Goal: Transaction & Acquisition: Purchase product/service

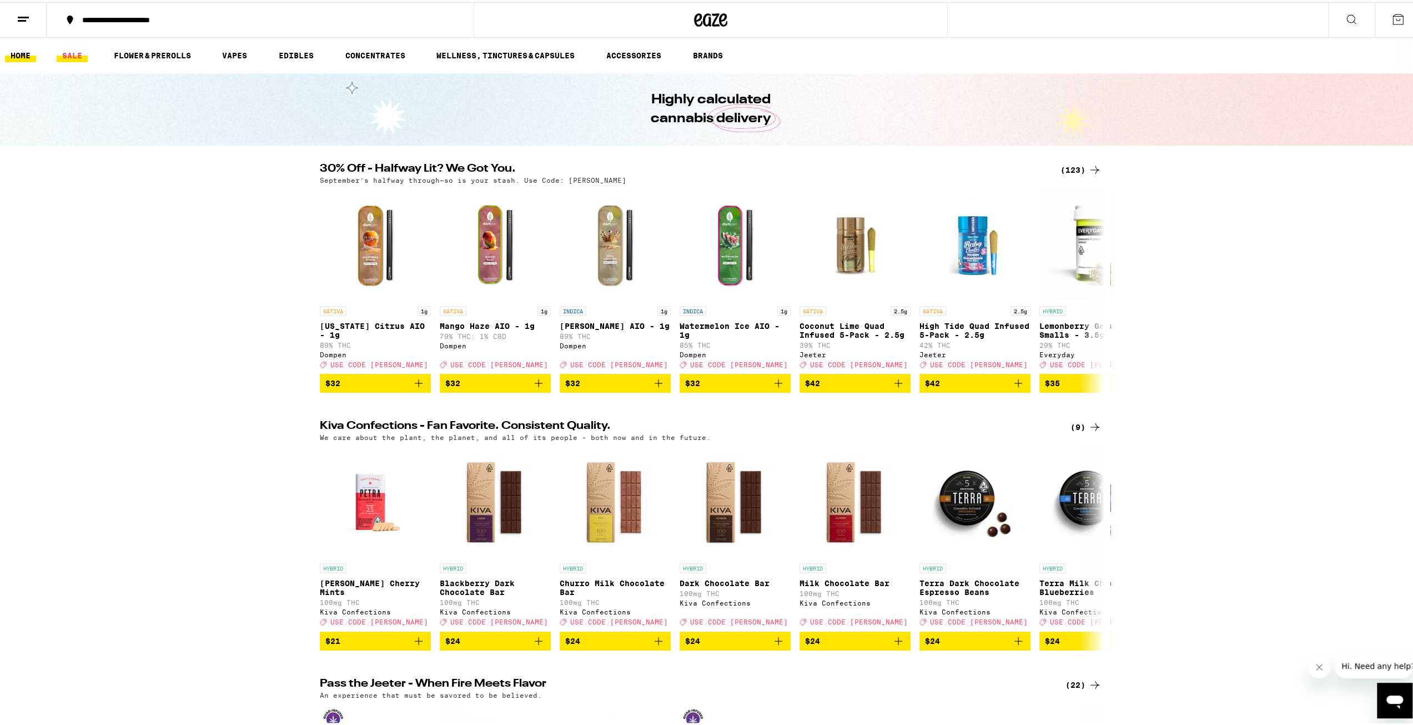
click at [77, 53] on link "SALE" at bounding box center [72, 53] width 31 height 13
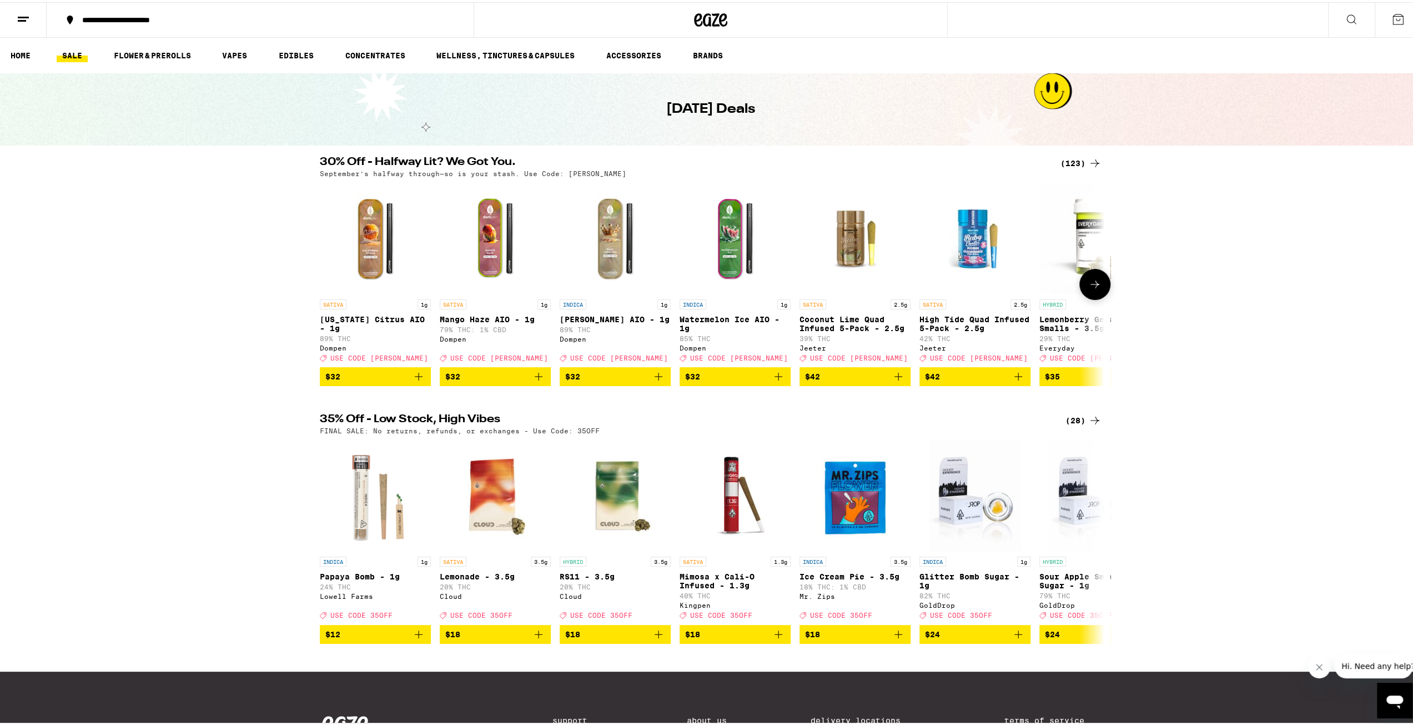
click at [1084, 293] on button at bounding box center [1095, 282] width 31 height 31
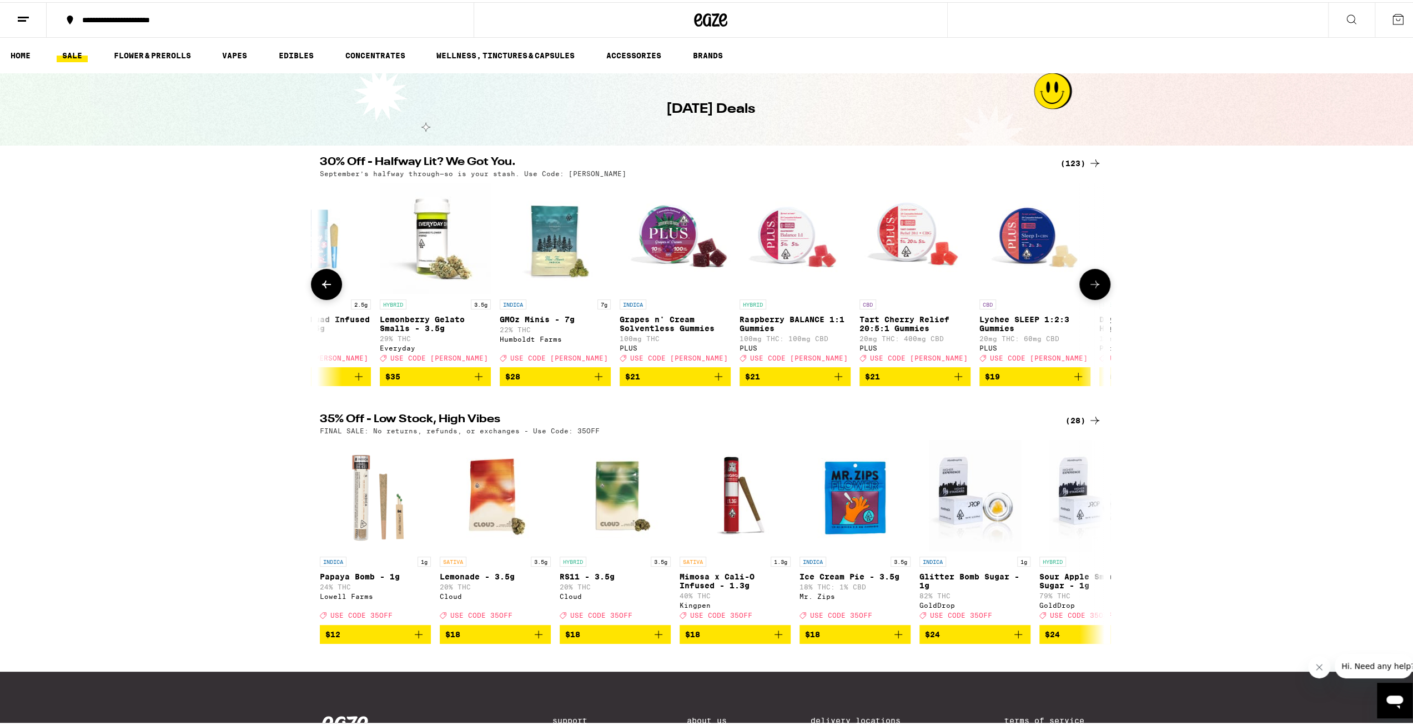
scroll to position [0, 661]
click at [1082, 293] on button at bounding box center [1095, 282] width 31 height 31
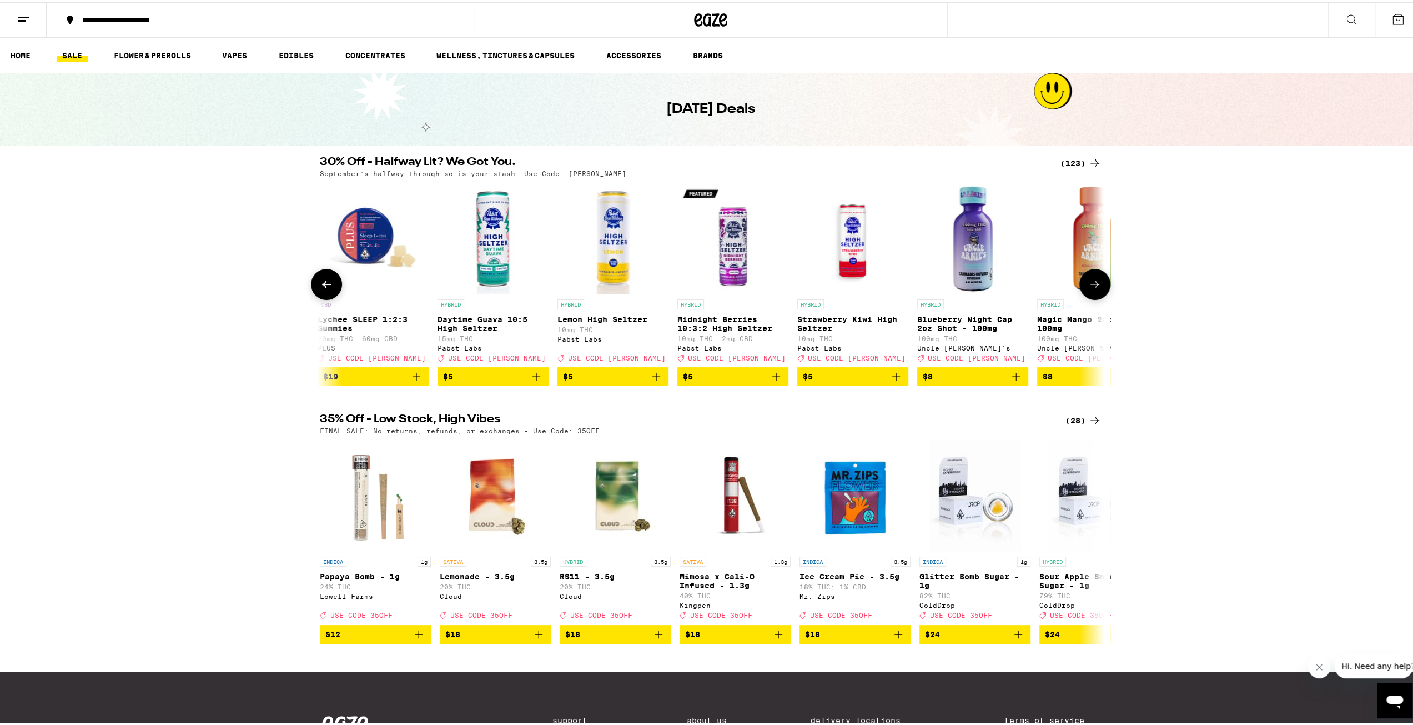
click at [1082, 293] on button at bounding box center [1095, 282] width 31 height 31
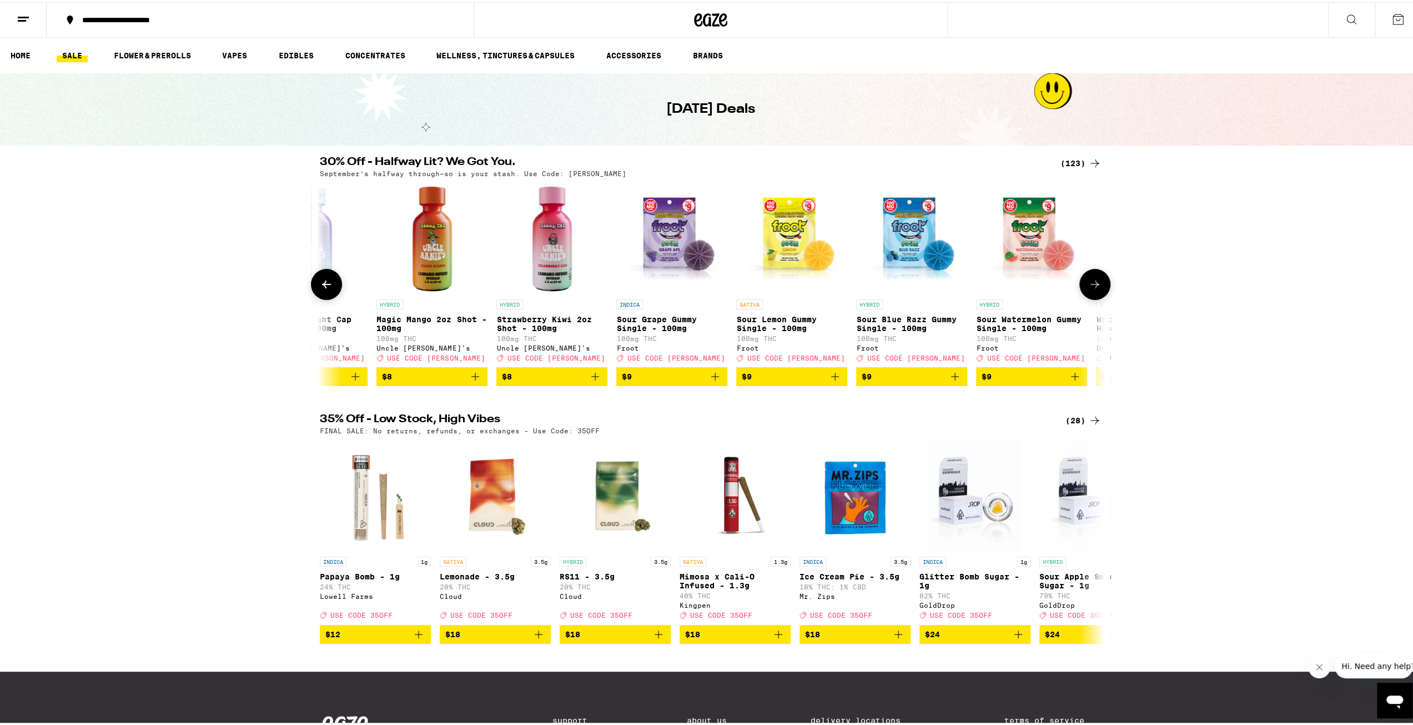
click at [1081, 294] on button at bounding box center [1095, 282] width 31 height 31
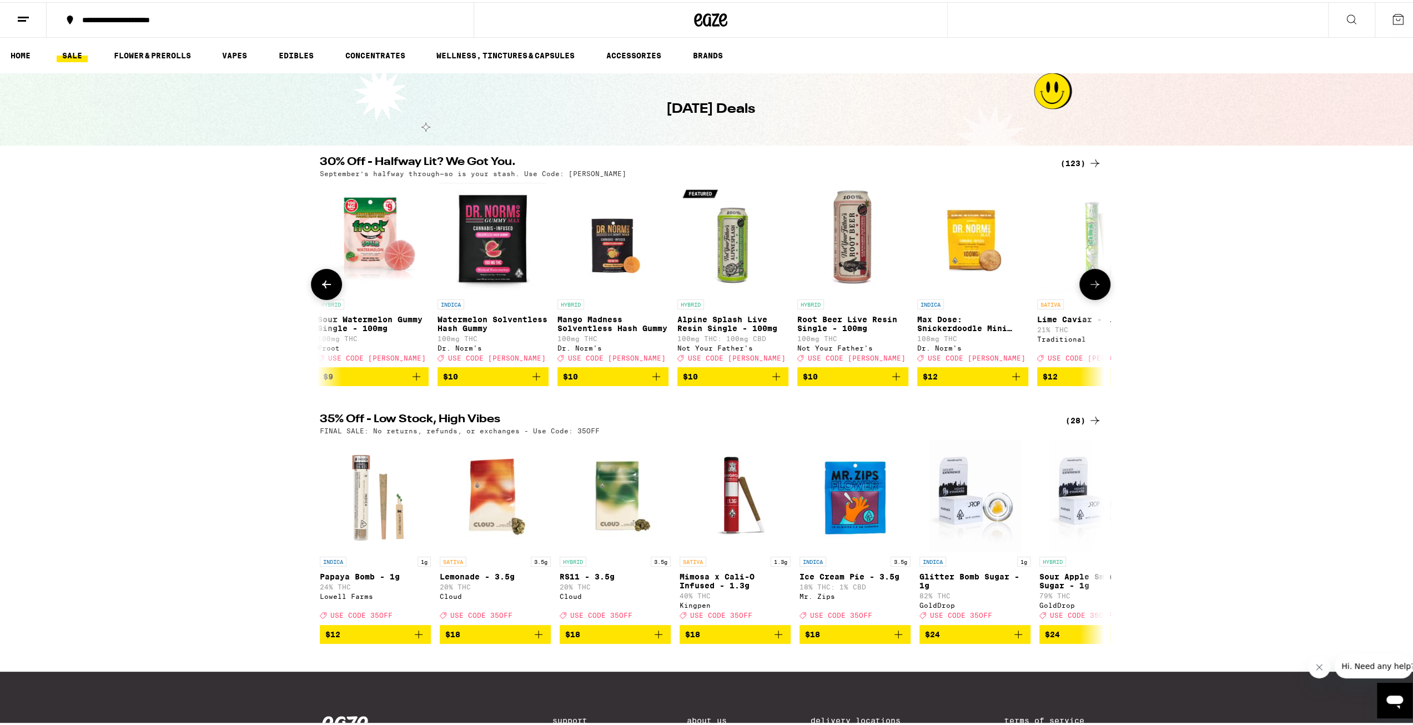
click at [1081, 294] on button at bounding box center [1095, 282] width 31 height 31
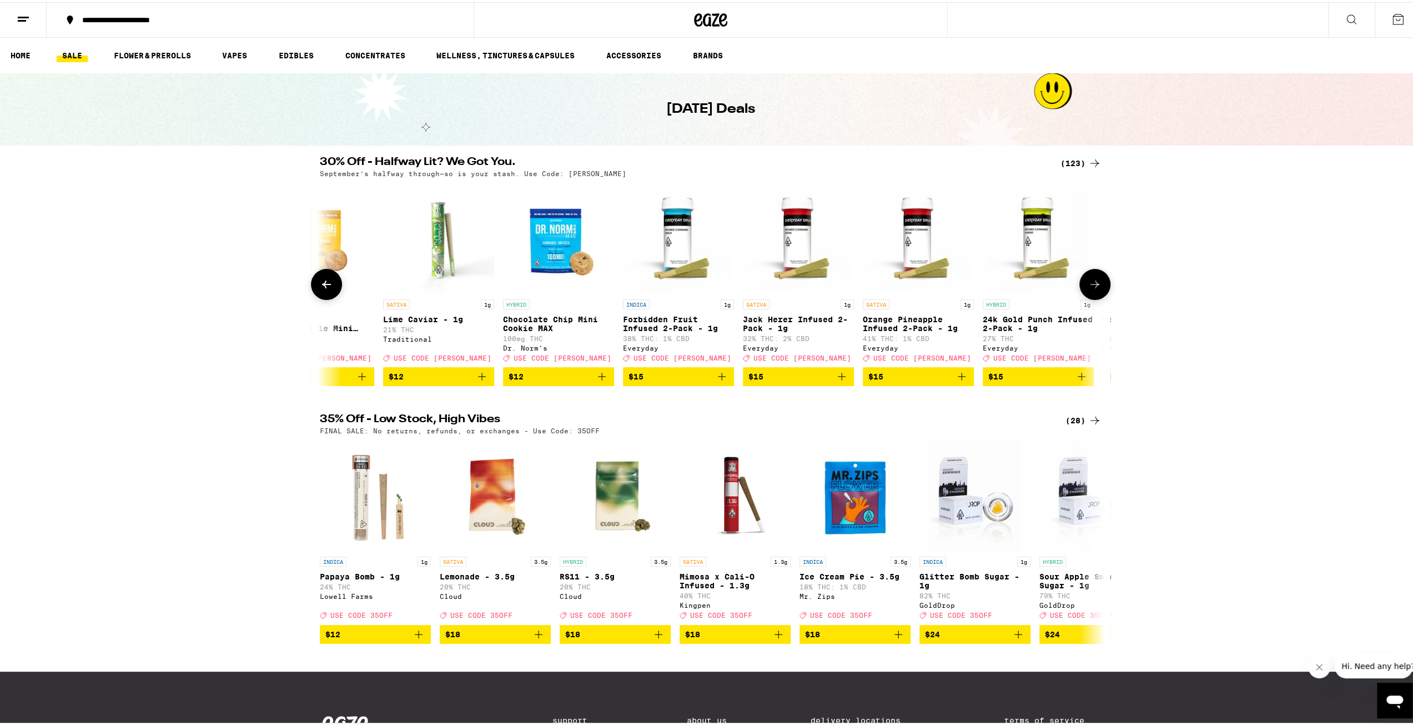
click at [1080, 294] on button at bounding box center [1095, 282] width 31 height 31
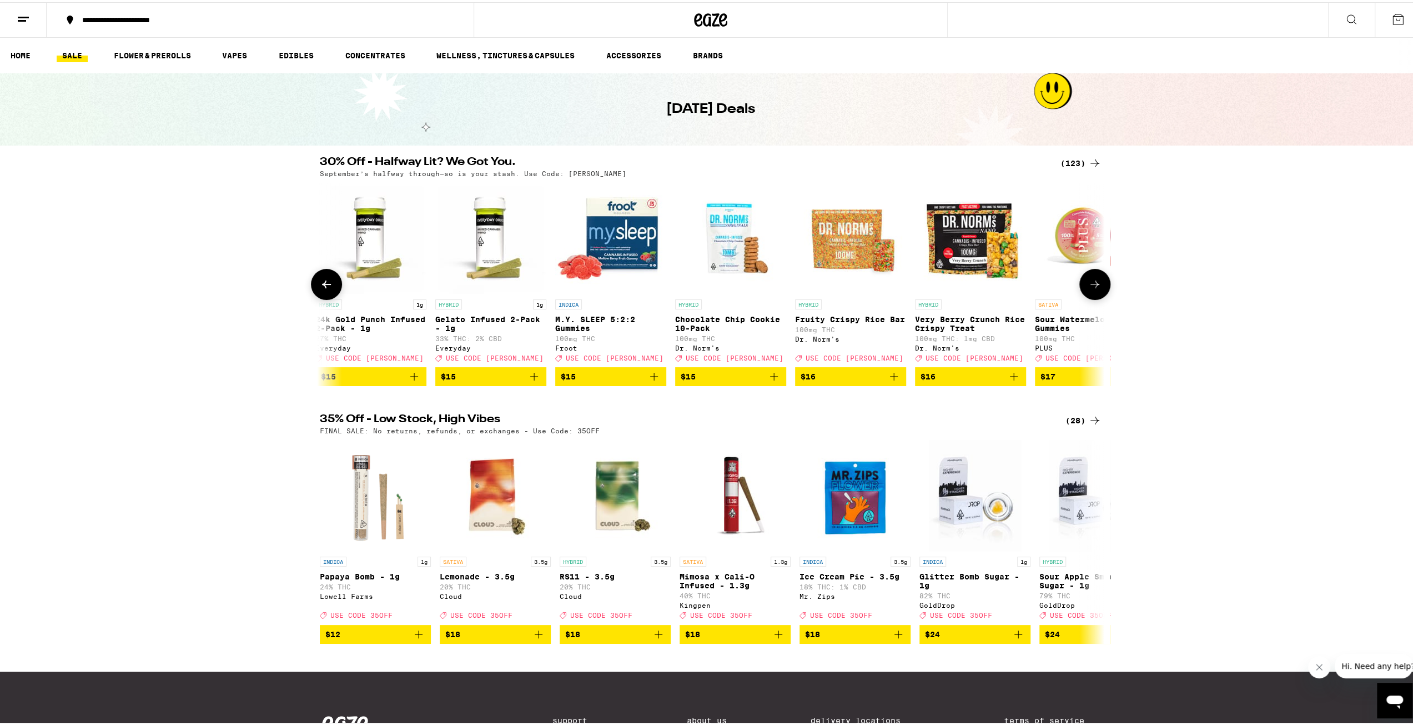
click at [1080, 295] on button at bounding box center [1095, 282] width 31 height 31
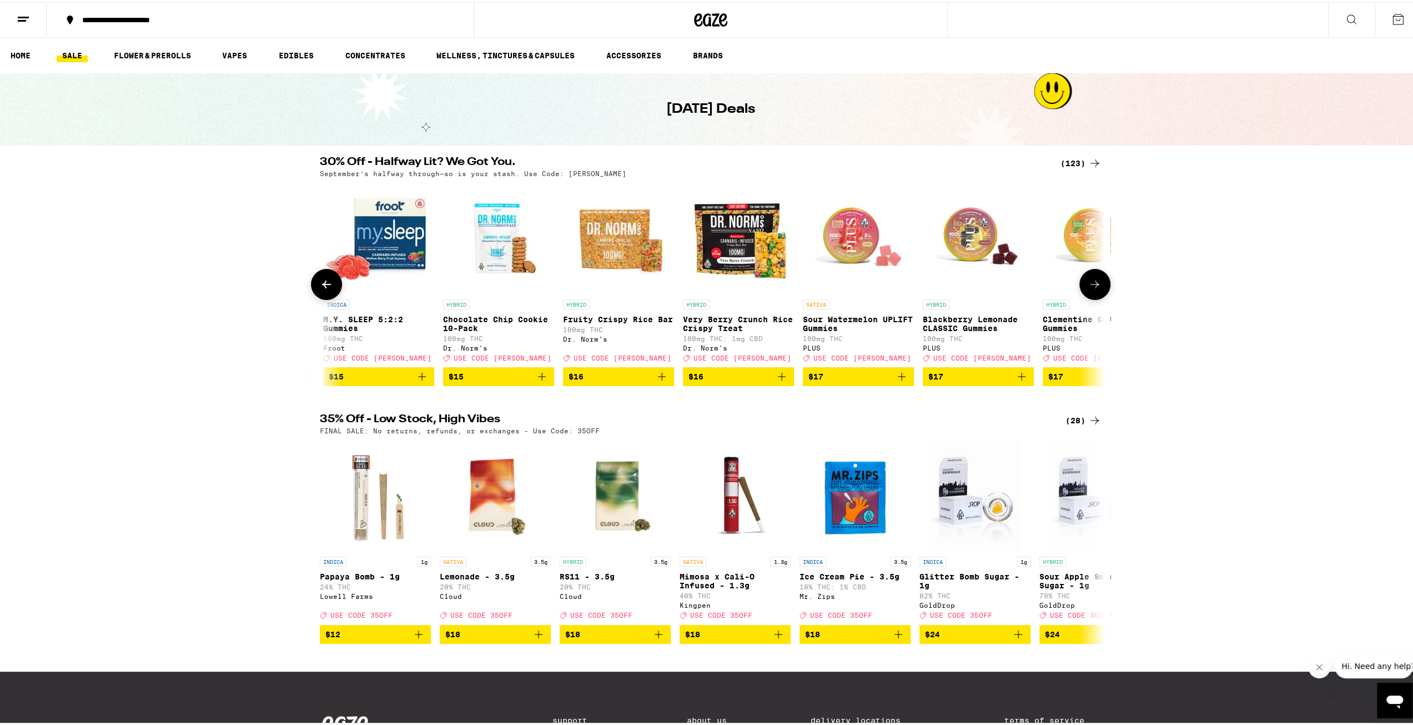
click at [1080, 295] on button at bounding box center [1095, 282] width 31 height 31
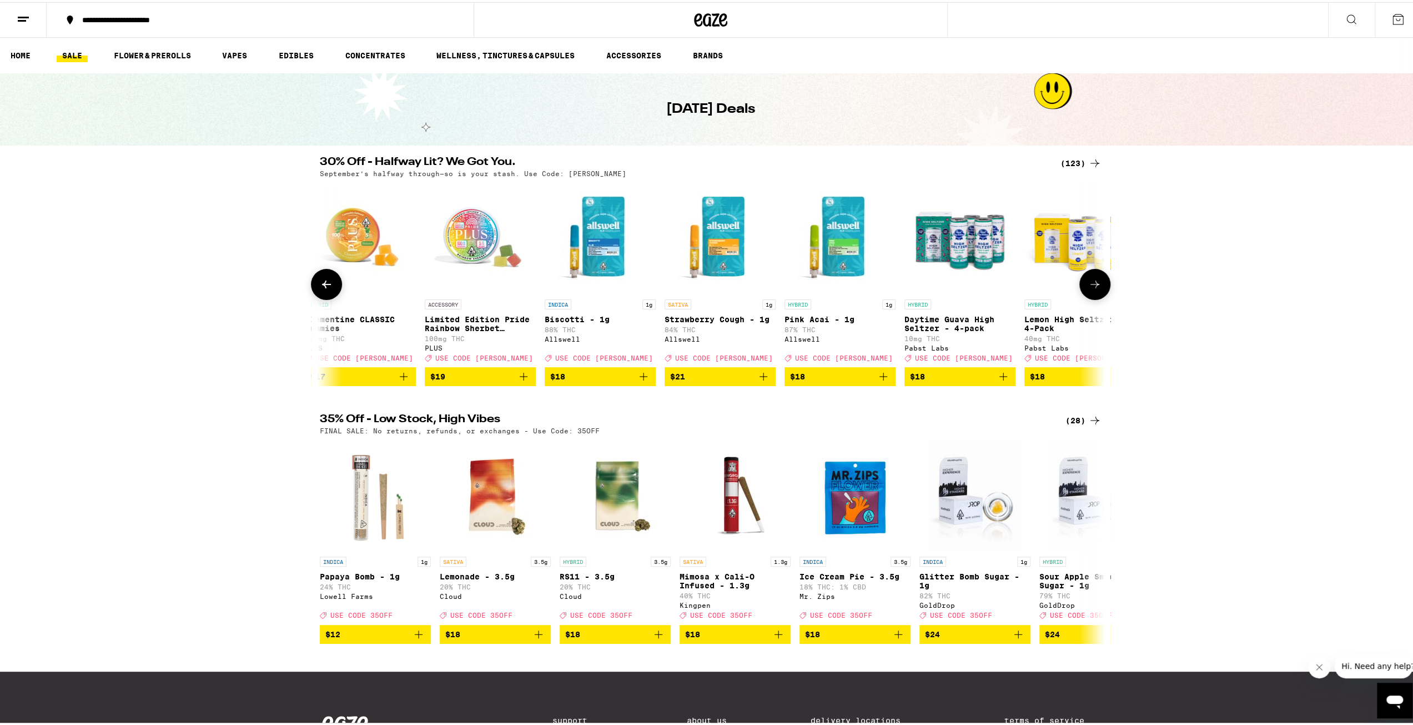
click at [1080, 296] on button at bounding box center [1095, 282] width 31 height 31
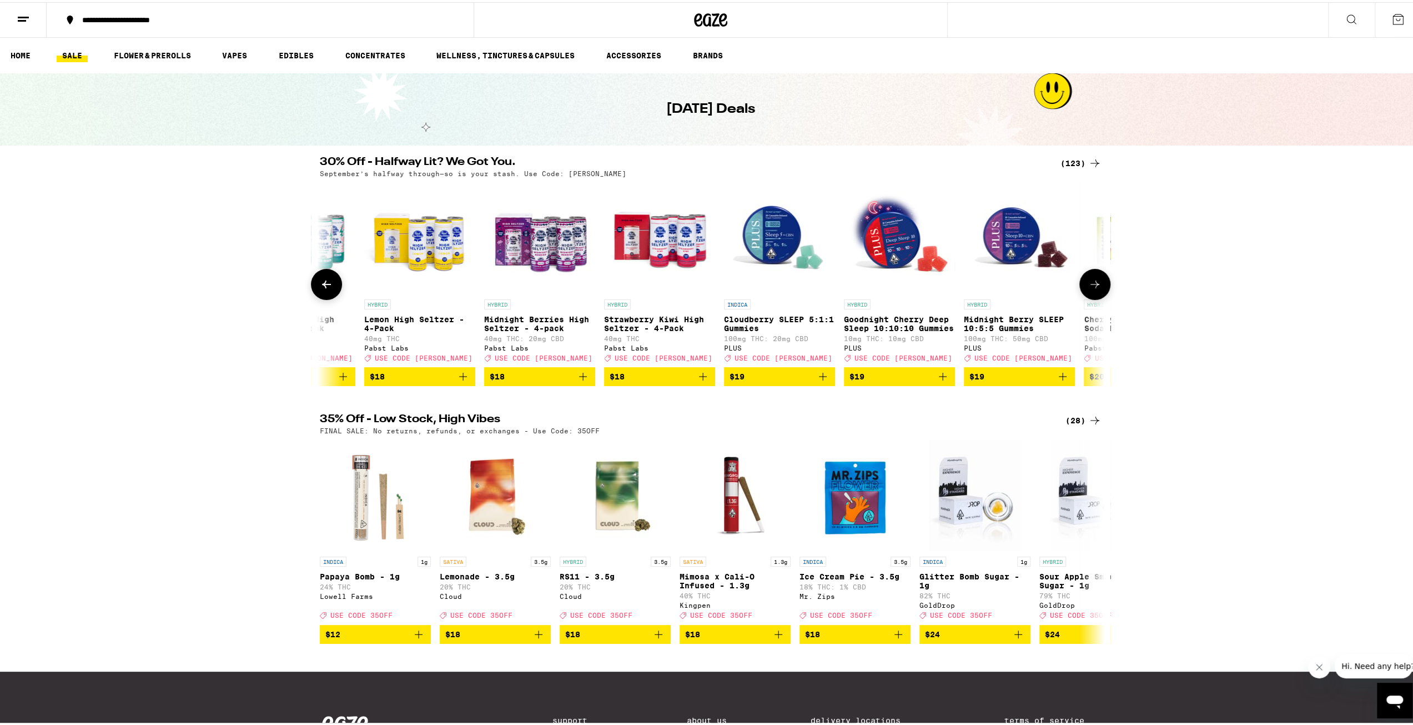
scroll to position [0, 5596]
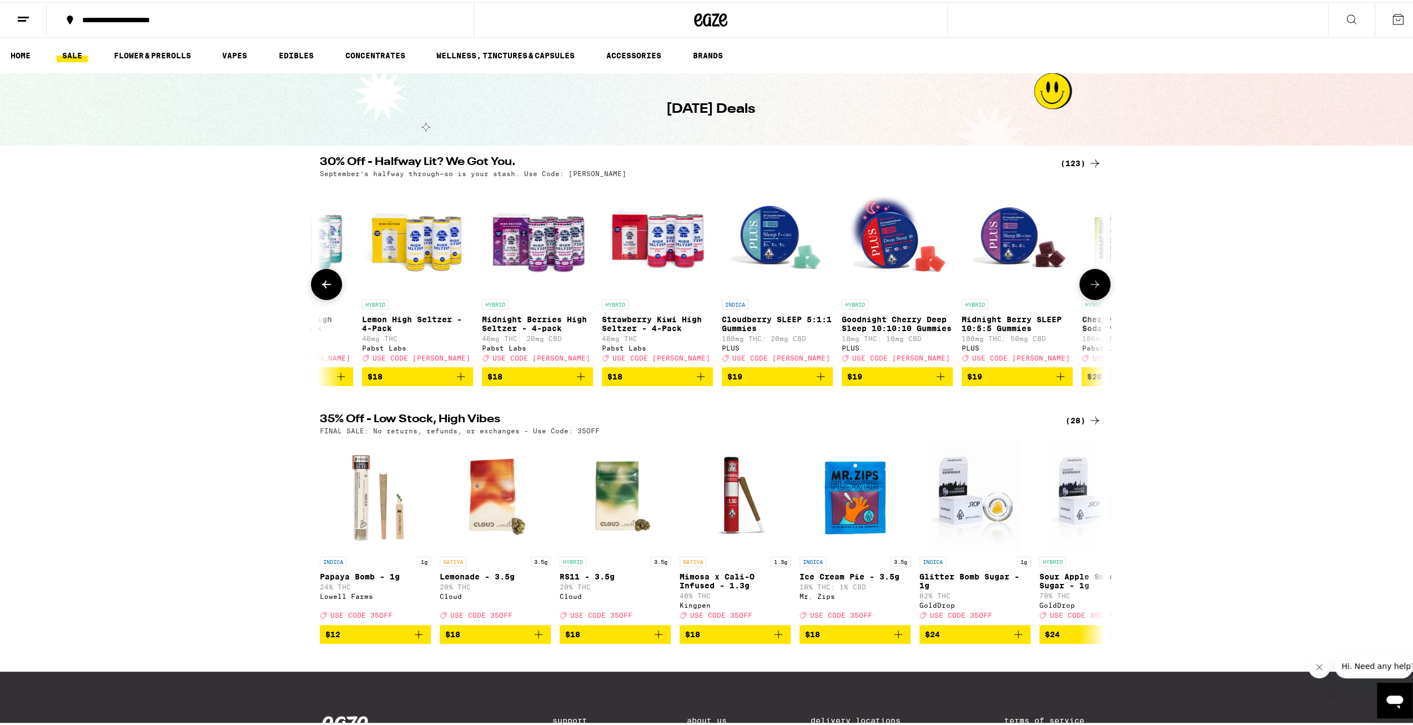
click at [1080, 297] on button at bounding box center [1095, 282] width 31 height 31
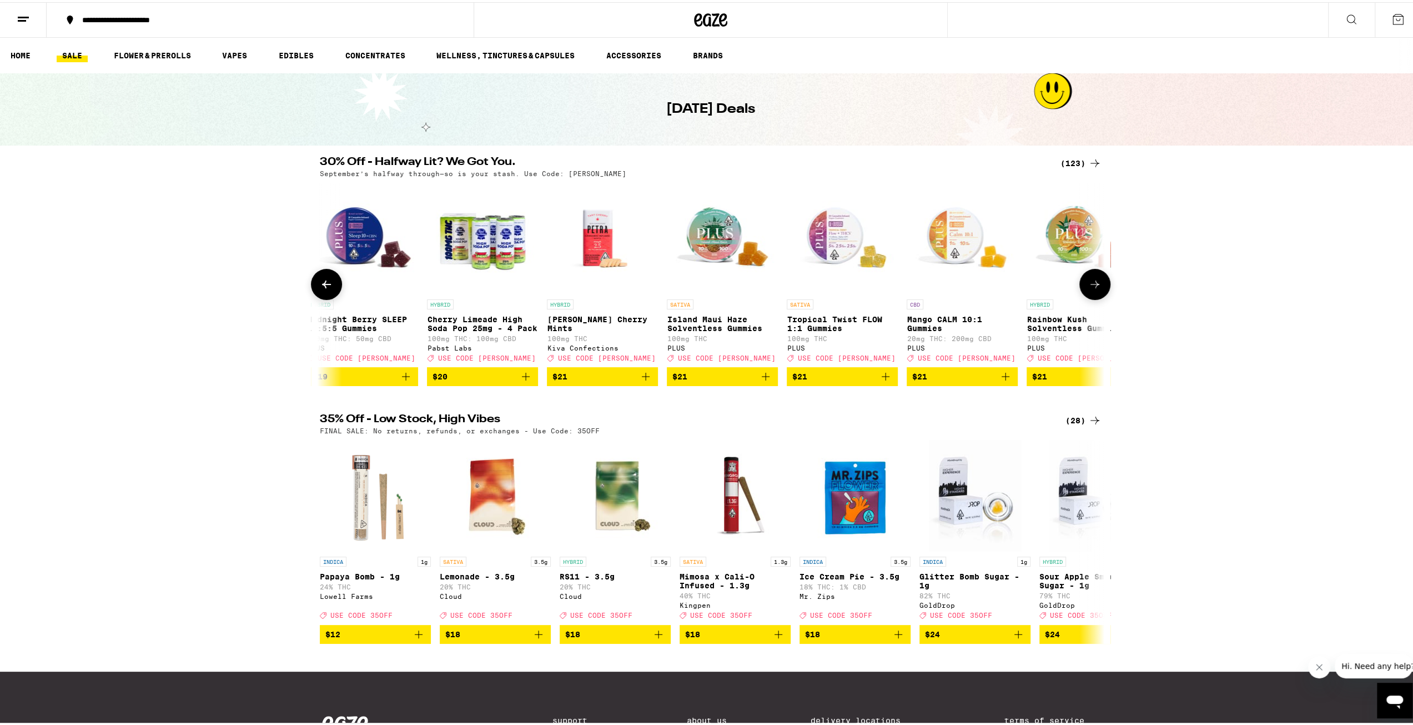
click at [1080, 297] on button at bounding box center [1095, 282] width 31 height 31
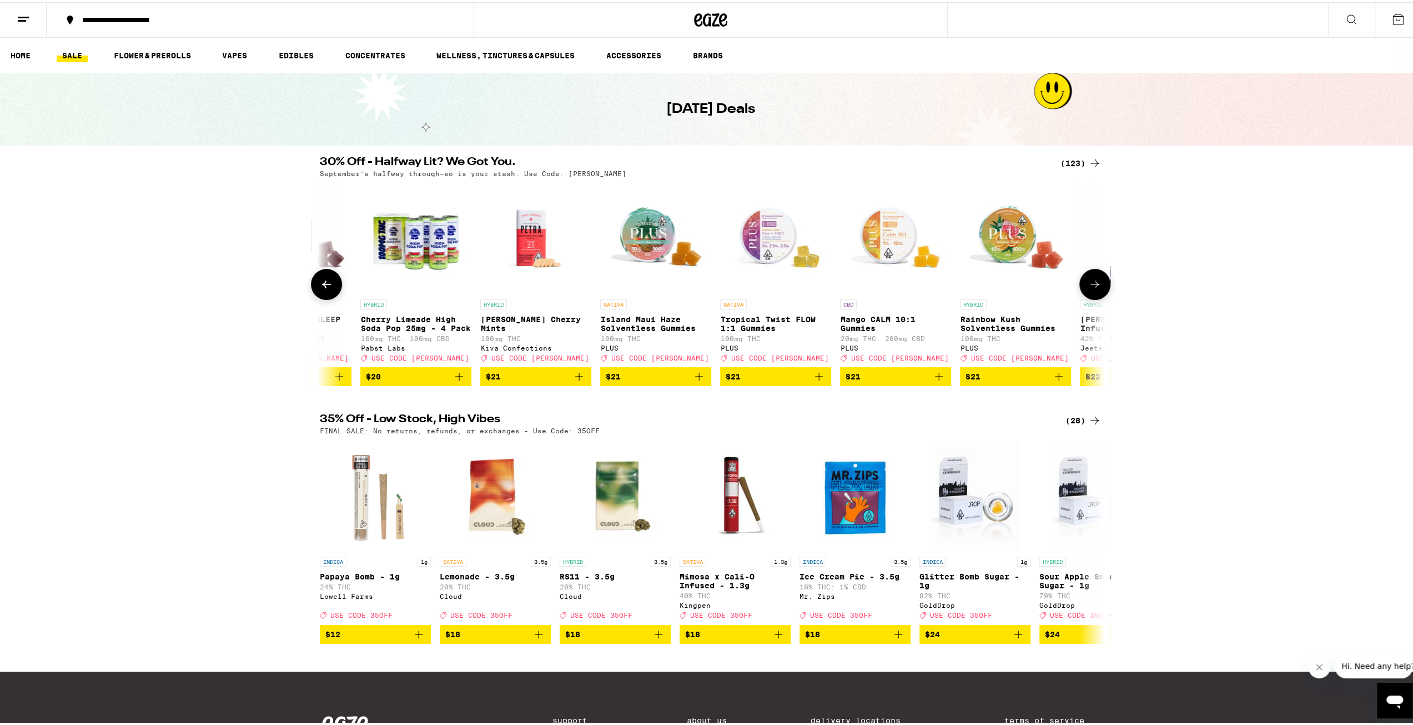
click at [1080, 297] on div at bounding box center [1095, 282] width 31 height 31
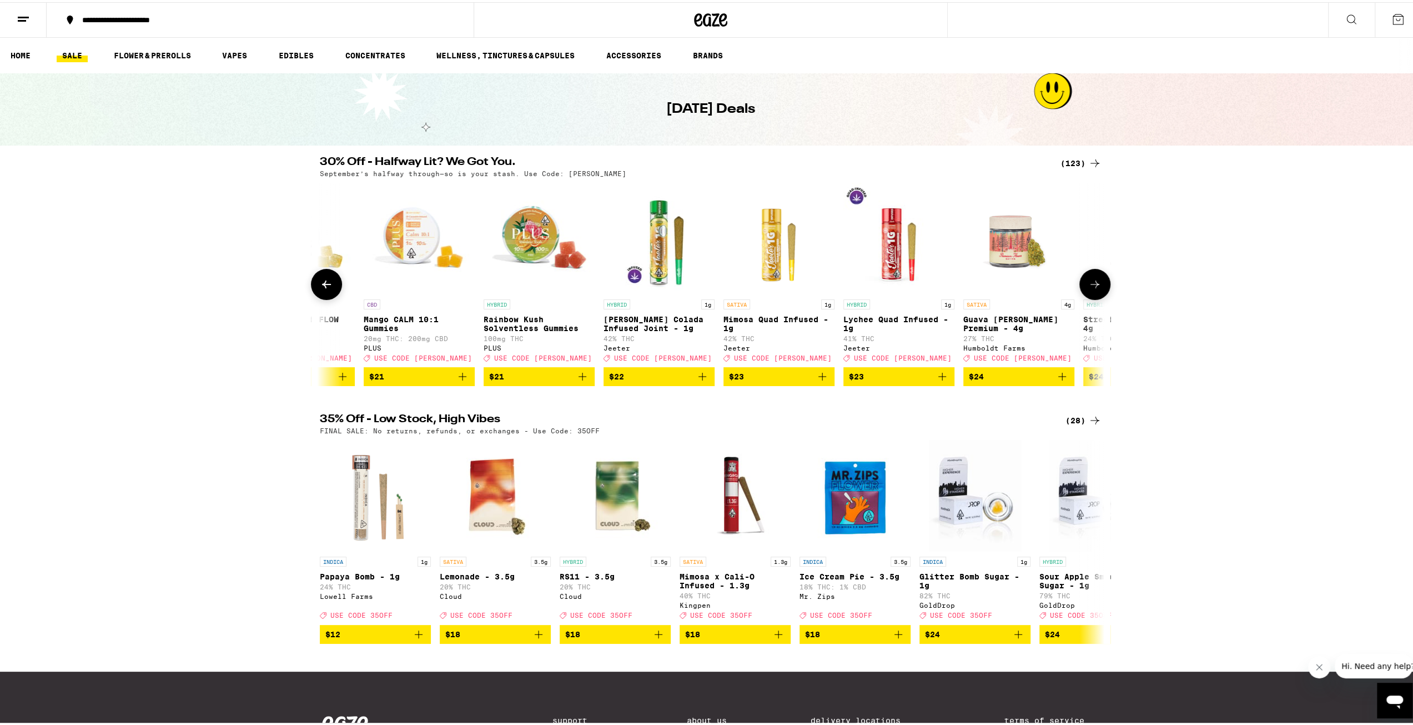
click at [1080, 297] on div at bounding box center [1095, 282] width 31 height 31
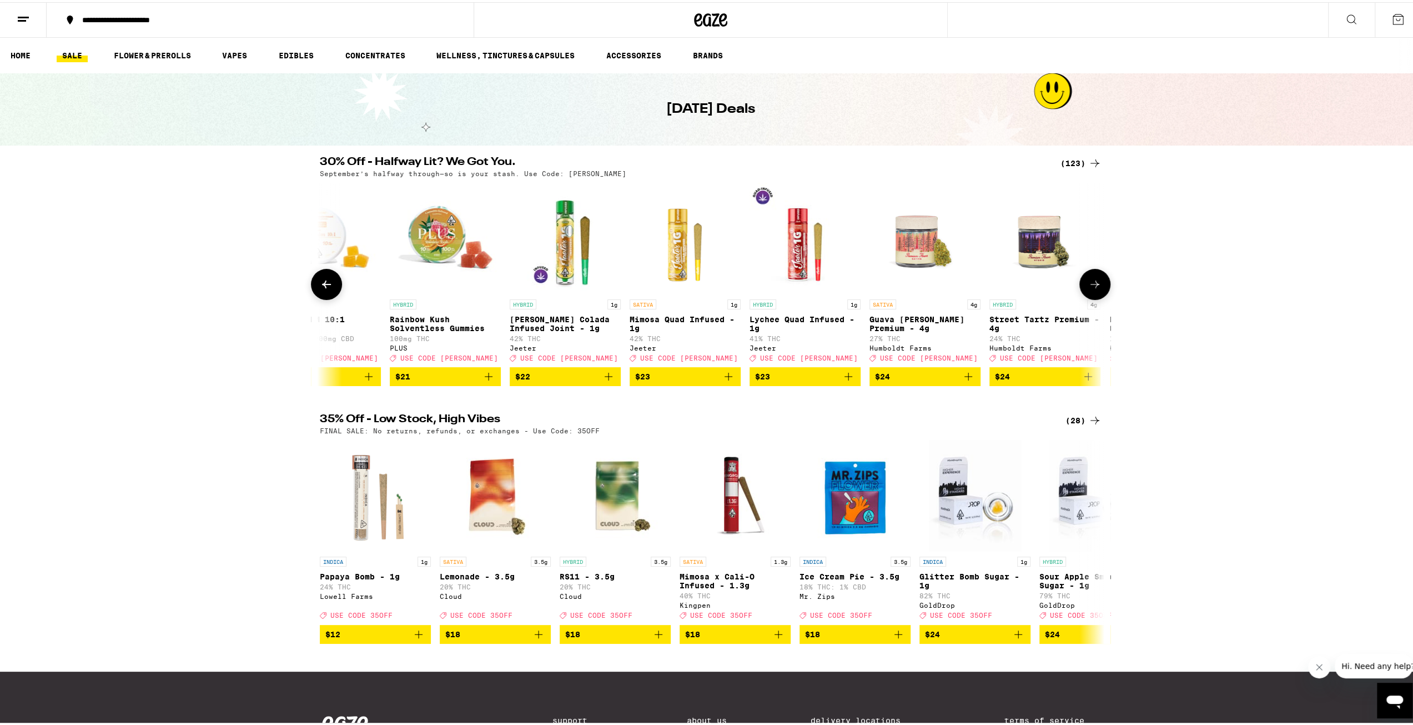
click at [1080, 297] on div at bounding box center [1095, 282] width 31 height 31
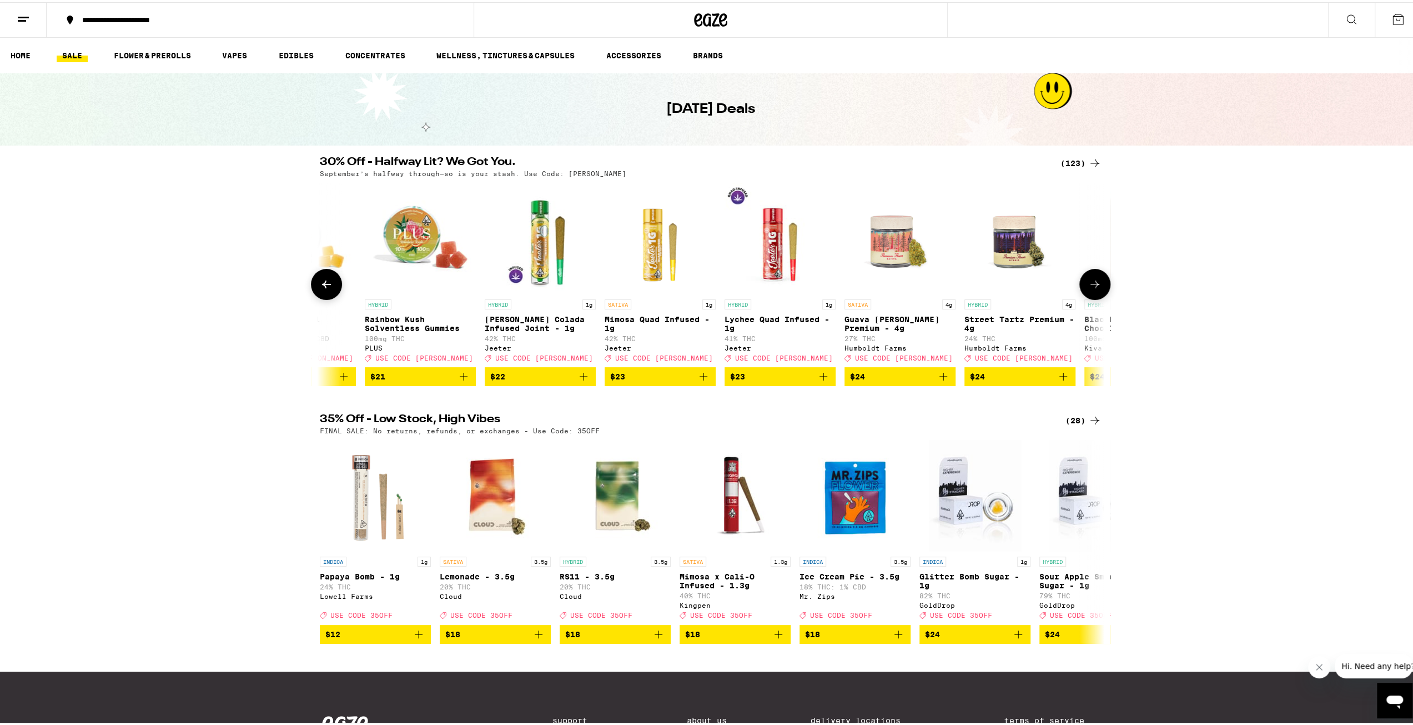
click at [1080, 297] on div at bounding box center [1095, 282] width 31 height 31
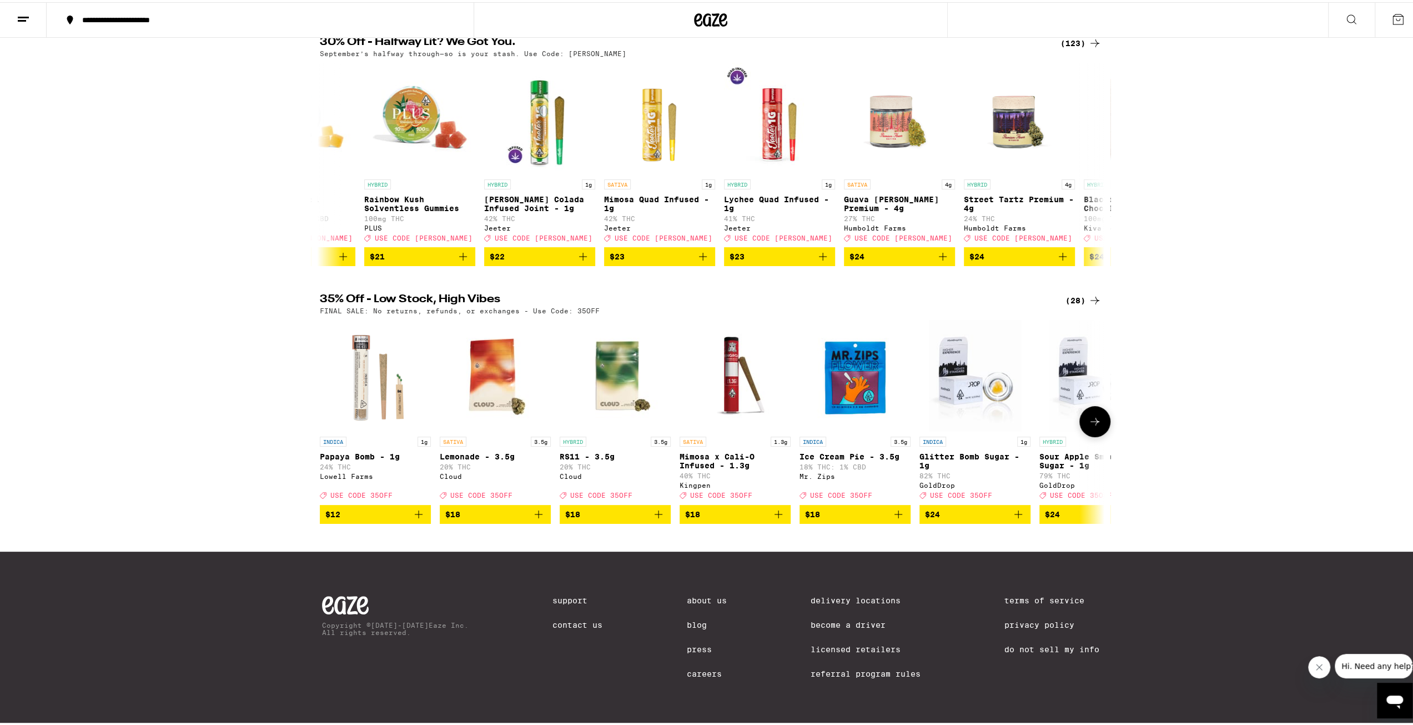
click at [1099, 413] on button at bounding box center [1095, 419] width 31 height 31
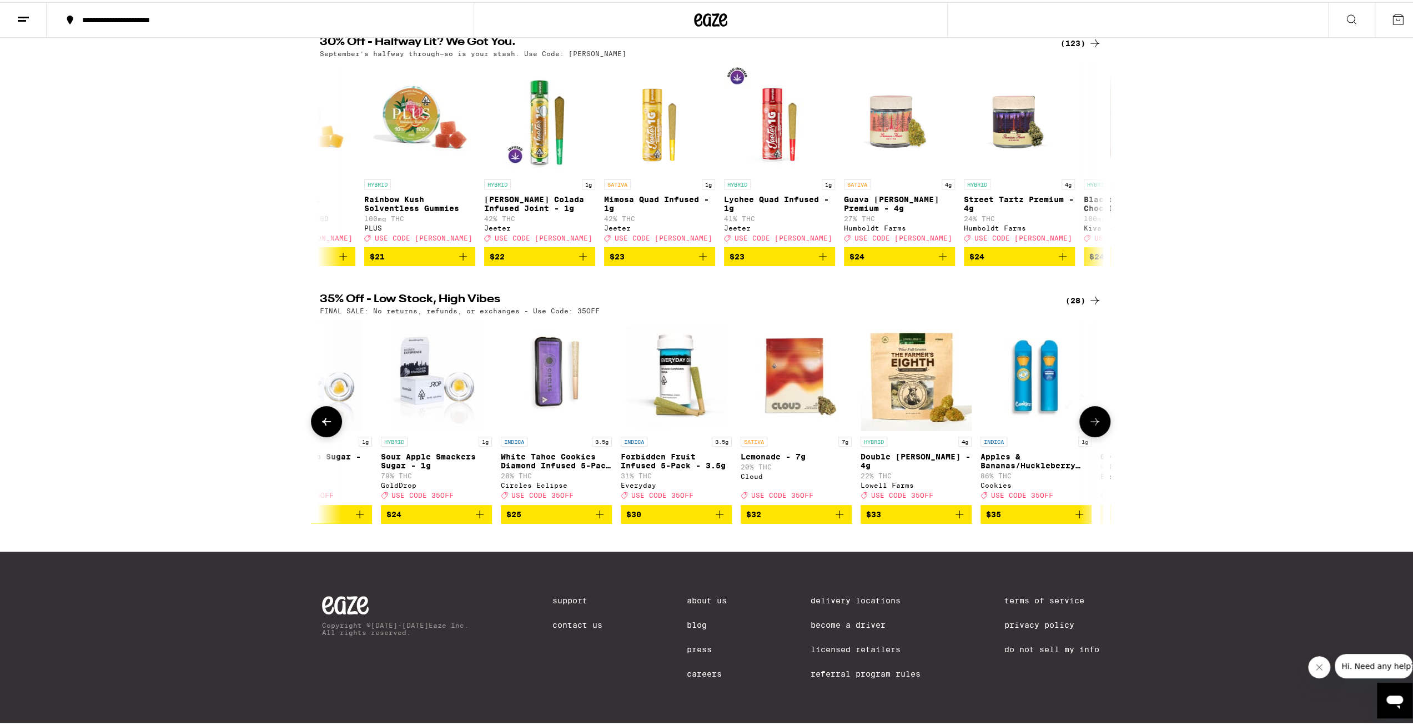
scroll to position [0, 661]
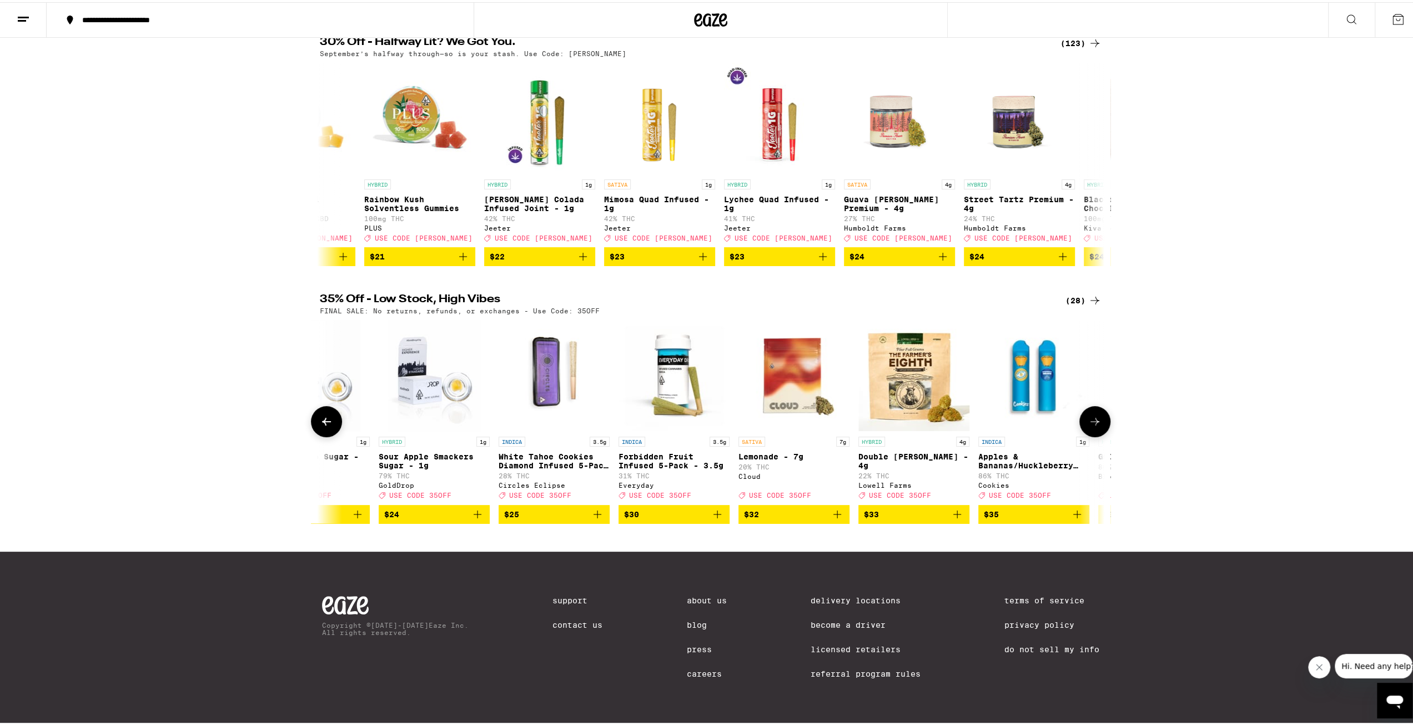
click at [984, 450] on p "Apples & Bananas/Huckleberry Gelato 3 in 1 AIO - 1g" at bounding box center [1034, 459] width 111 height 18
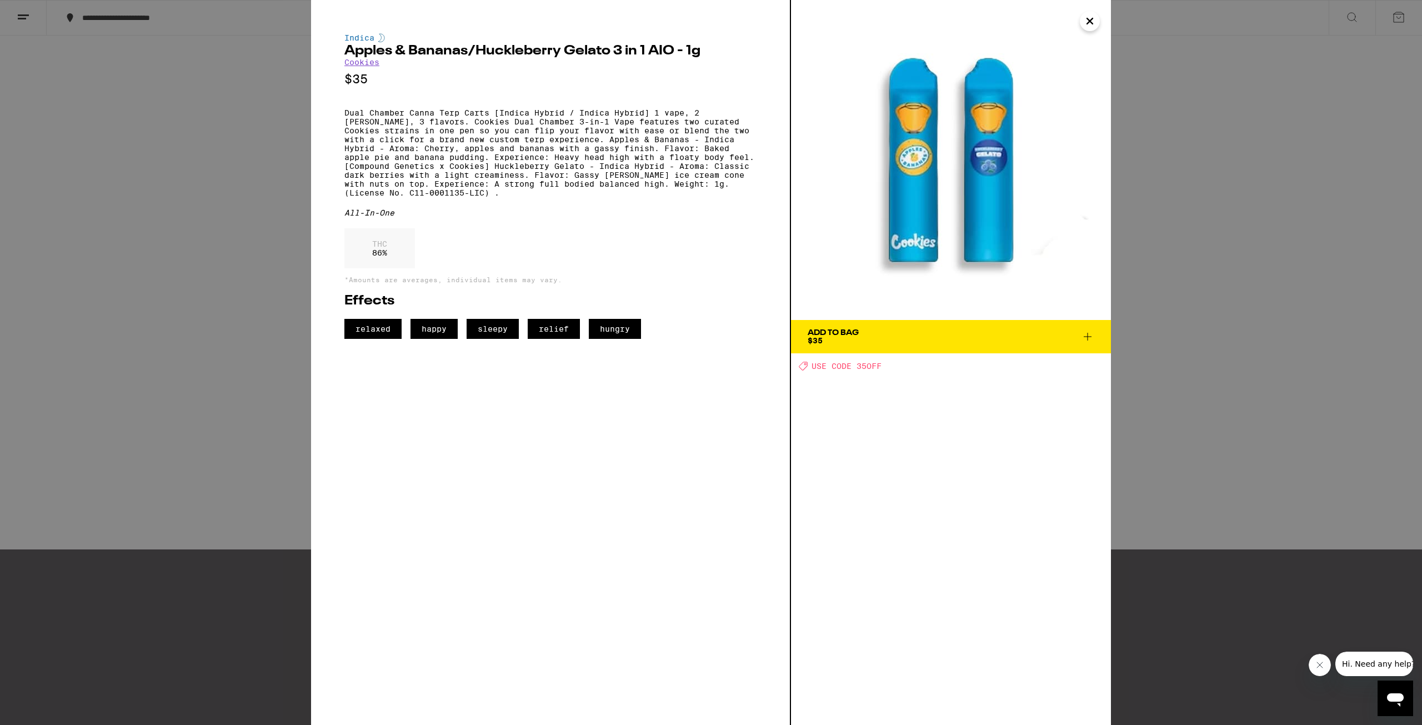
click at [1091, 19] on icon "Close" at bounding box center [1090, 21] width 6 height 6
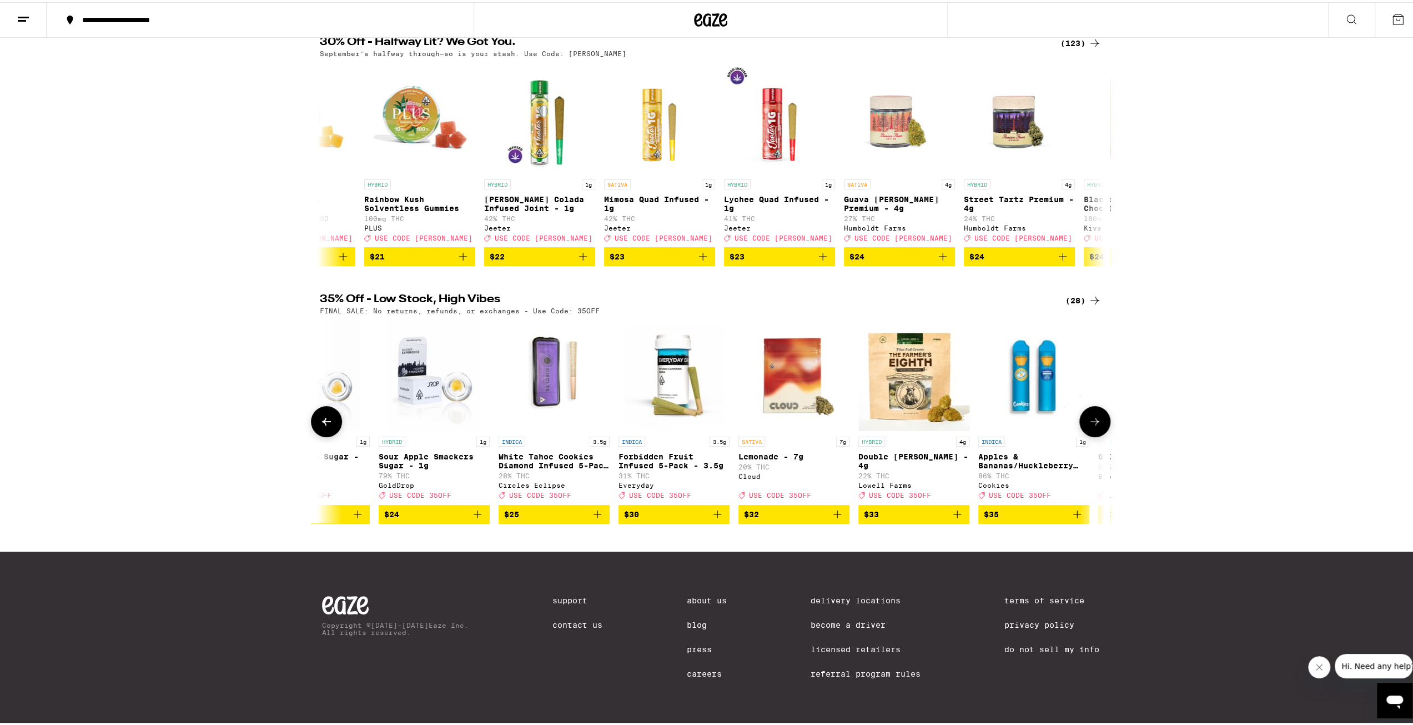
click at [1103, 404] on div at bounding box center [1095, 419] width 31 height 31
click at [1089, 413] on icon at bounding box center [1095, 419] width 13 height 13
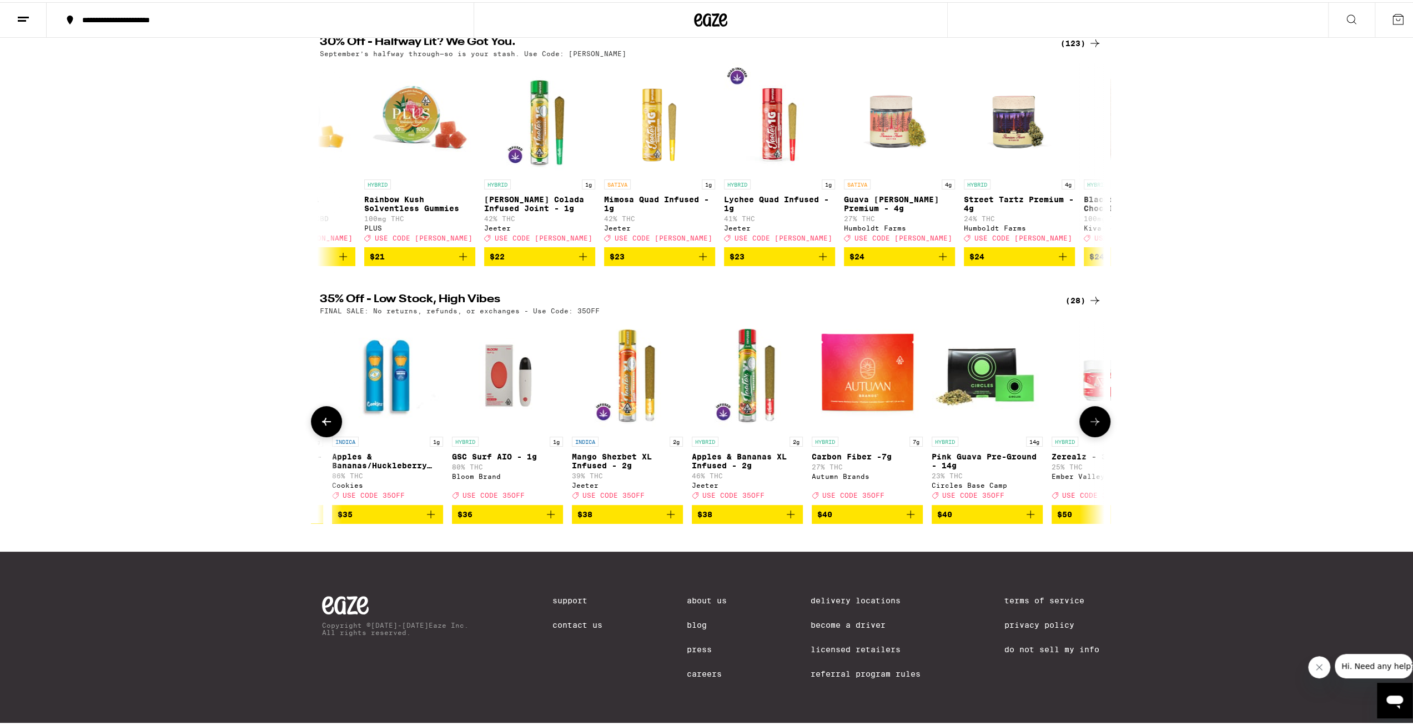
scroll to position [0, 1322]
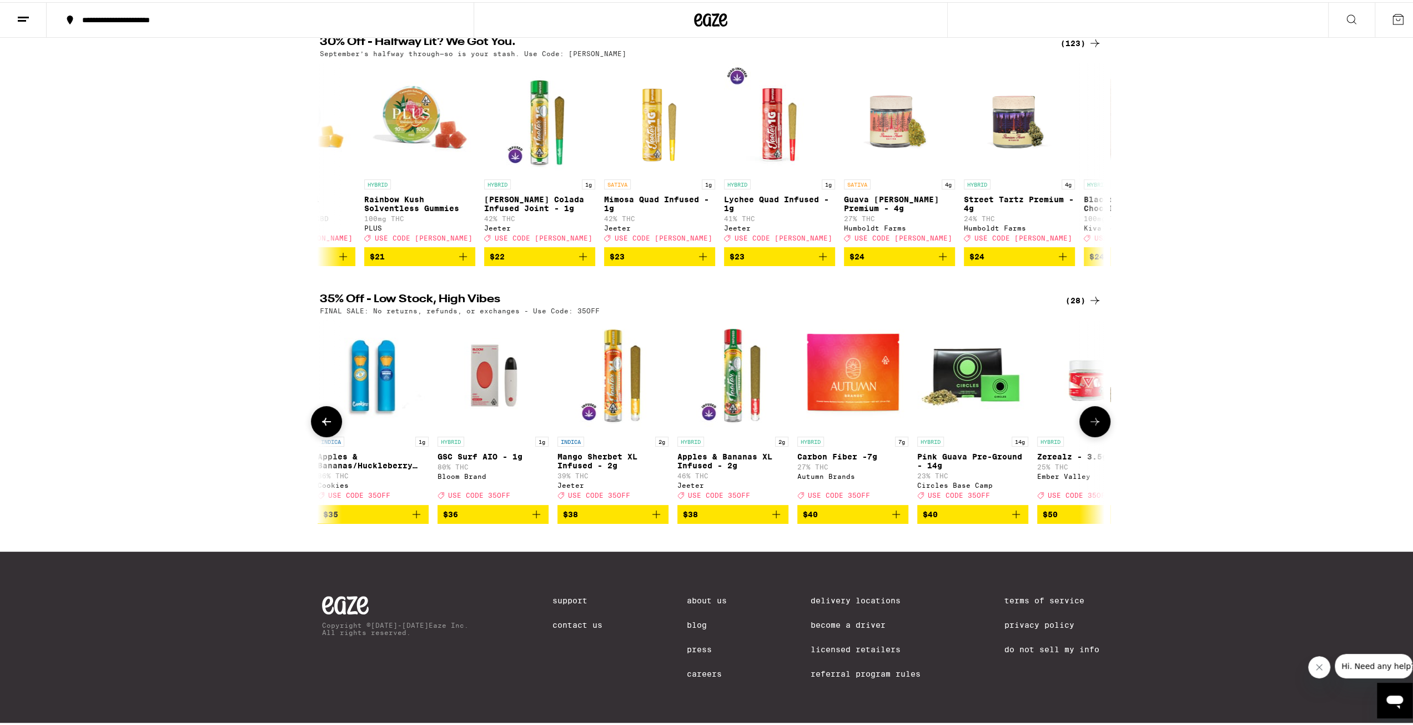
click at [1089, 404] on button at bounding box center [1095, 419] width 31 height 31
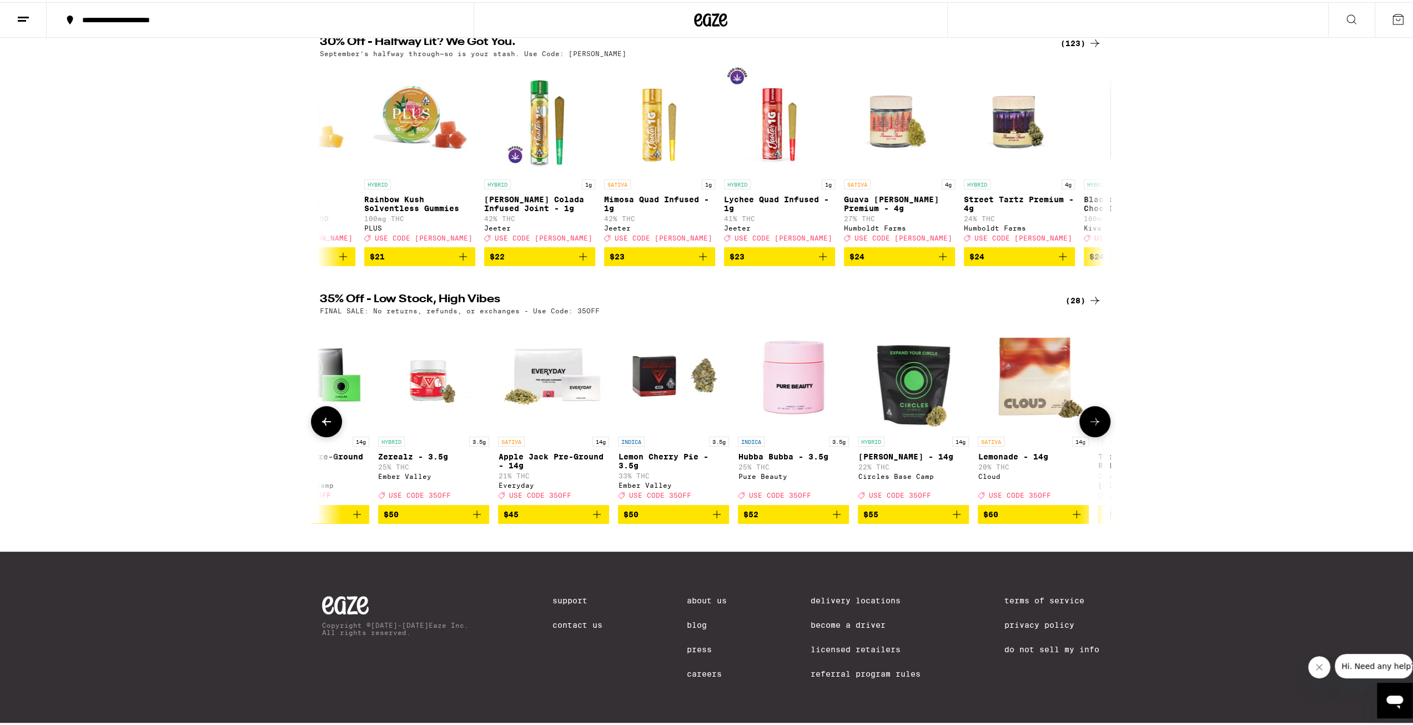
scroll to position [0, 1983]
click at [1089, 404] on button at bounding box center [1095, 419] width 31 height 31
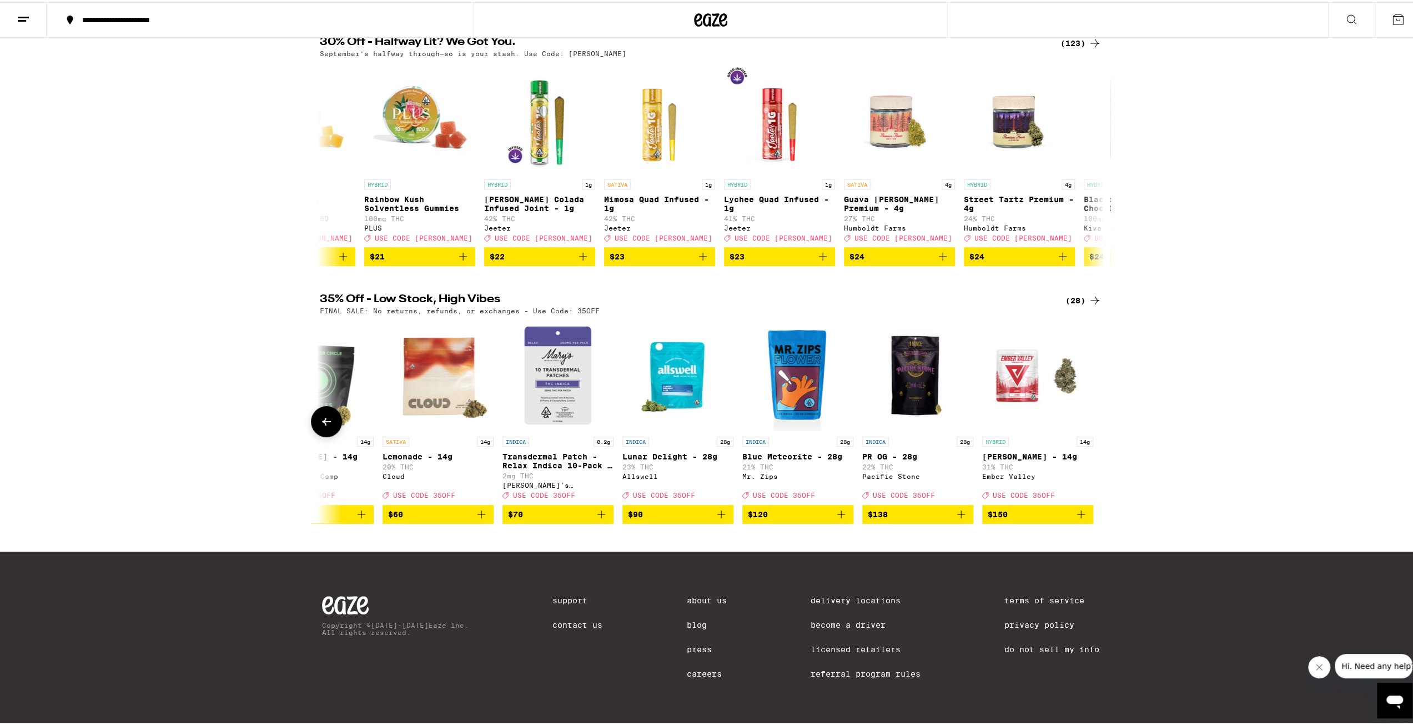
scroll to position [0, 2577]
click at [1089, 404] on div at bounding box center [1095, 419] width 31 height 31
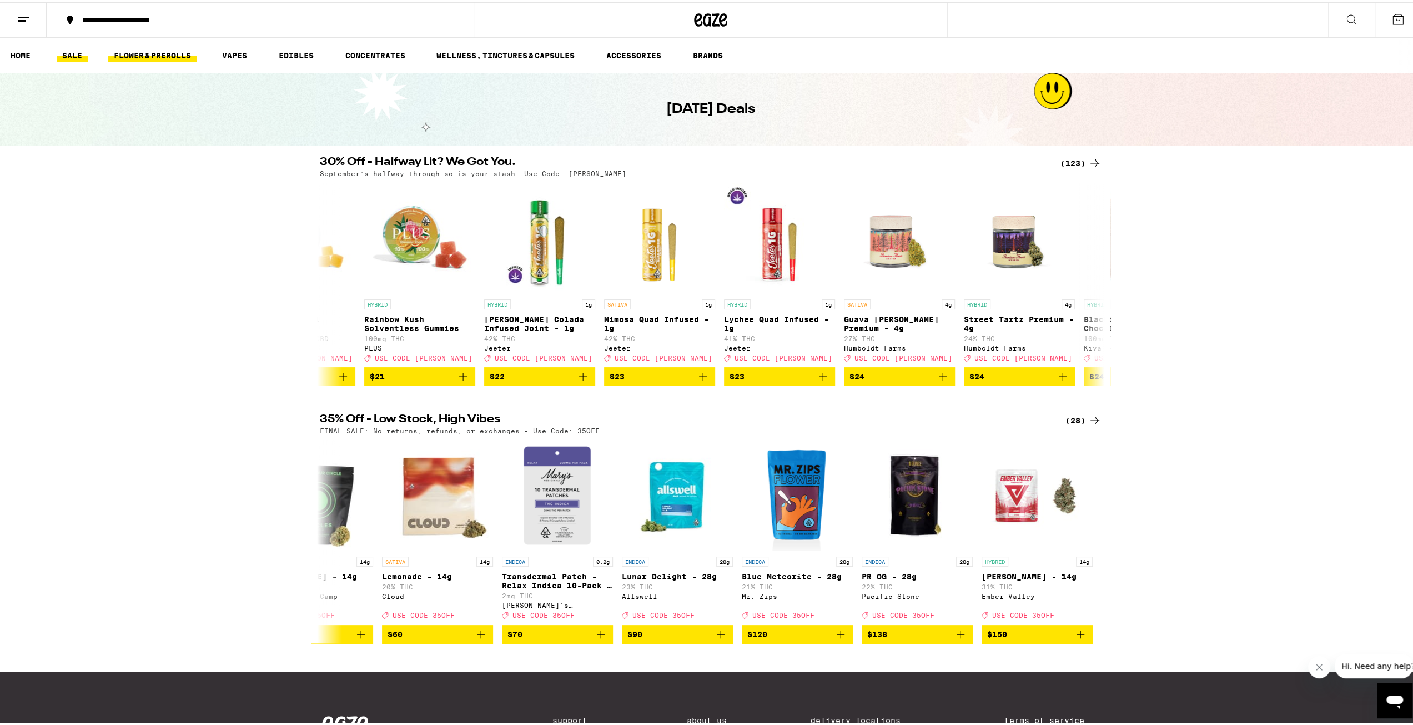
click at [141, 51] on link "FLOWER & PREROLLS" at bounding box center [152, 53] width 88 height 13
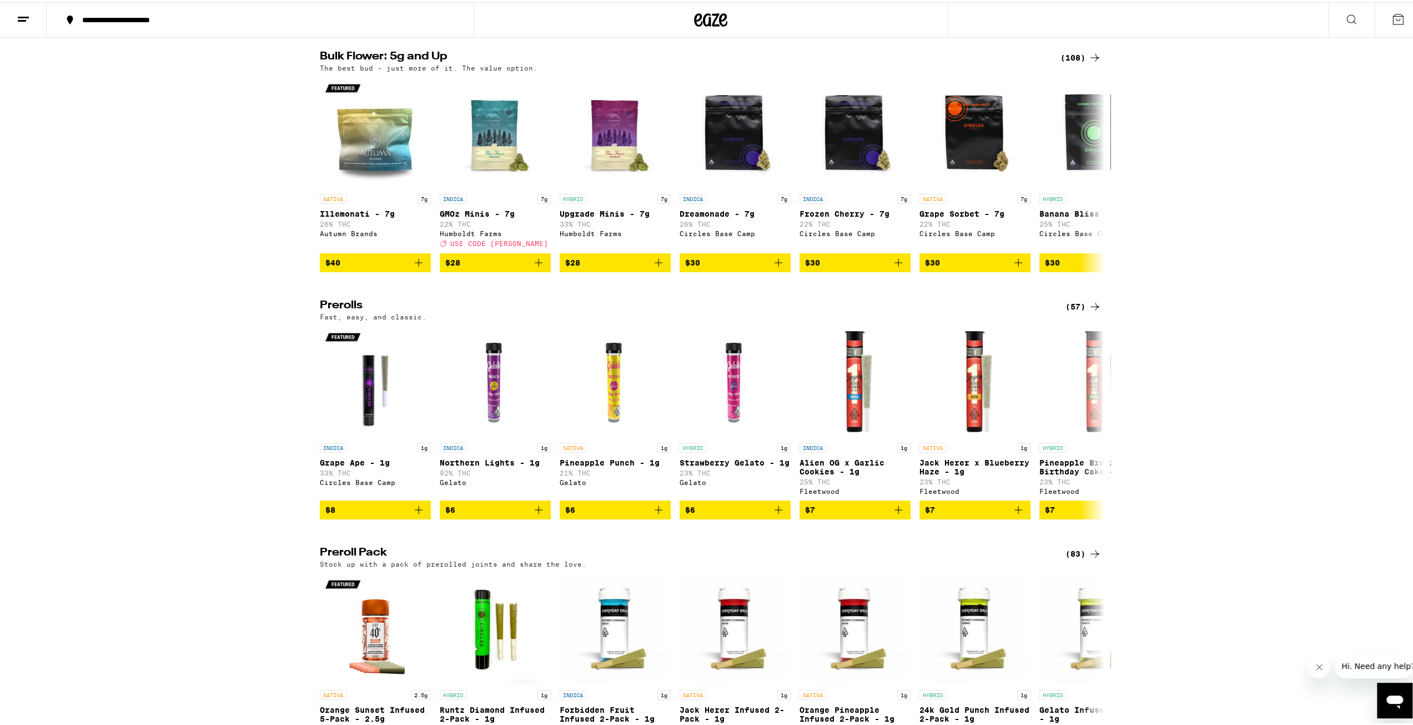
scroll to position [167, 0]
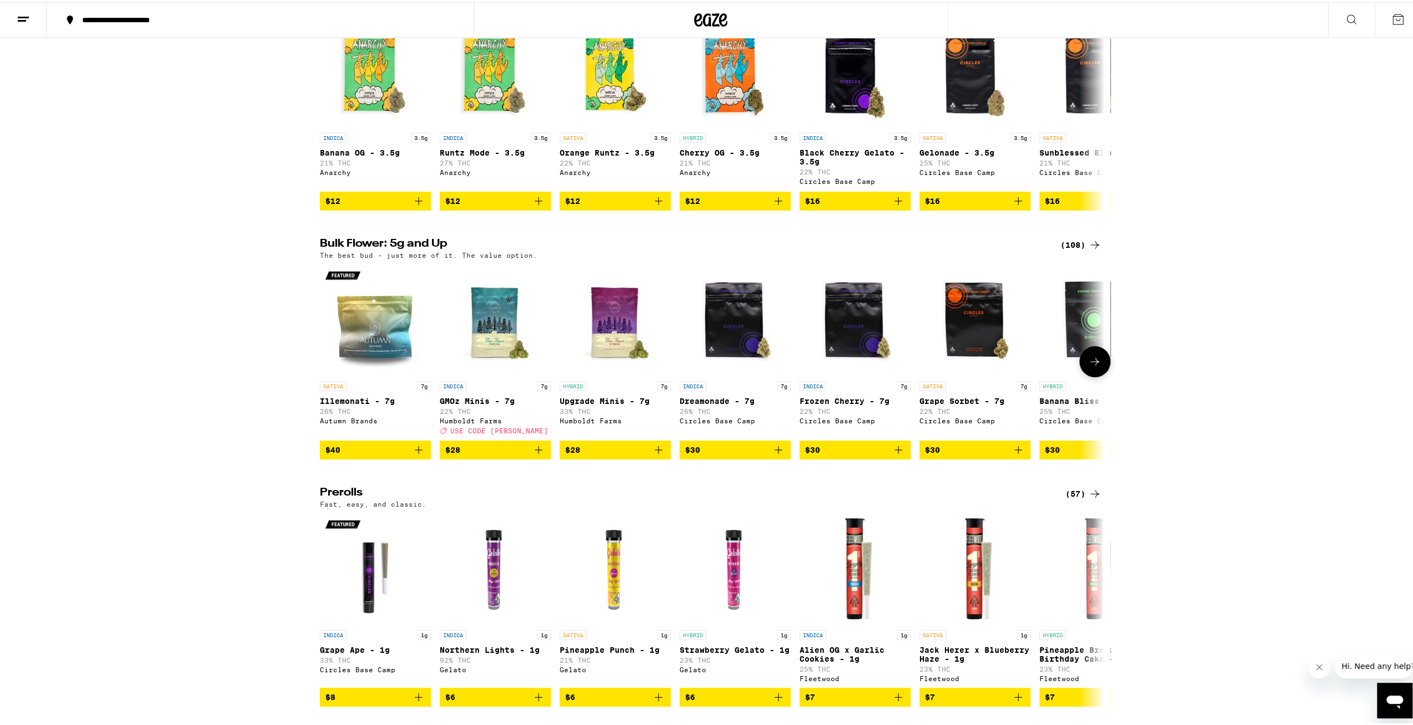
click at [1089, 366] on icon at bounding box center [1095, 359] width 13 height 13
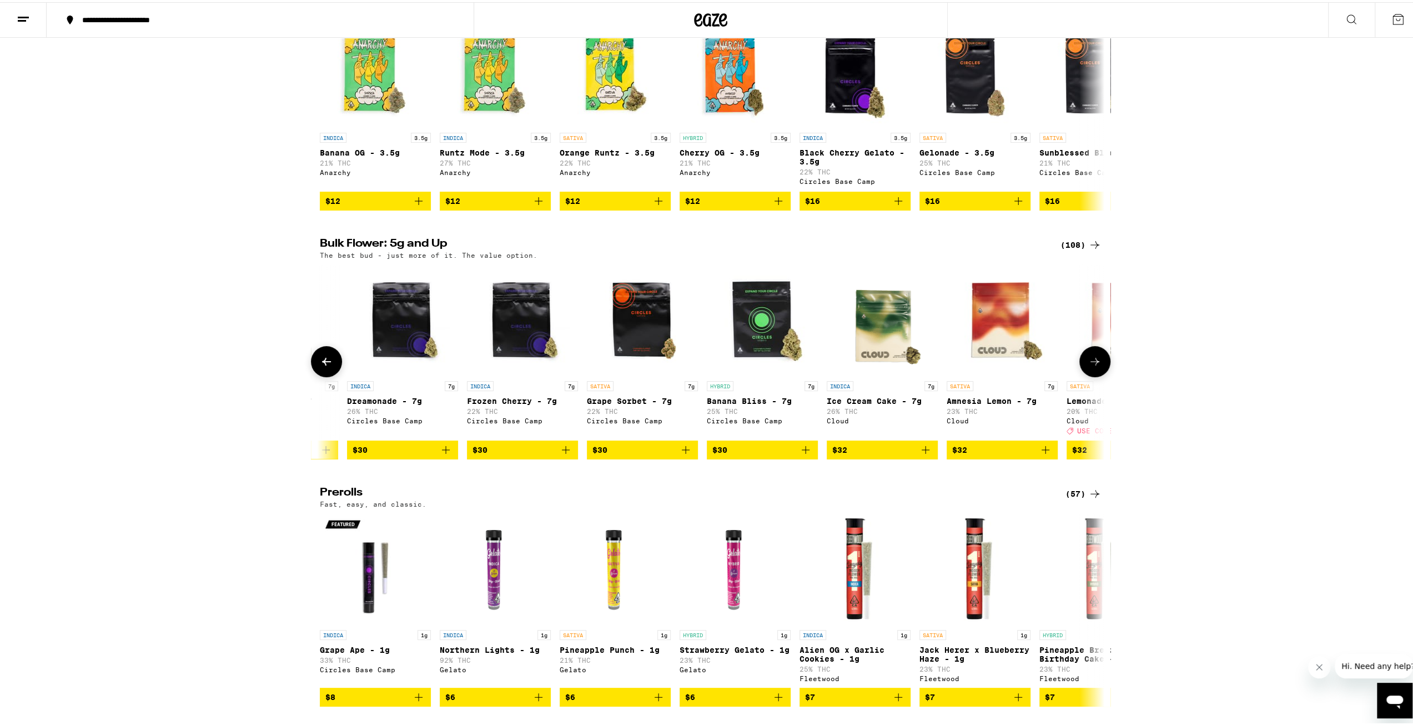
click at [1089, 366] on icon at bounding box center [1095, 359] width 13 height 13
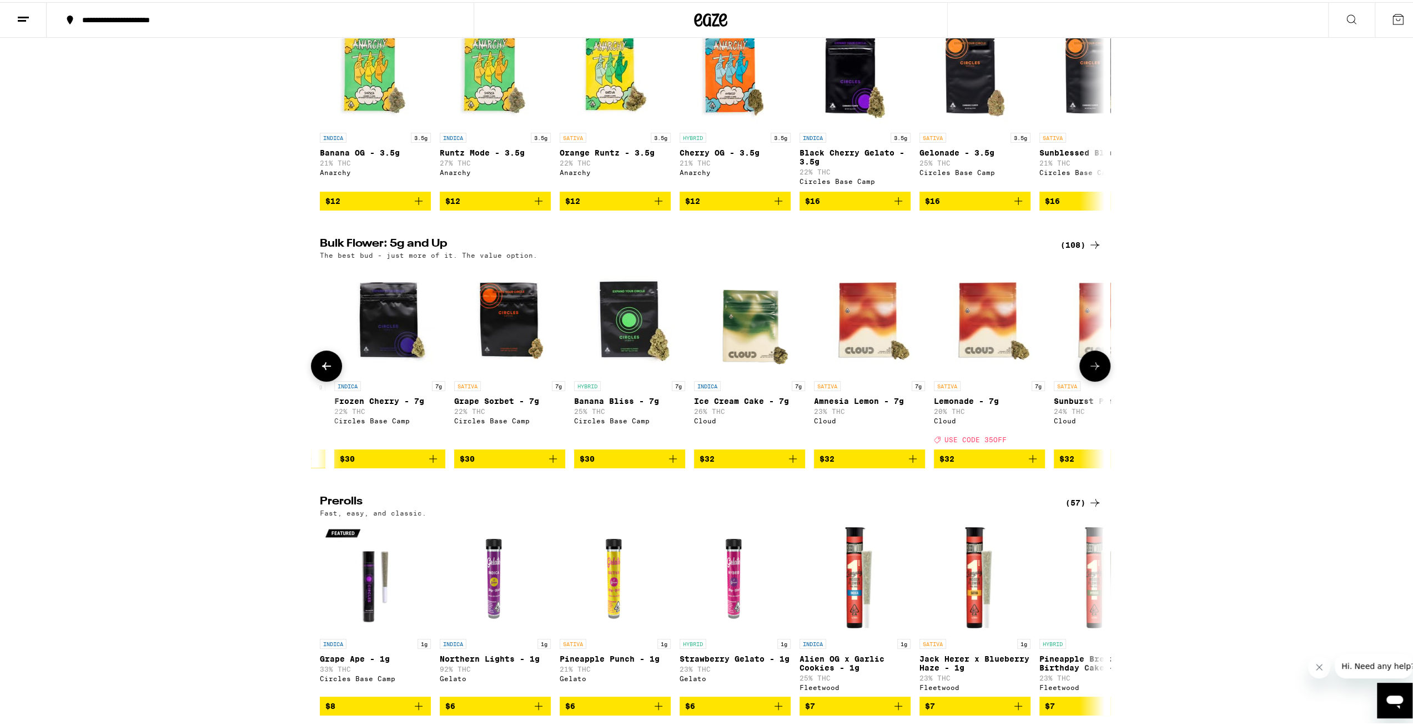
click at [1089, 370] on icon at bounding box center [1095, 363] width 13 height 13
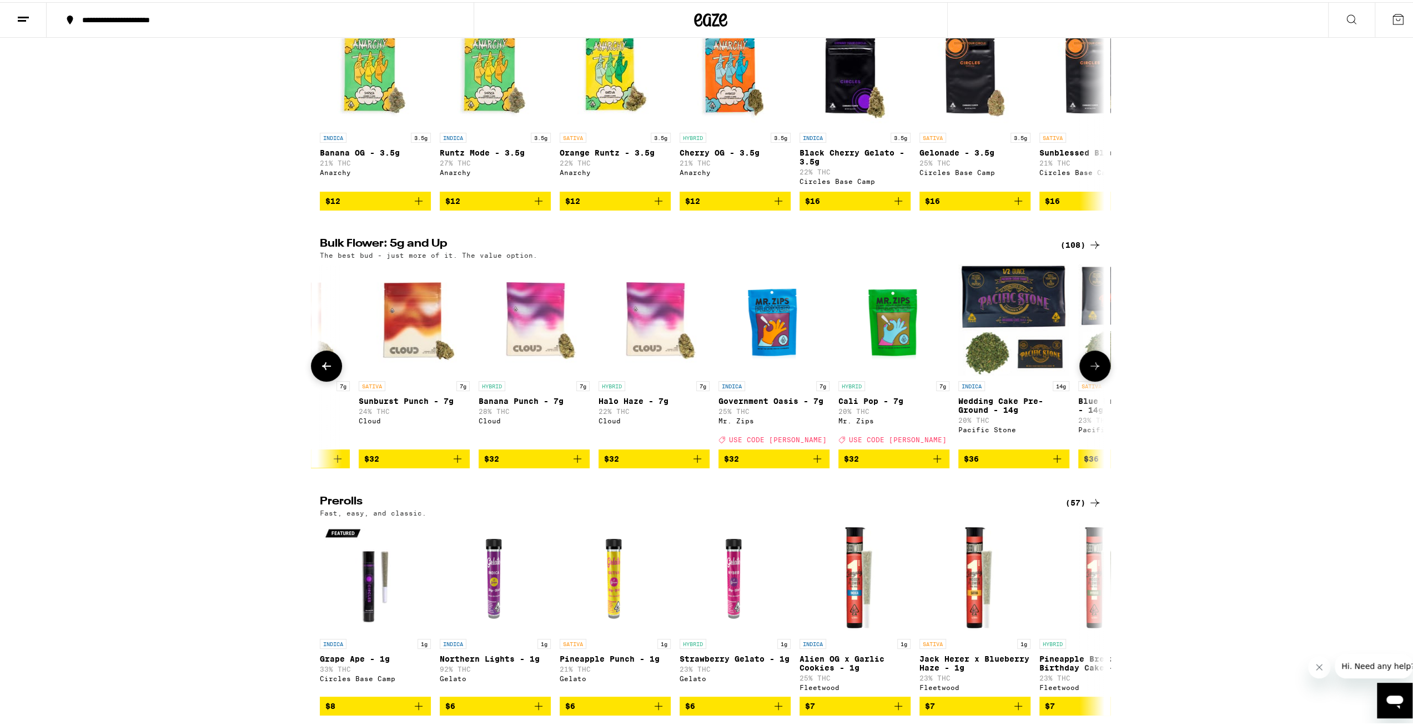
click at [1089, 370] on icon at bounding box center [1095, 363] width 13 height 13
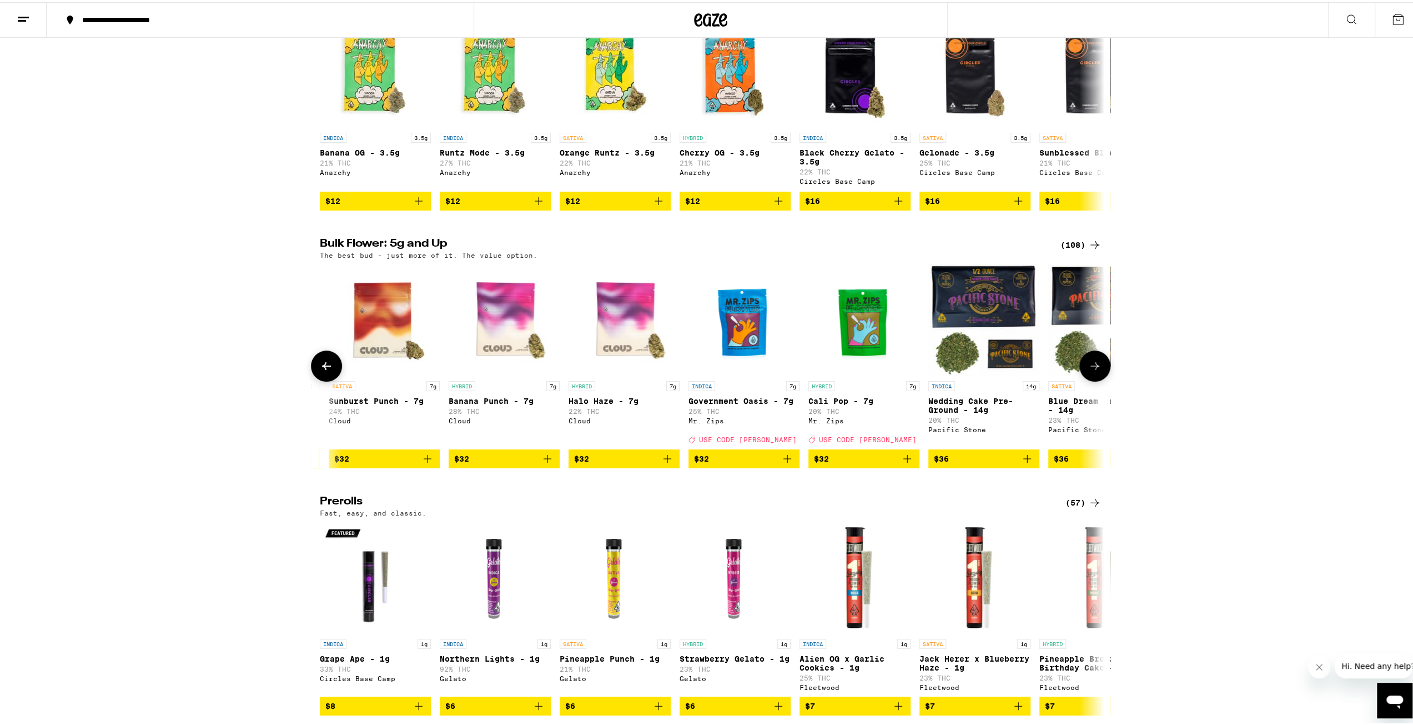
click at [1089, 370] on icon at bounding box center [1095, 363] width 13 height 13
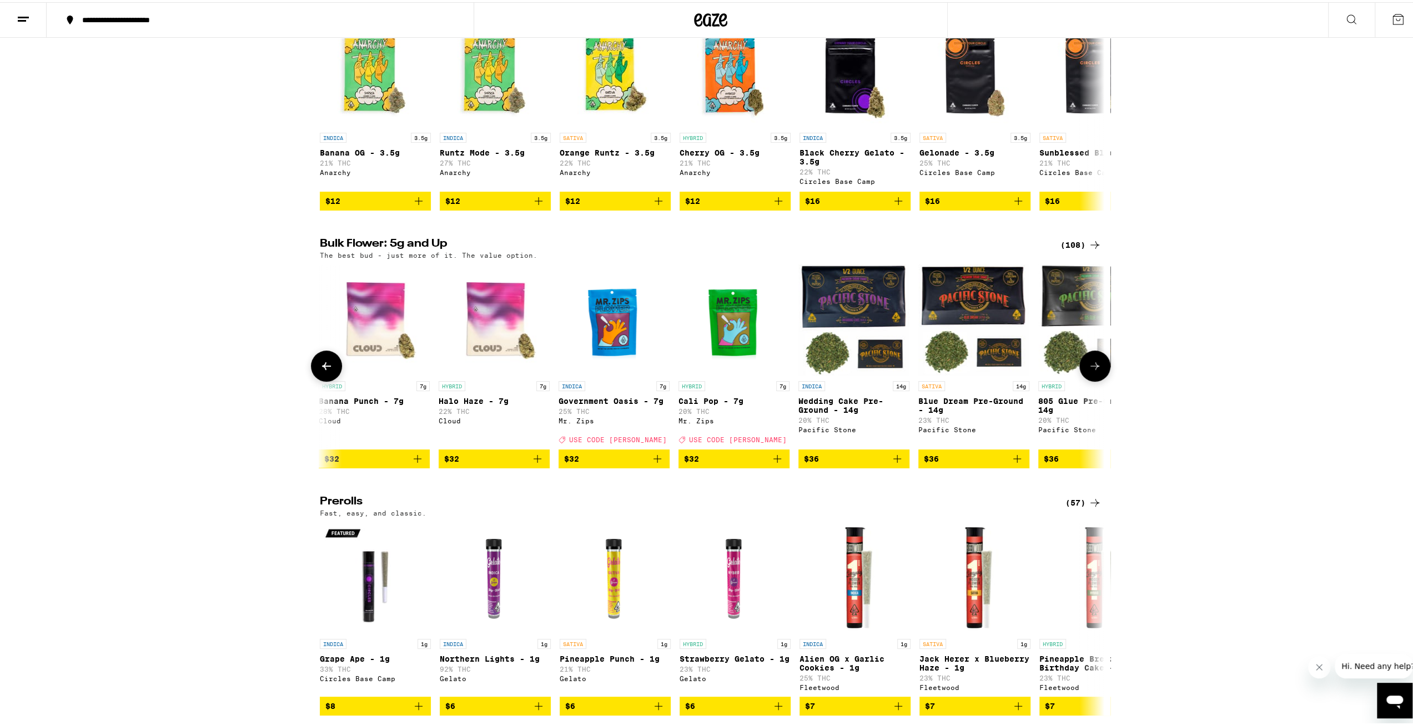
click at [1089, 370] on icon at bounding box center [1095, 363] width 13 height 13
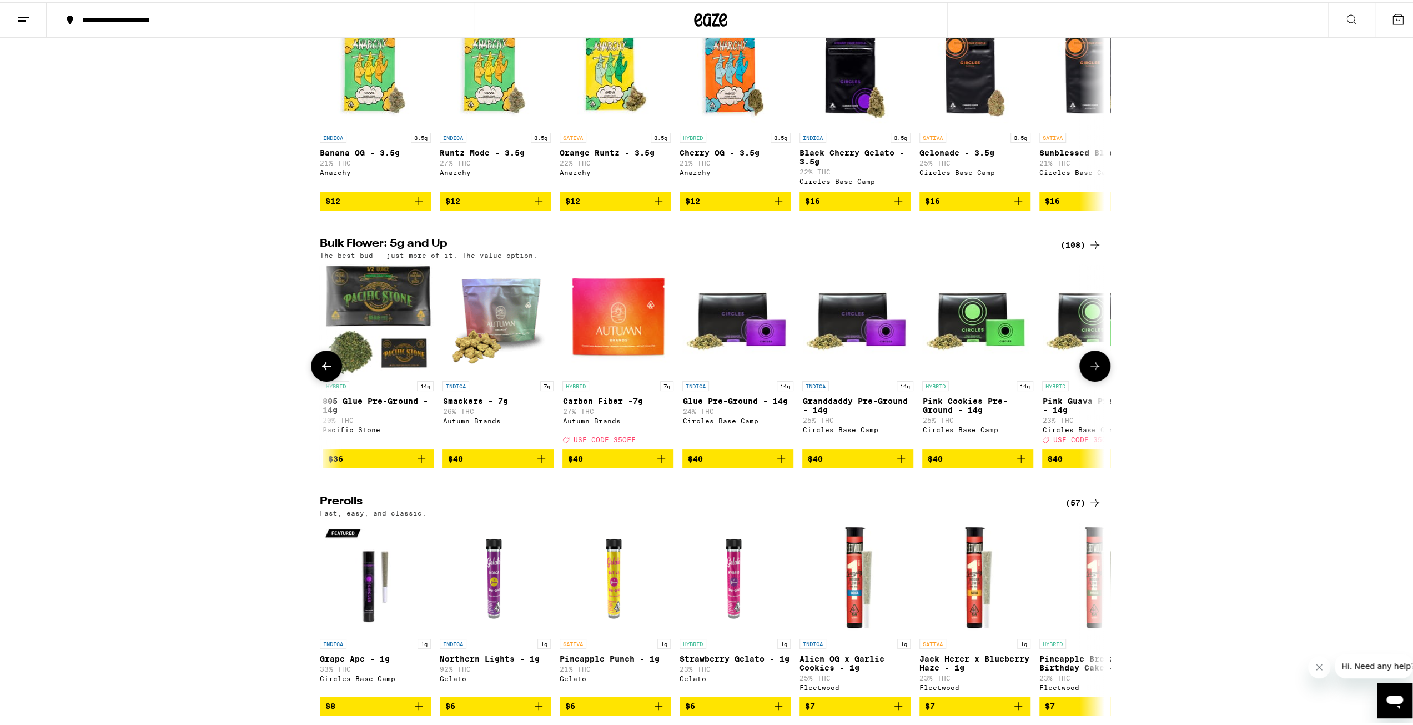
click at [1089, 370] on icon at bounding box center [1095, 363] width 13 height 13
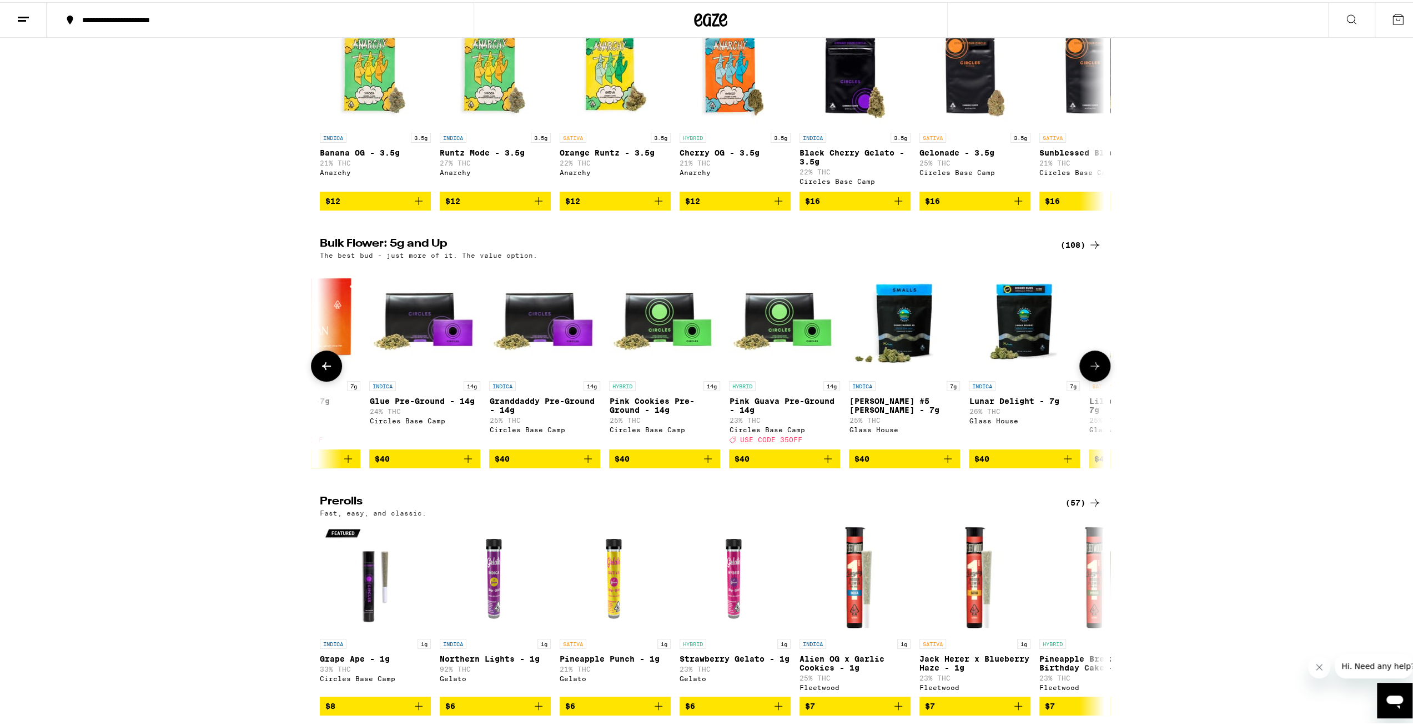
click at [1089, 370] on icon at bounding box center [1095, 363] width 13 height 13
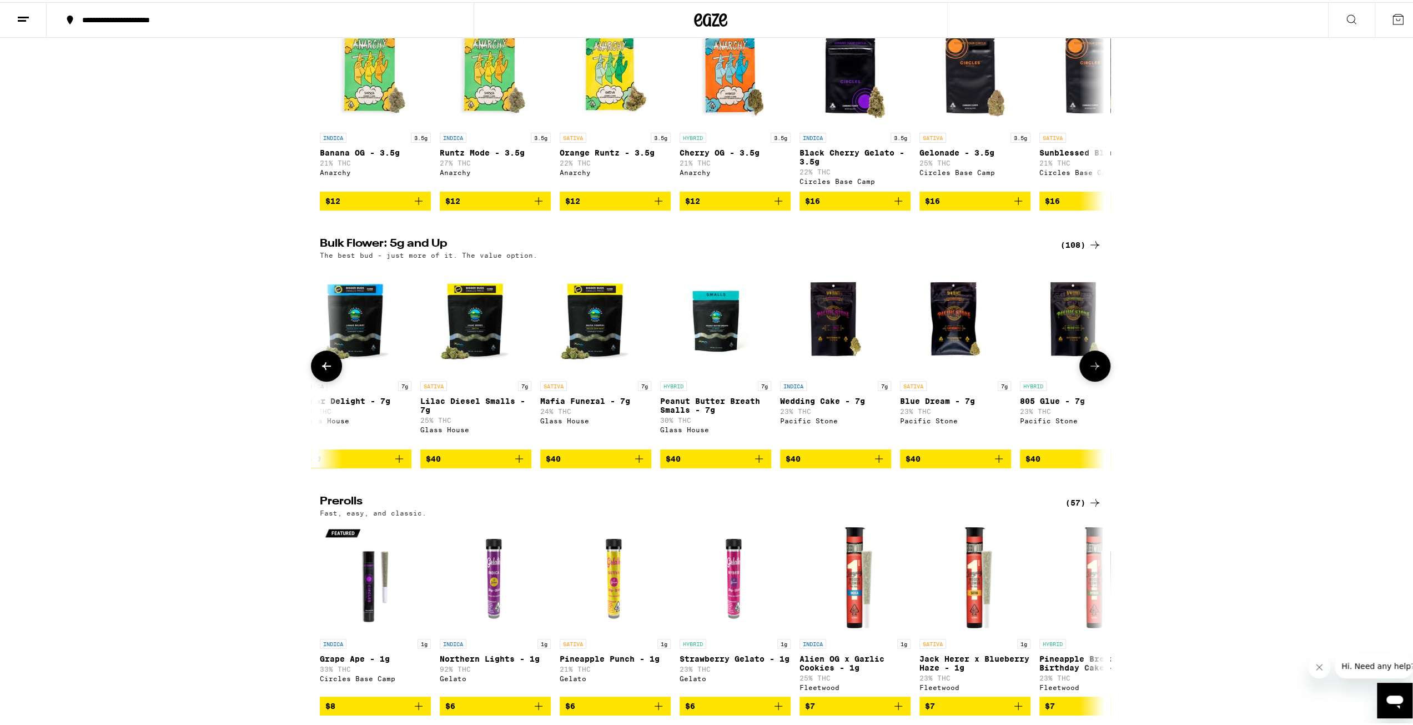
click at [1089, 370] on icon at bounding box center [1095, 363] width 13 height 13
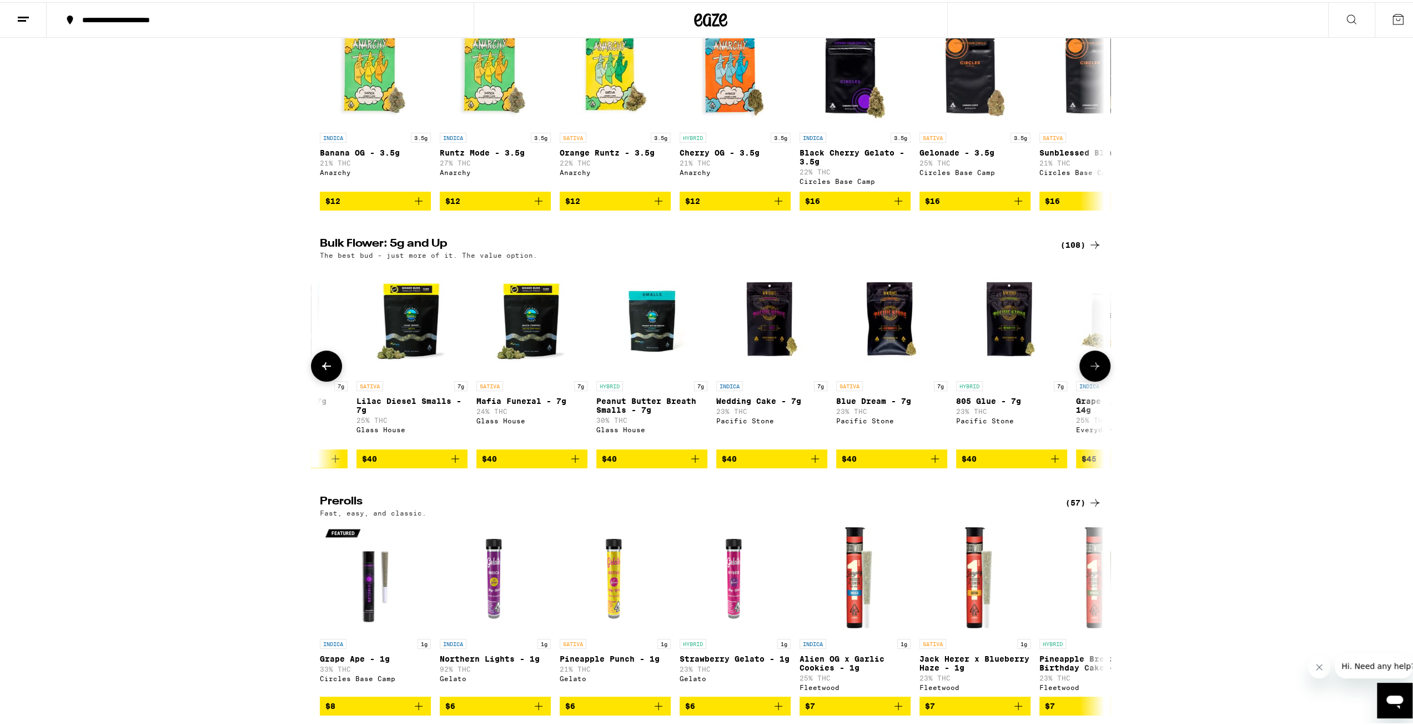
click at [1089, 370] on icon at bounding box center [1095, 363] width 13 height 13
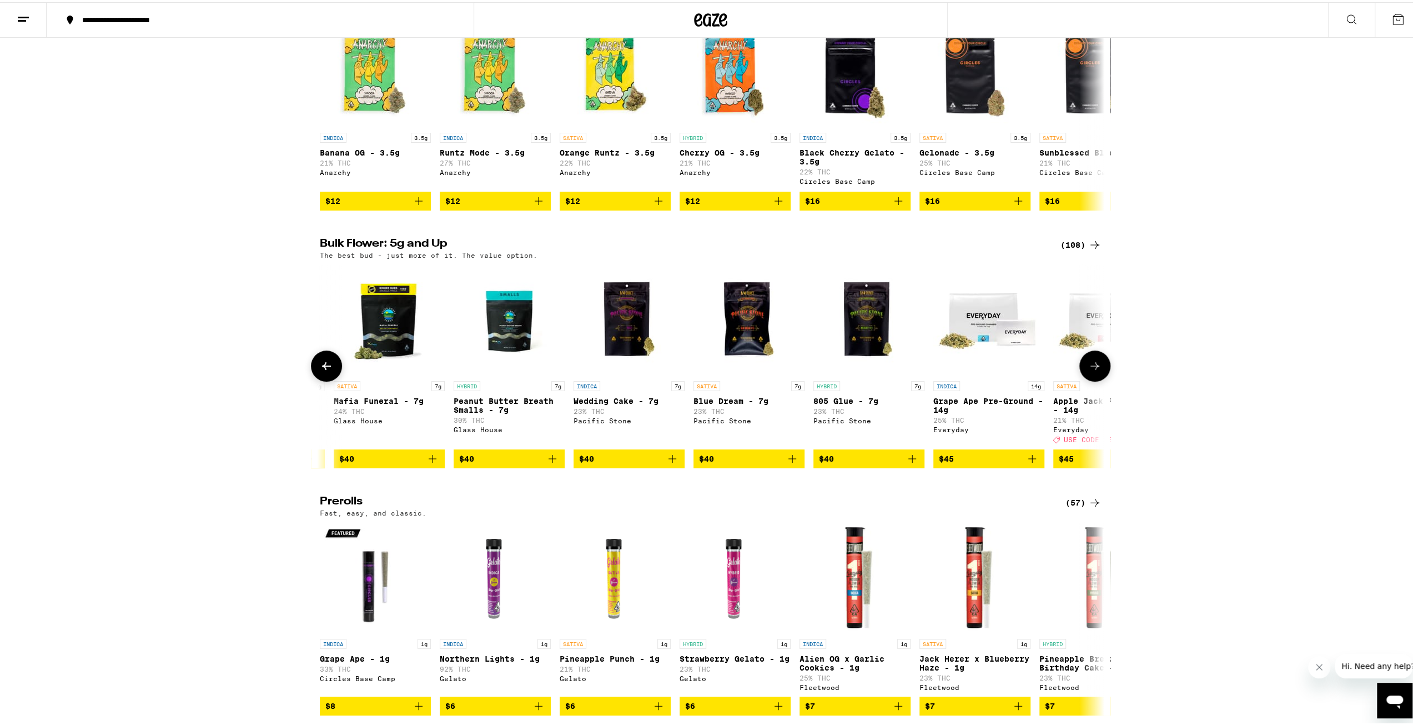
click at [1089, 370] on icon at bounding box center [1095, 363] width 13 height 13
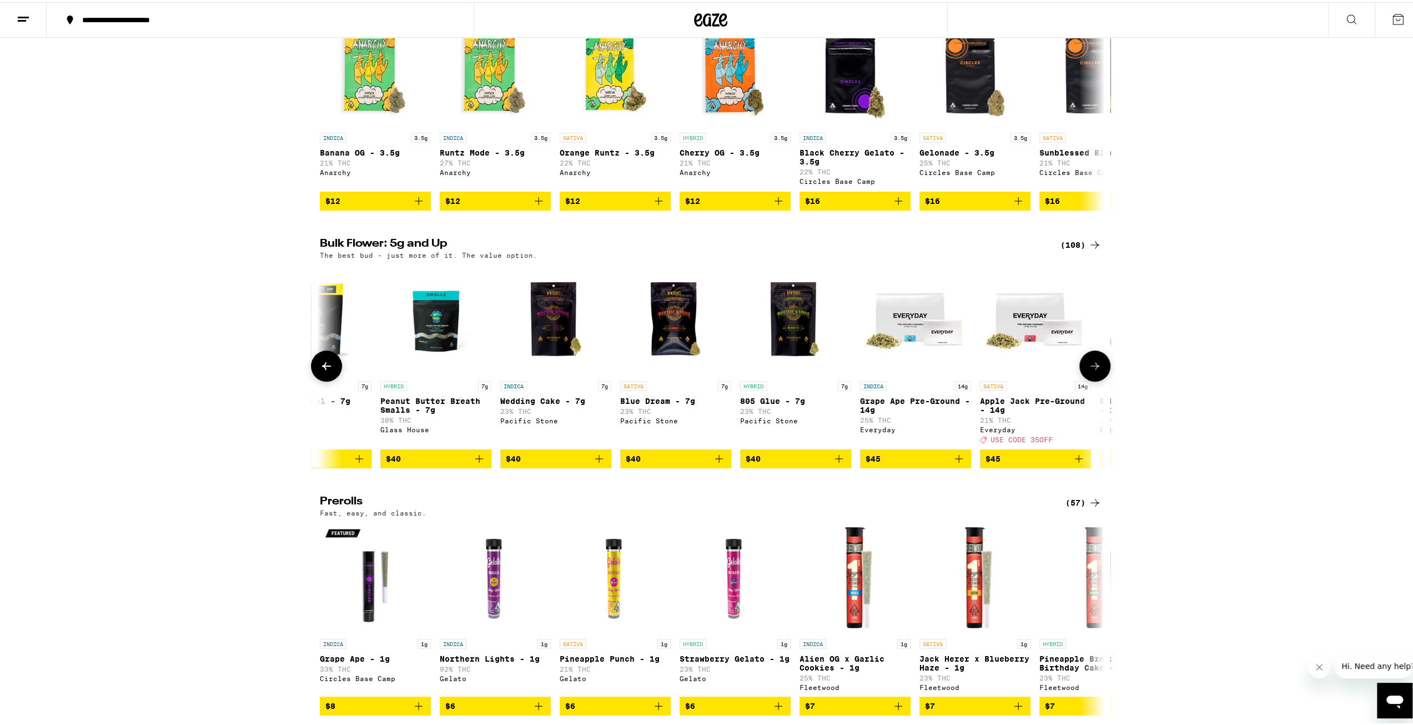
click at [1089, 370] on icon at bounding box center [1095, 363] width 13 height 13
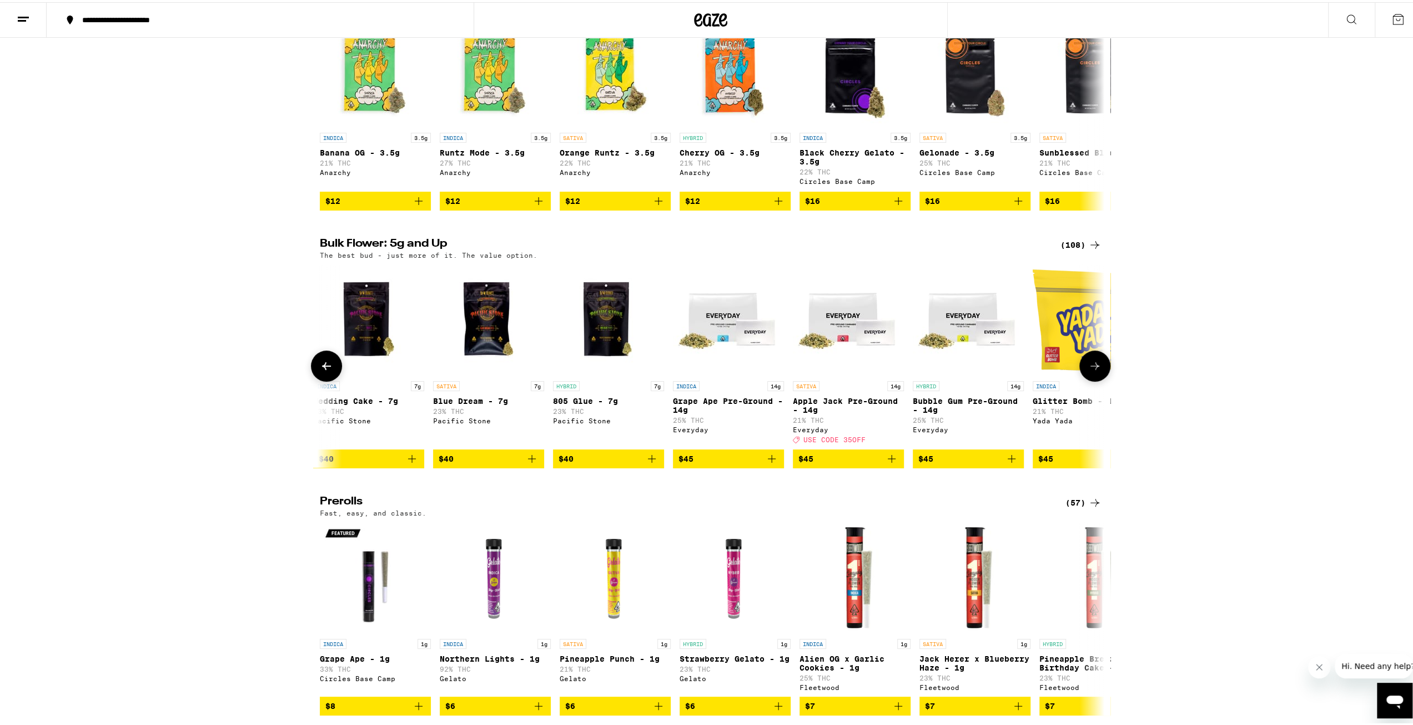
click at [1089, 370] on icon at bounding box center [1095, 363] width 13 height 13
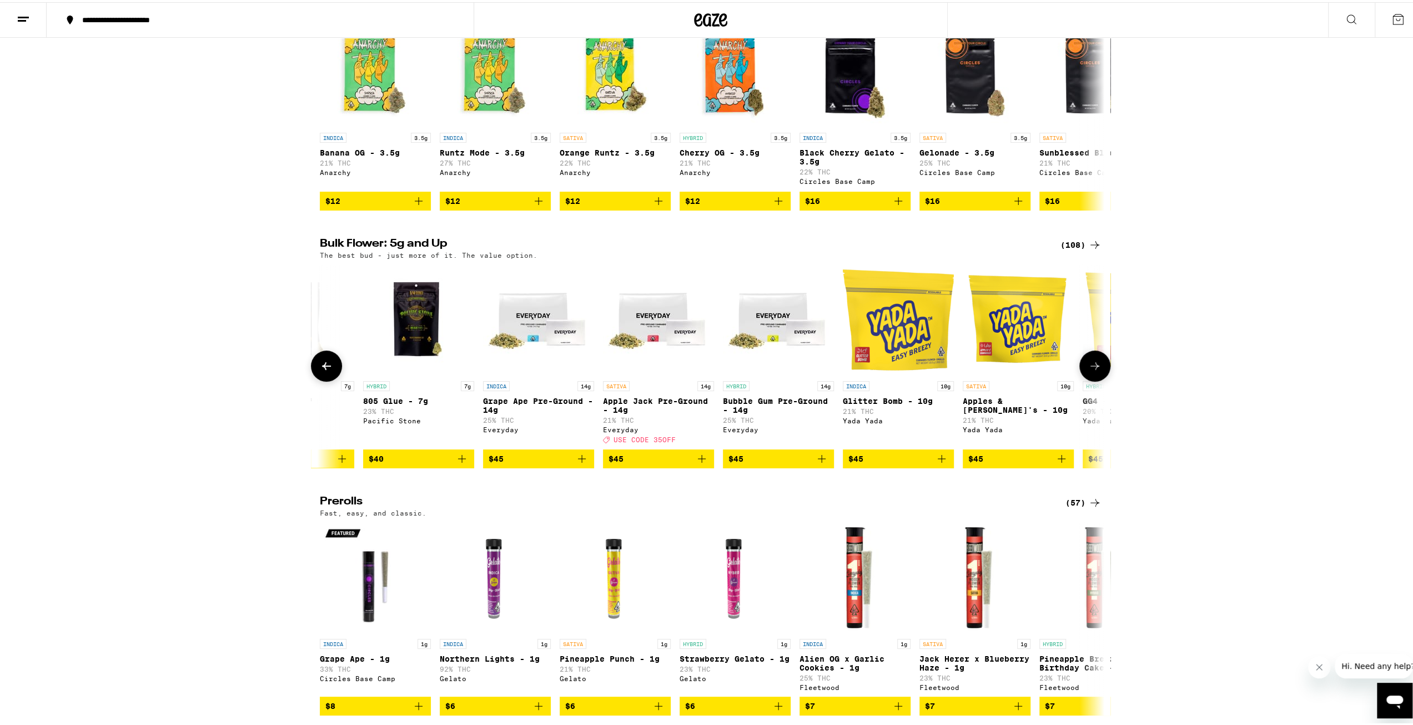
click at [1089, 370] on icon at bounding box center [1095, 363] width 13 height 13
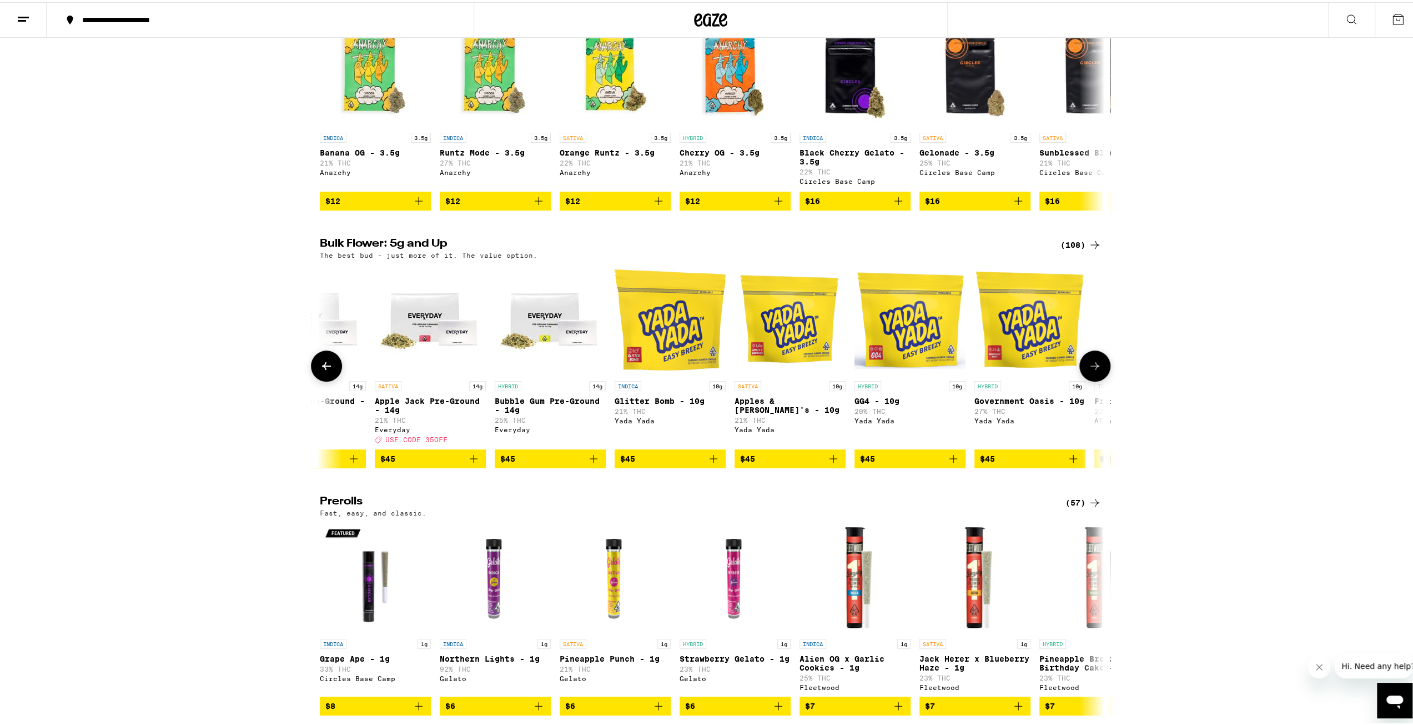
click at [1089, 370] on icon at bounding box center [1095, 363] width 13 height 13
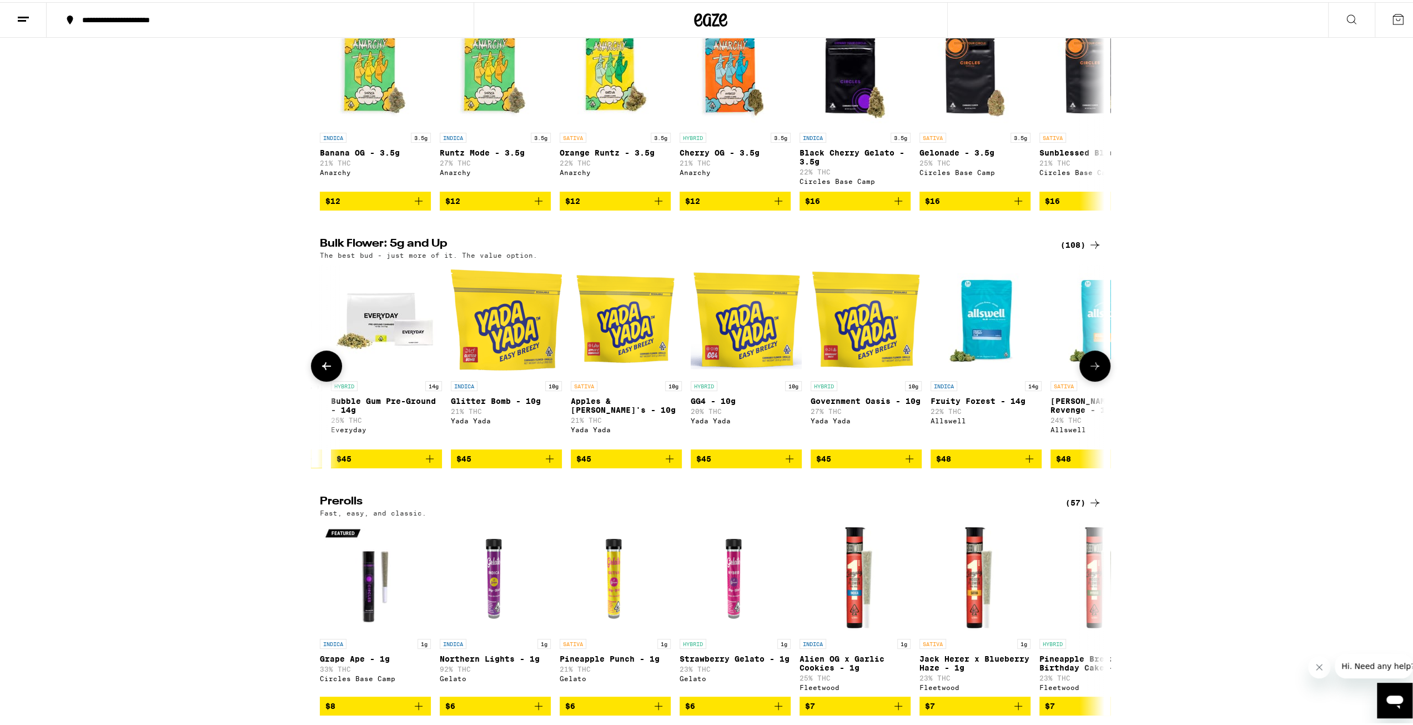
click at [1089, 370] on icon at bounding box center [1095, 363] width 13 height 13
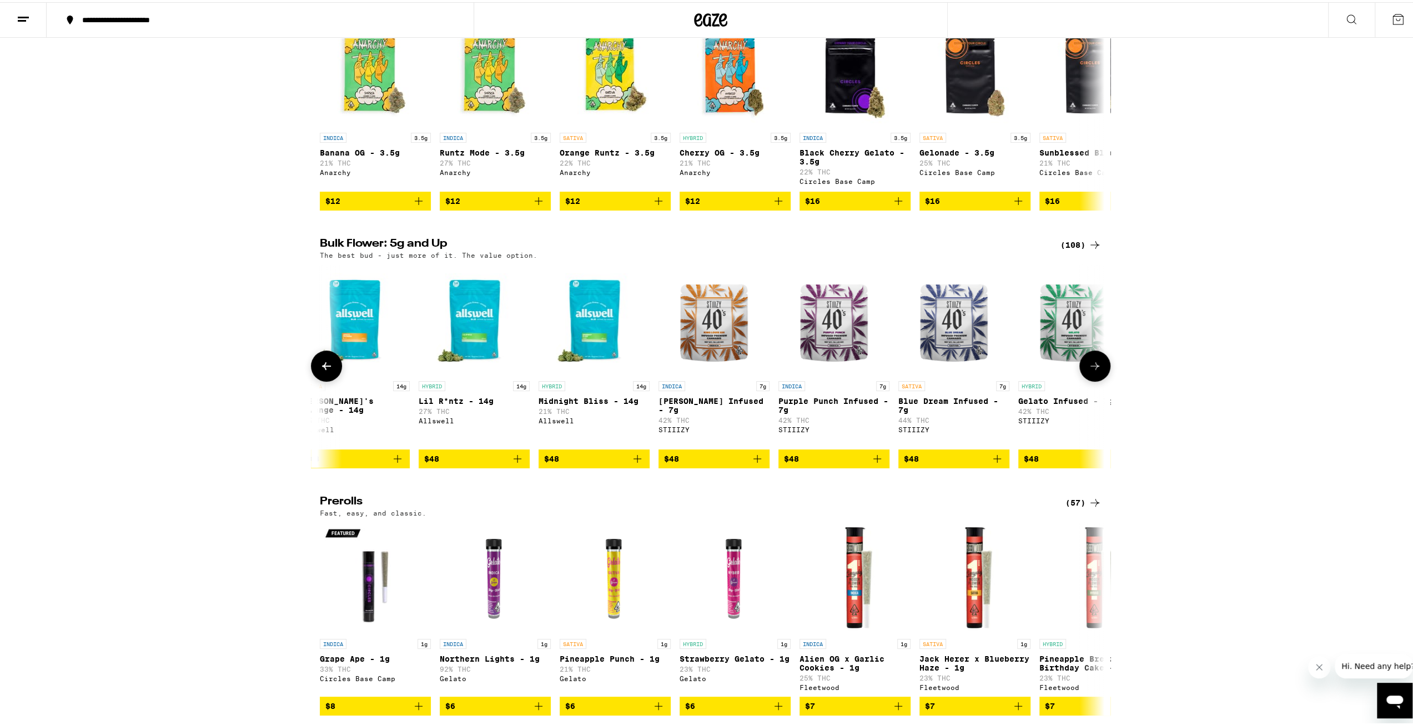
click at [1089, 370] on icon at bounding box center [1095, 363] width 13 height 13
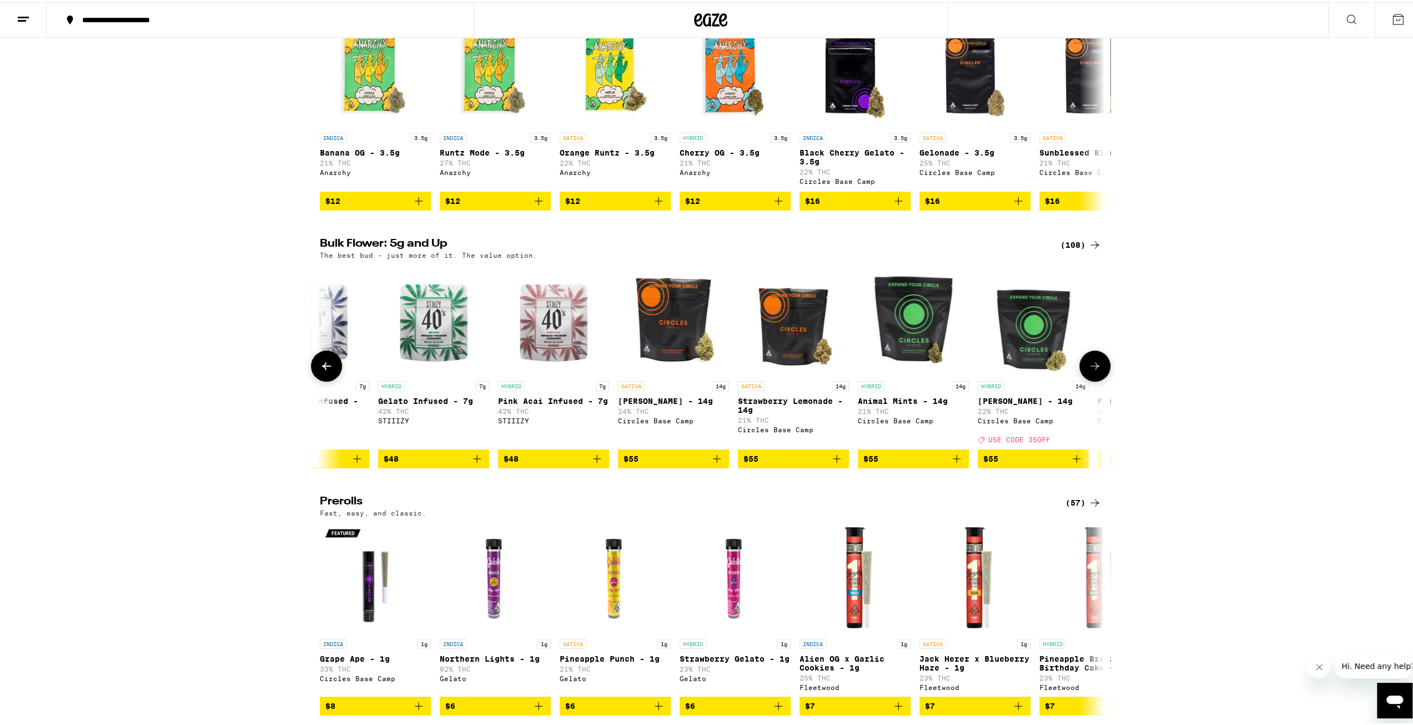
click at [1089, 370] on icon at bounding box center [1095, 363] width 13 height 13
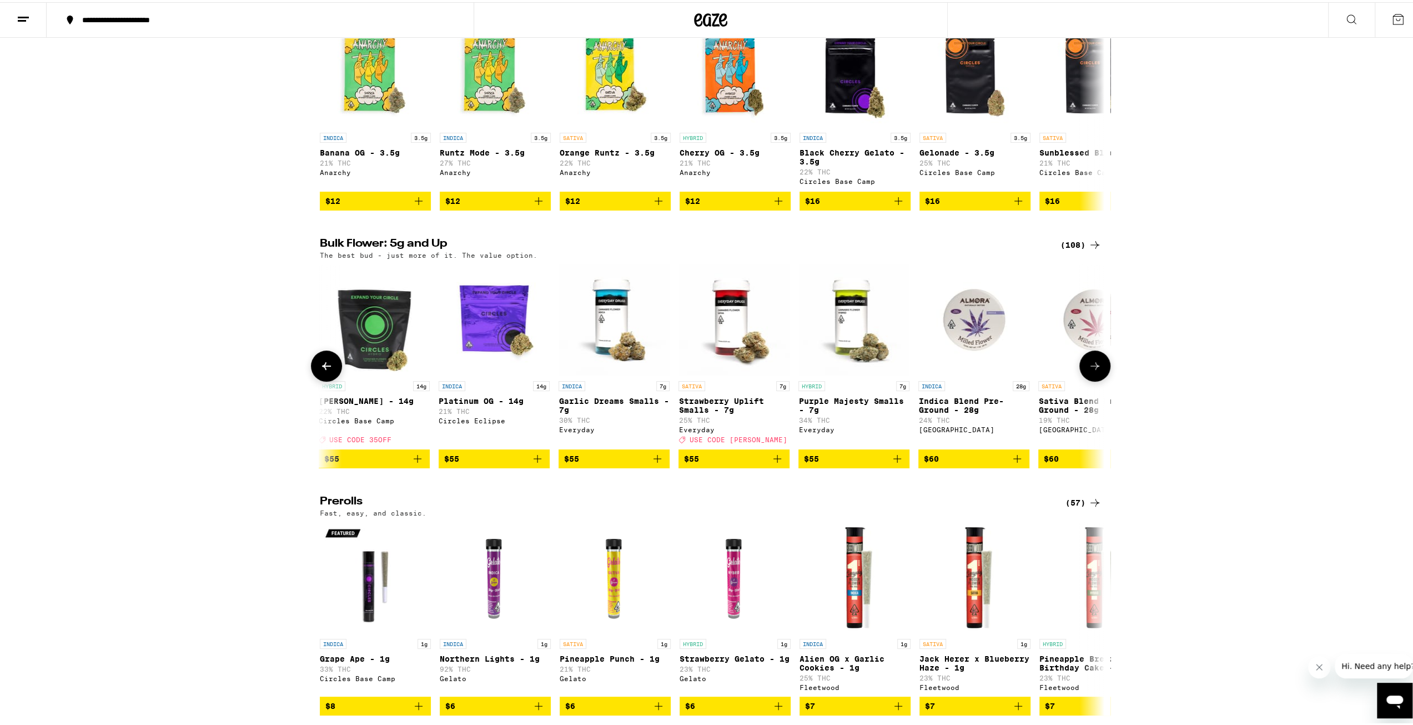
click at [1089, 370] on icon at bounding box center [1095, 363] width 13 height 13
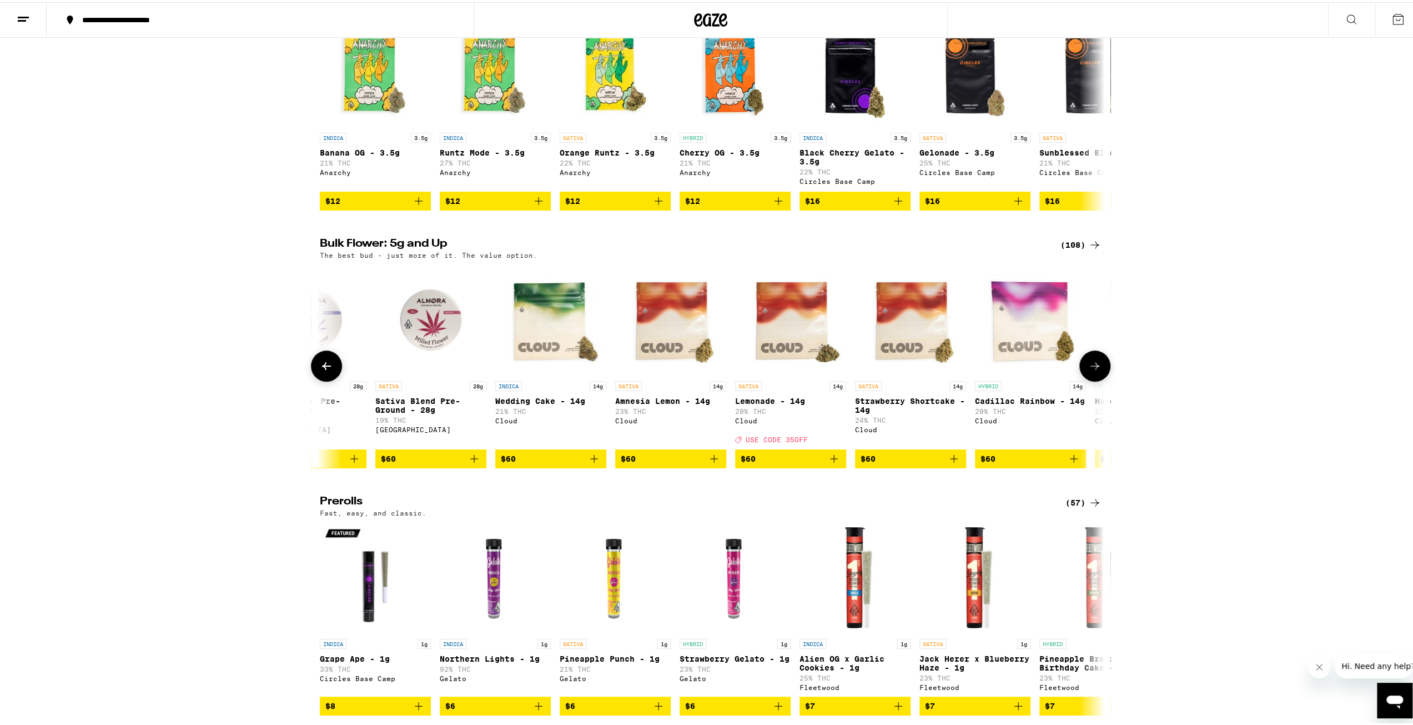
click at [1089, 370] on icon at bounding box center [1095, 363] width 13 height 13
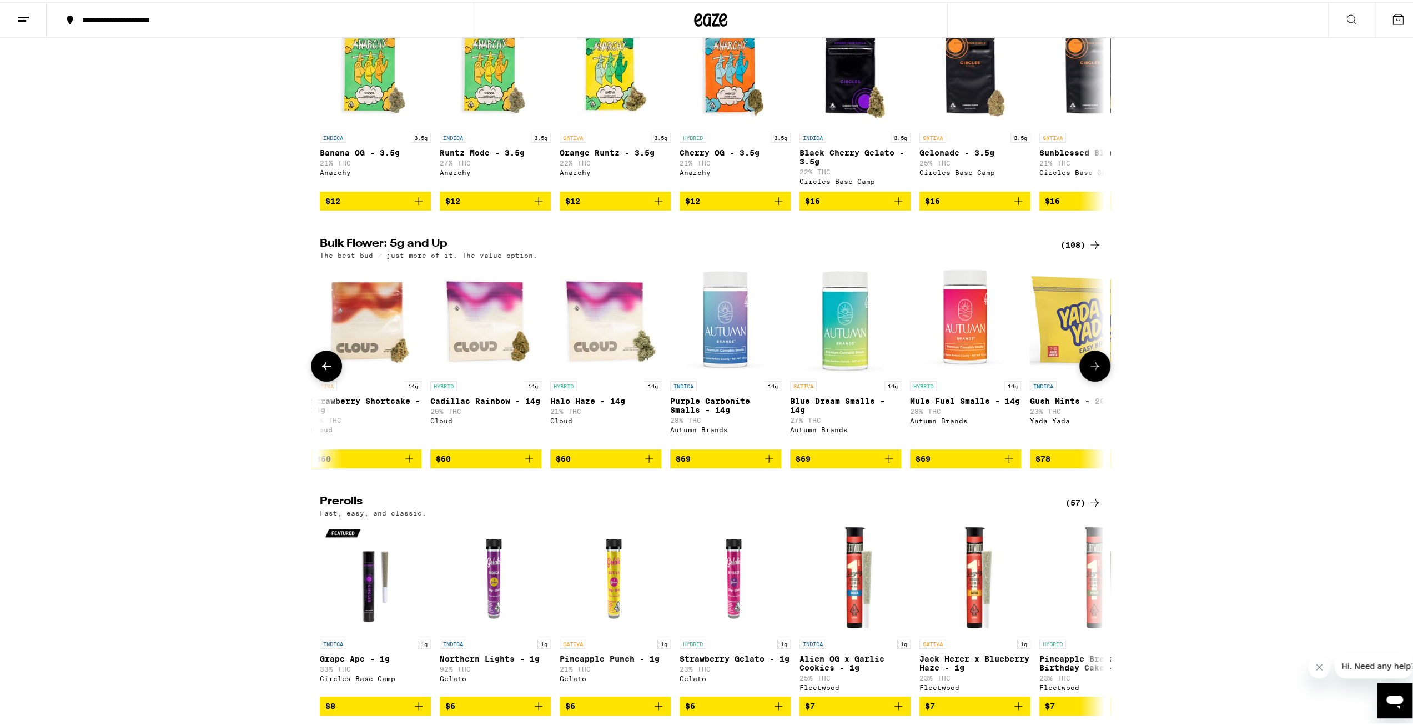
click at [1089, 370] on icon at bounding box center [1095, 363] width 13 height 13
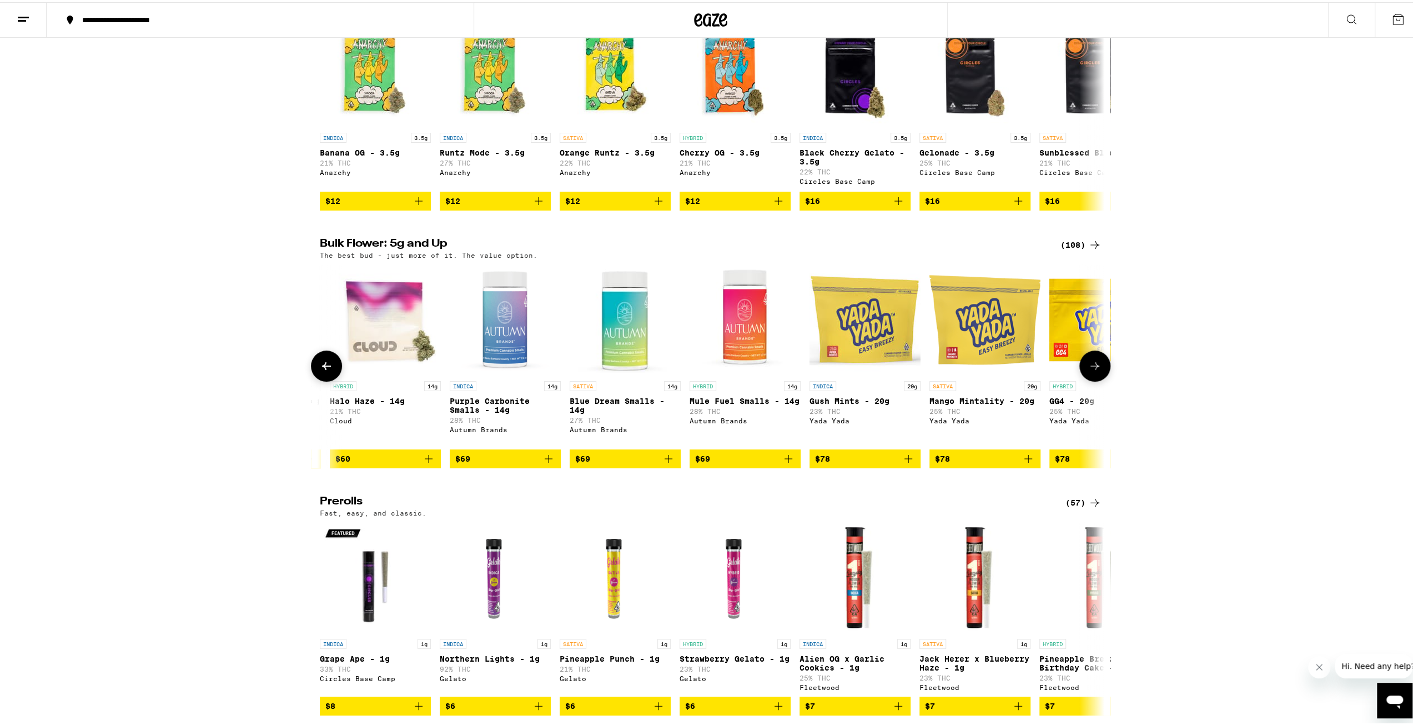
click at [1089, 370] on icon at bounding box center [1095, 363] width 13 height 13
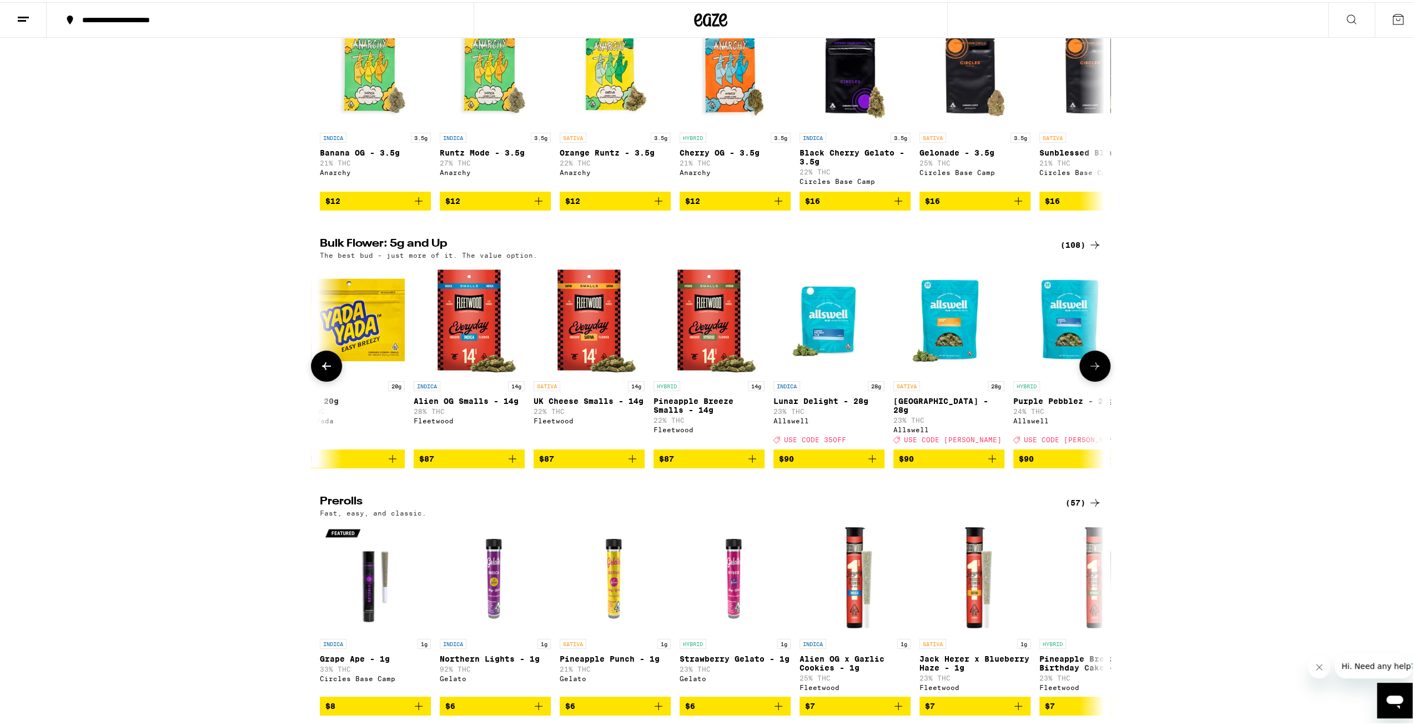
click at [1089, 370] on icon at bounding box center [1095, 363] width 13 height 13
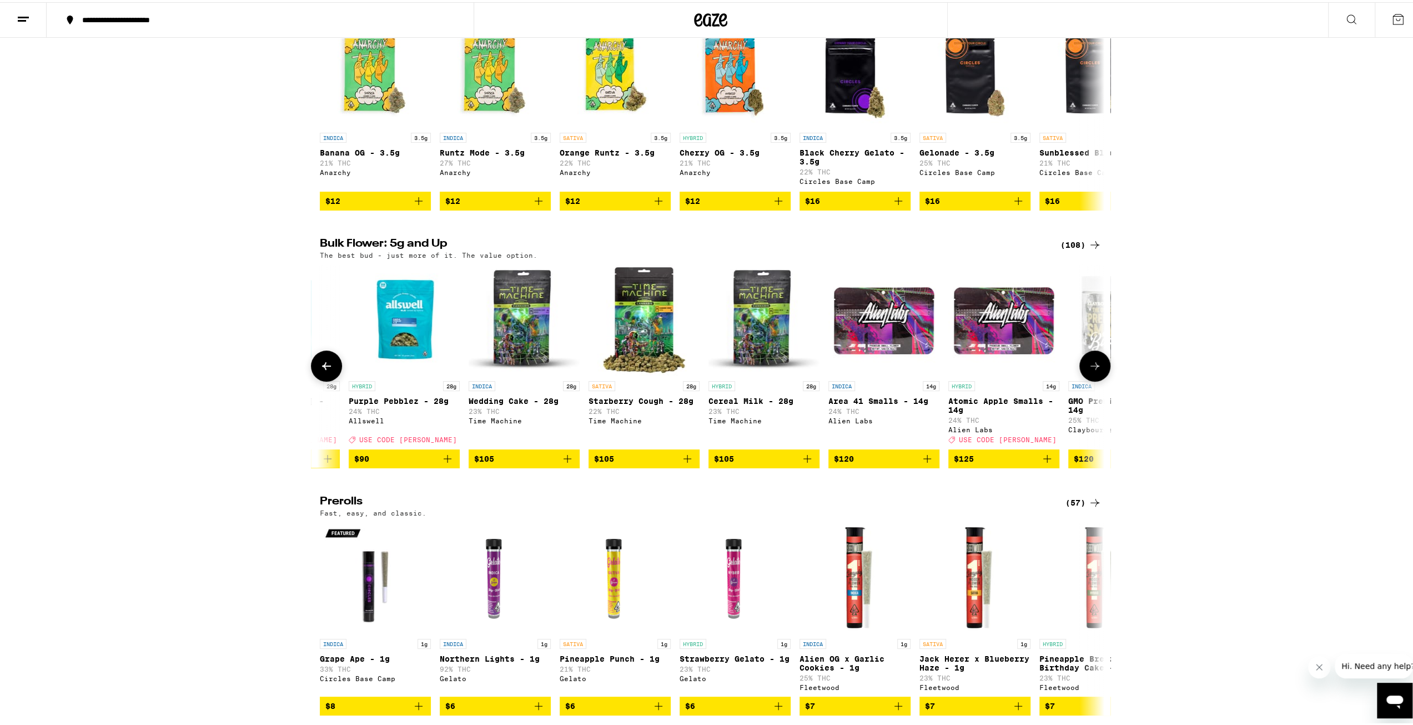
scroll to position [0, 8982]
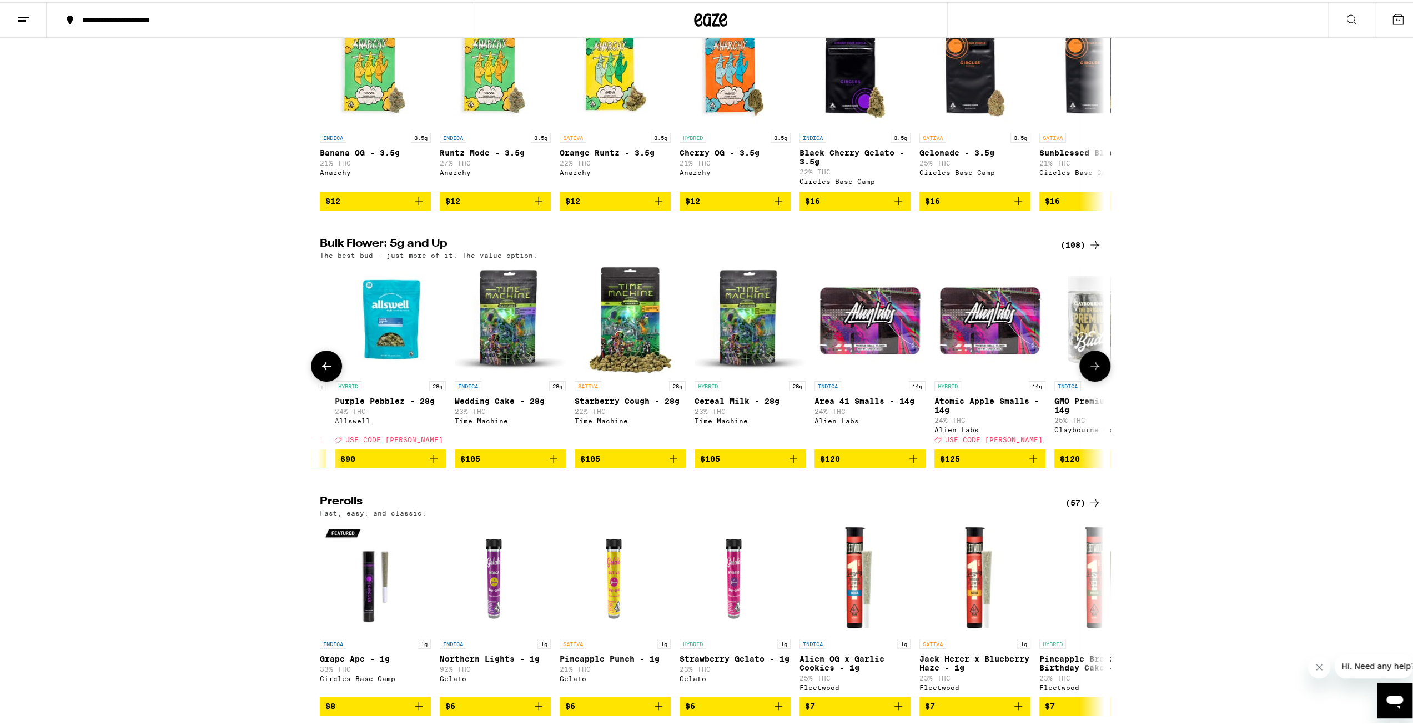
click at [1094, 370] on icon at bounding box center [1095, 363] width 13 height 13
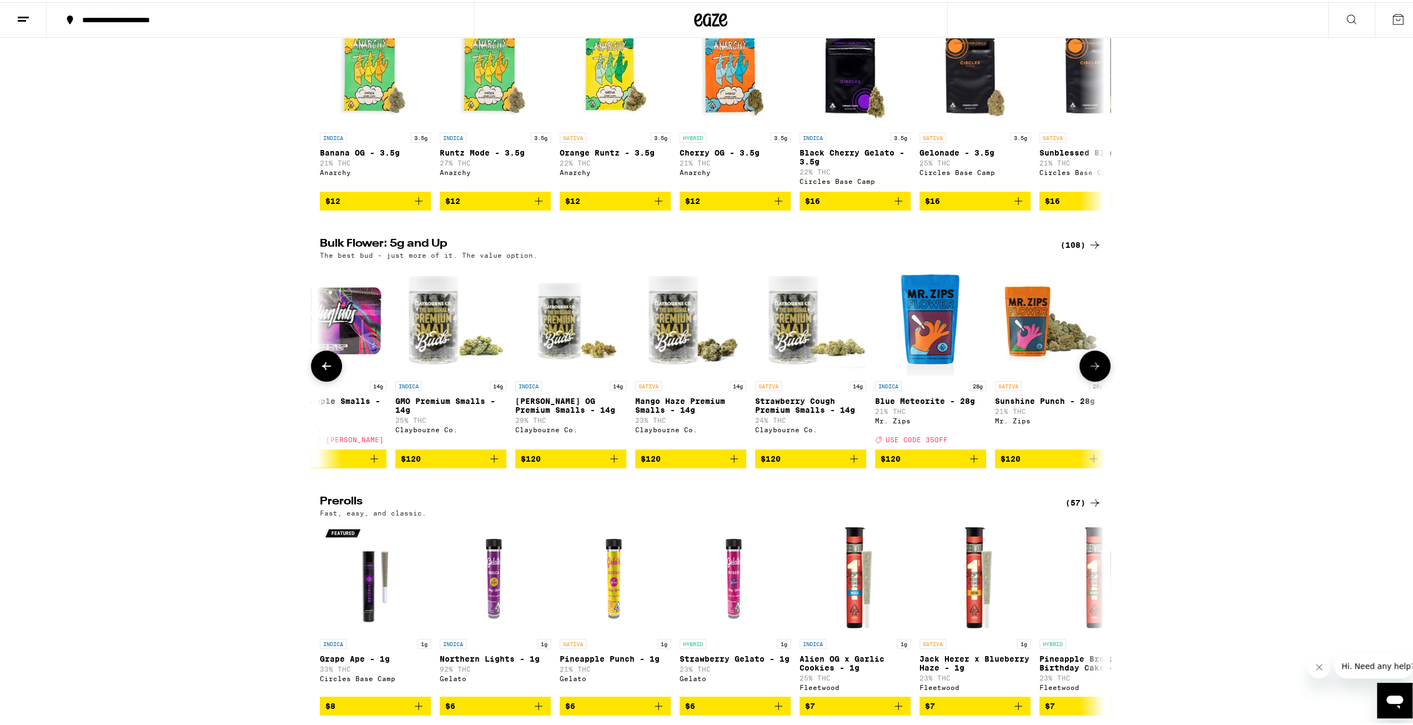
scroll to position [0, 9643]
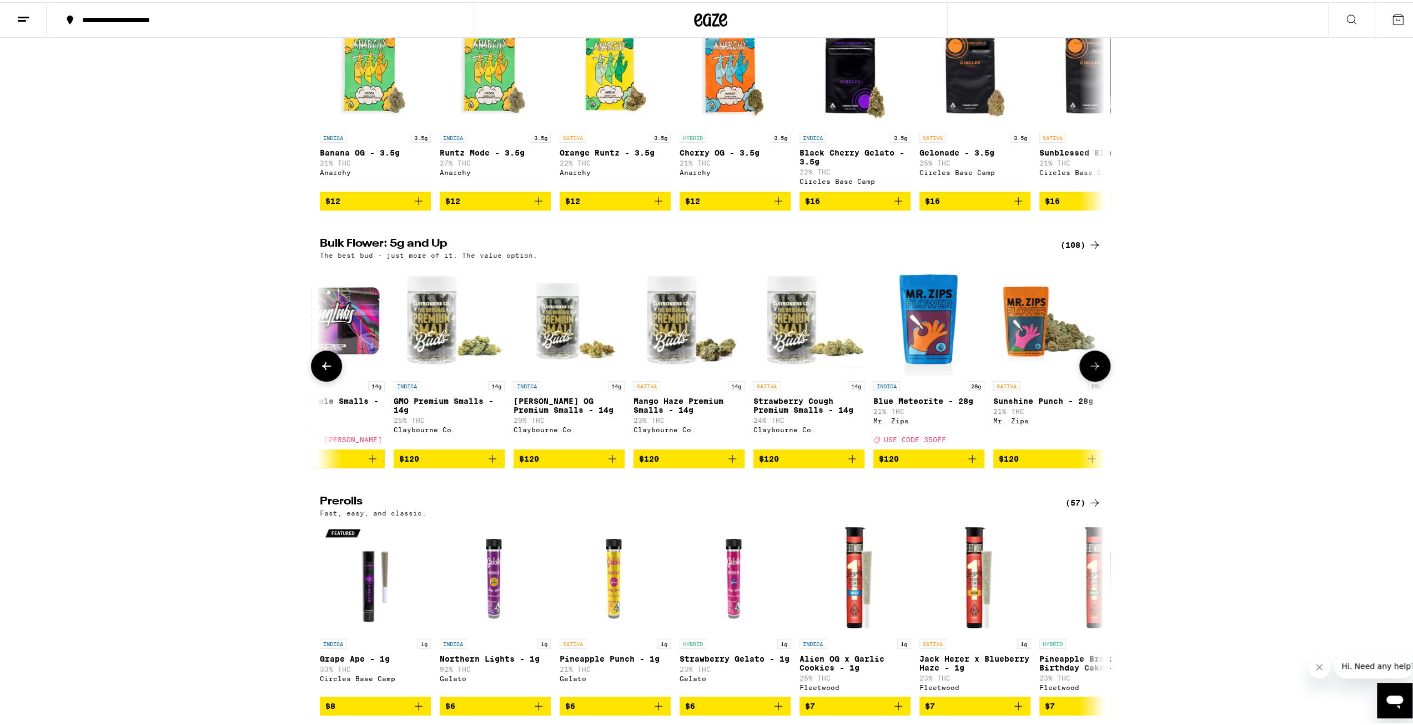
click at [1081, 379] on button at bounding box center [1095, 363] width 31 height 31
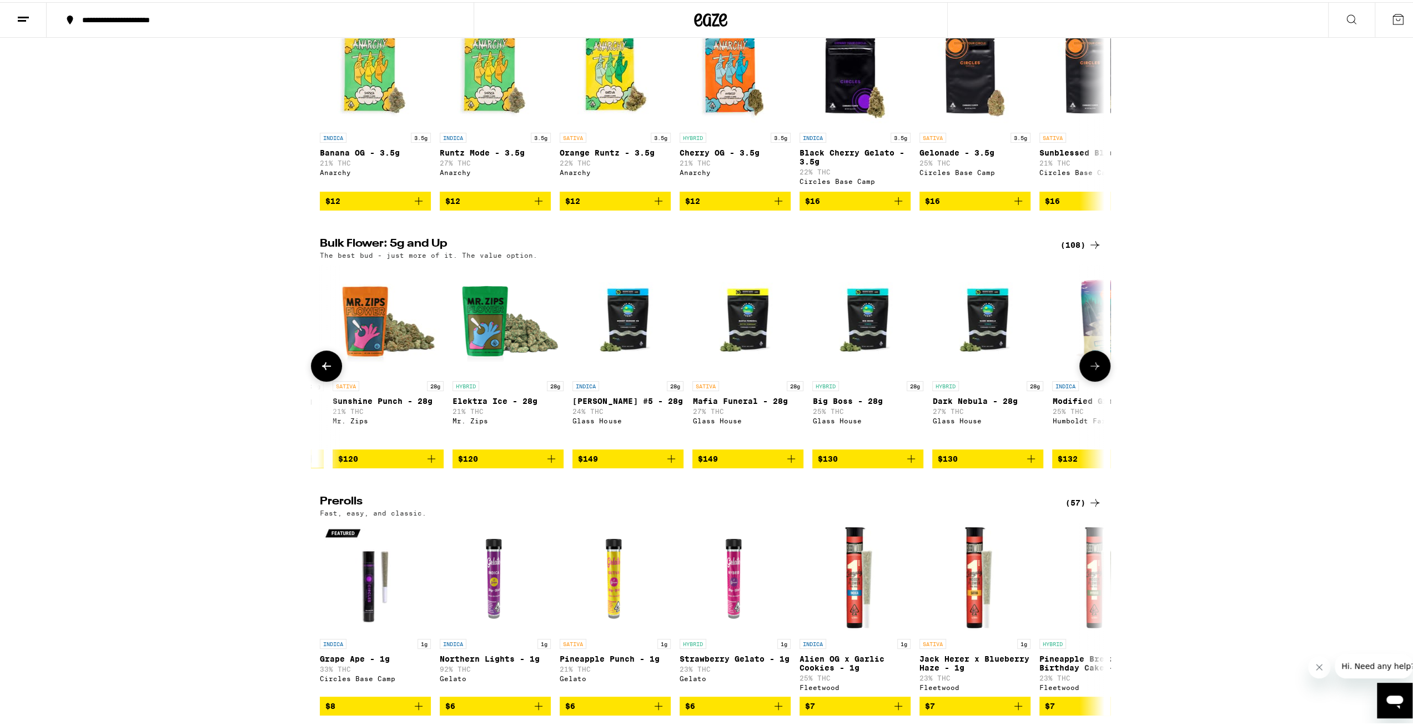
click at [1082, 379] on button at bounding box center [1095, 363] width 31 height 31
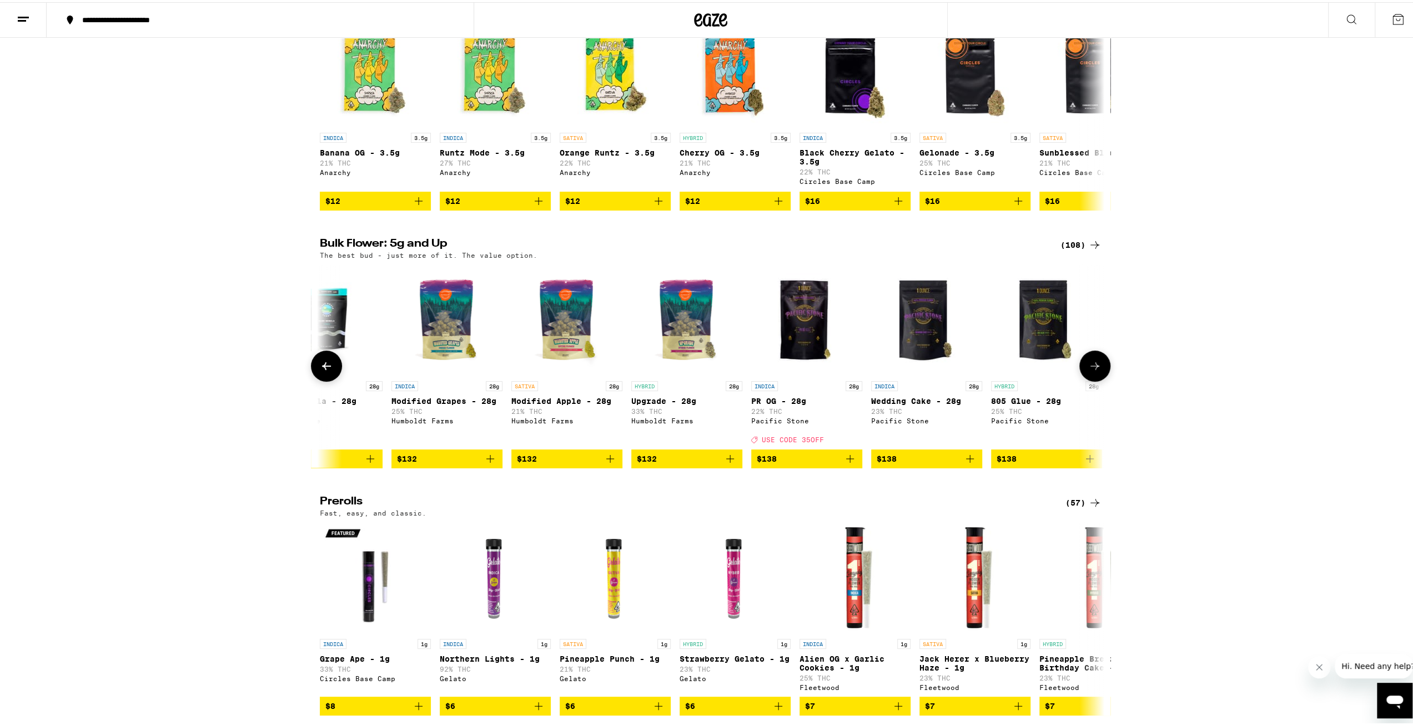
scroll to position [0, 0]
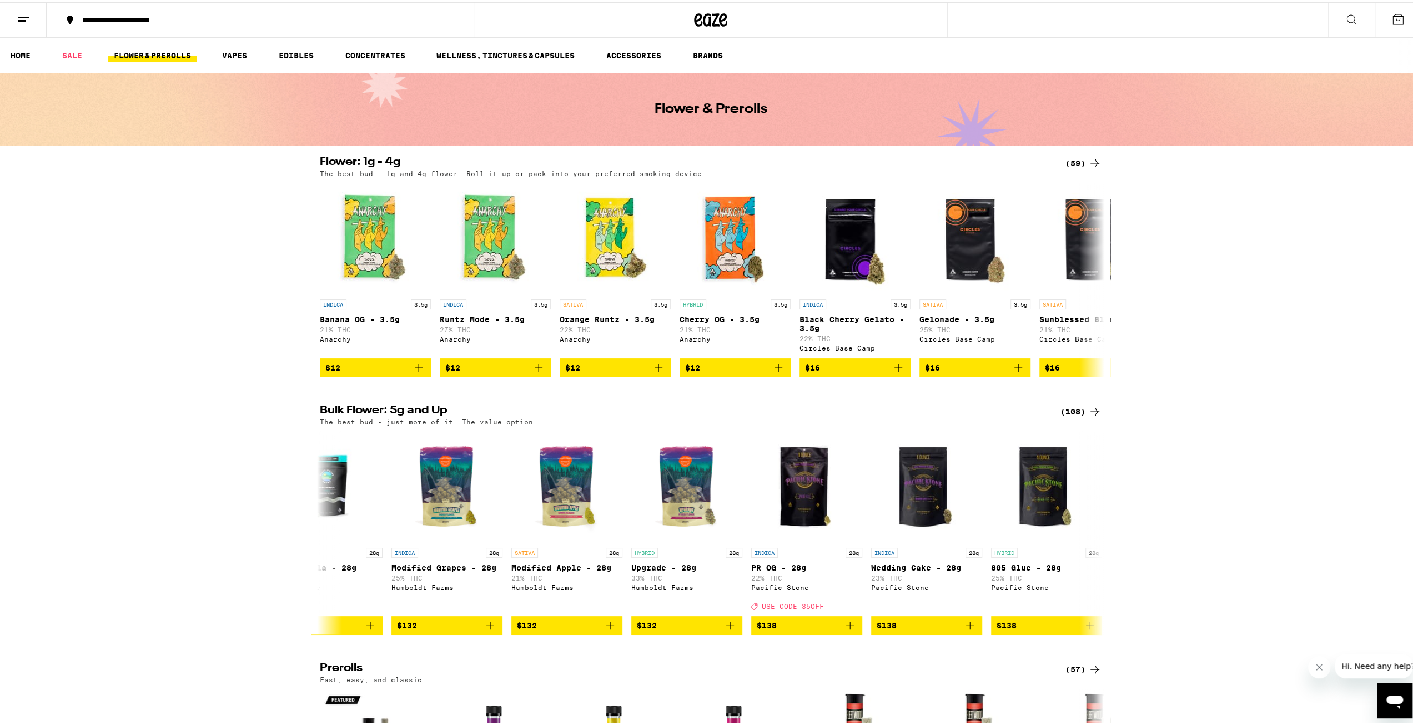
click at [1089, 158] on icon at bounding box center [1095, 160] width 13 height 13
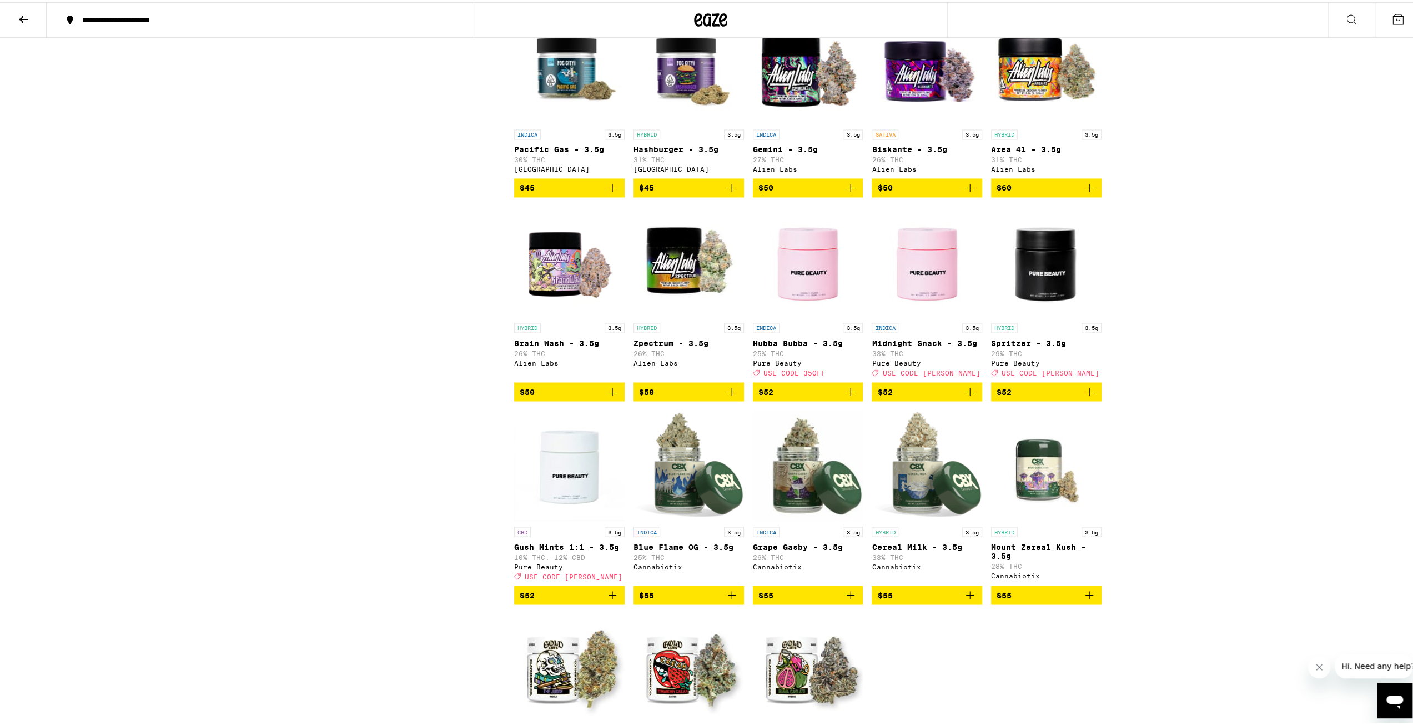
scroll to position [1611, 0]
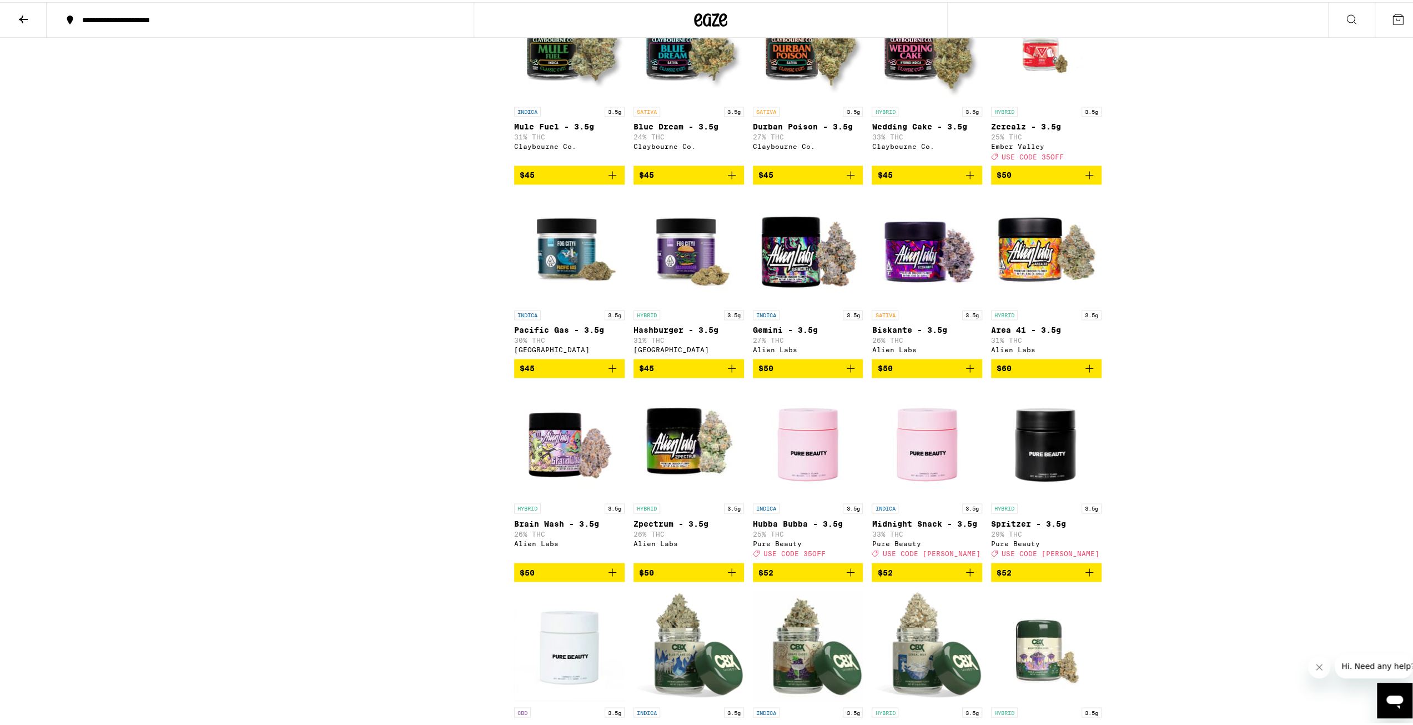
click at [921, 302] on img "Open page for Biskante - 3.5g from Alien Labs" at bounding box center [927, 246] width 111 height 111
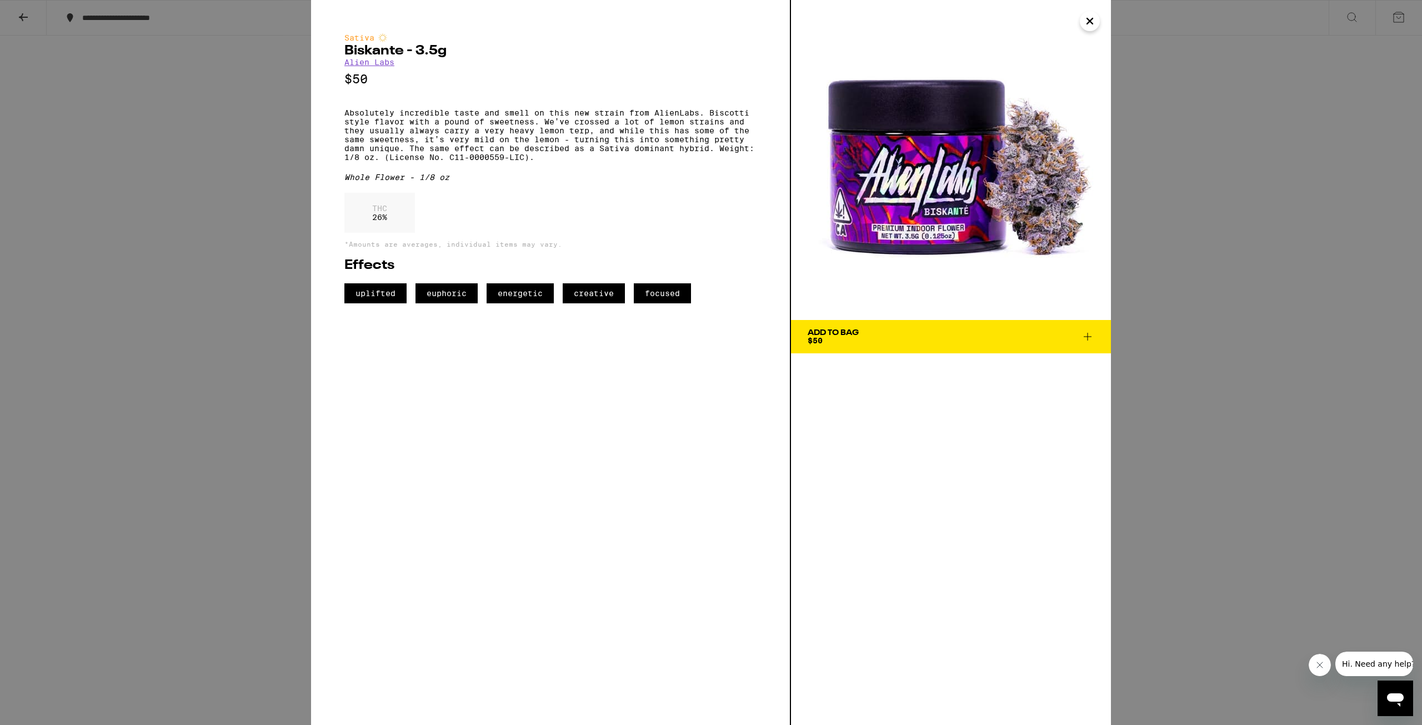
click at [1085, 21] on icon "Close" at bounding box center [1089, 21] width 13 height 17
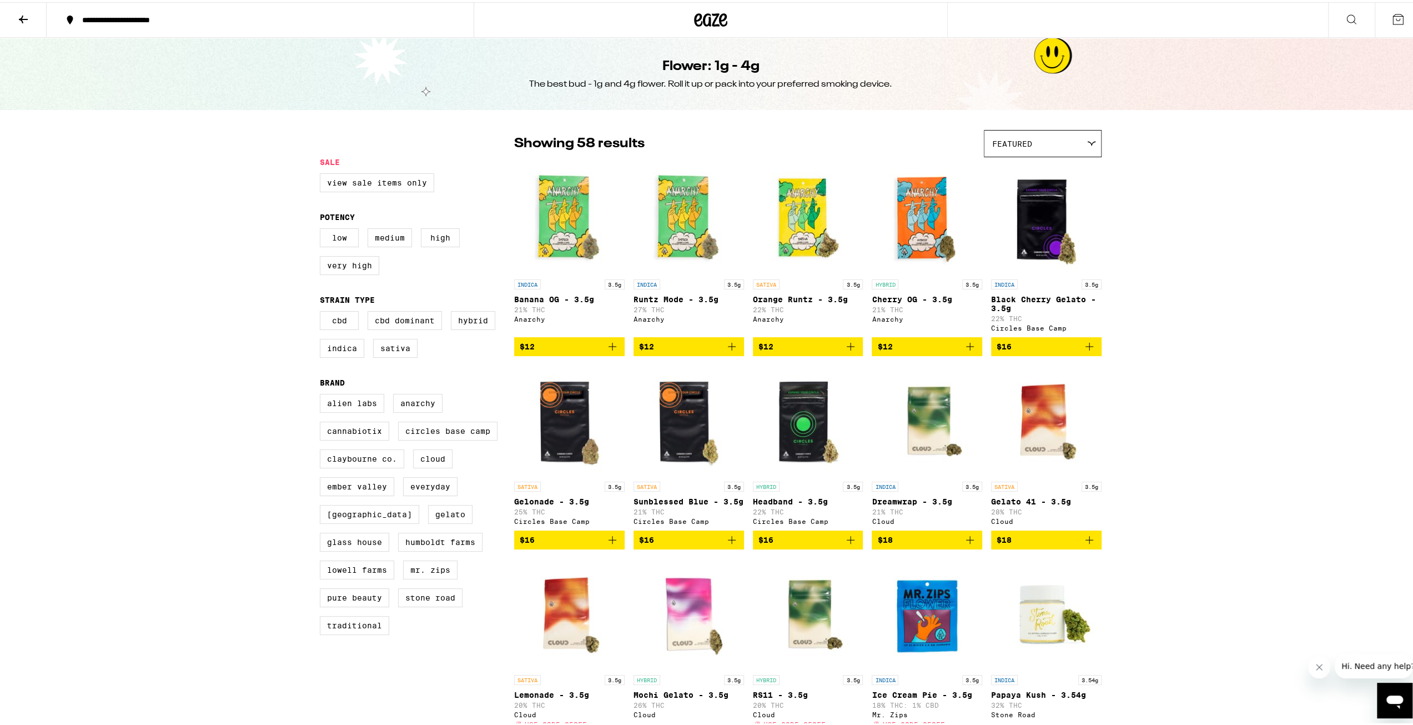
click at [711, 19] on icon at bounding box center [710, 18] width 33 height 20
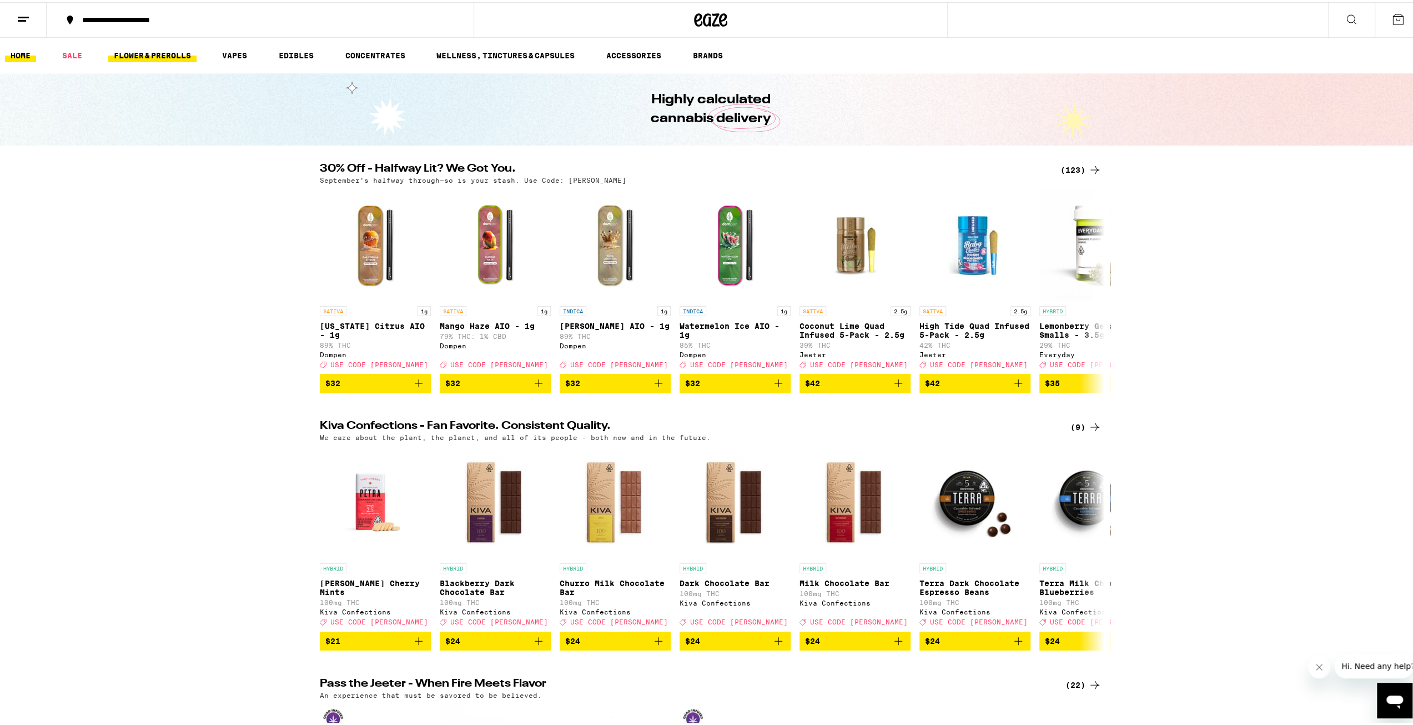
click at [124, 56] on link "FLOWER & PREROLLS" at bounding box center [152, 53] width 88 height 13
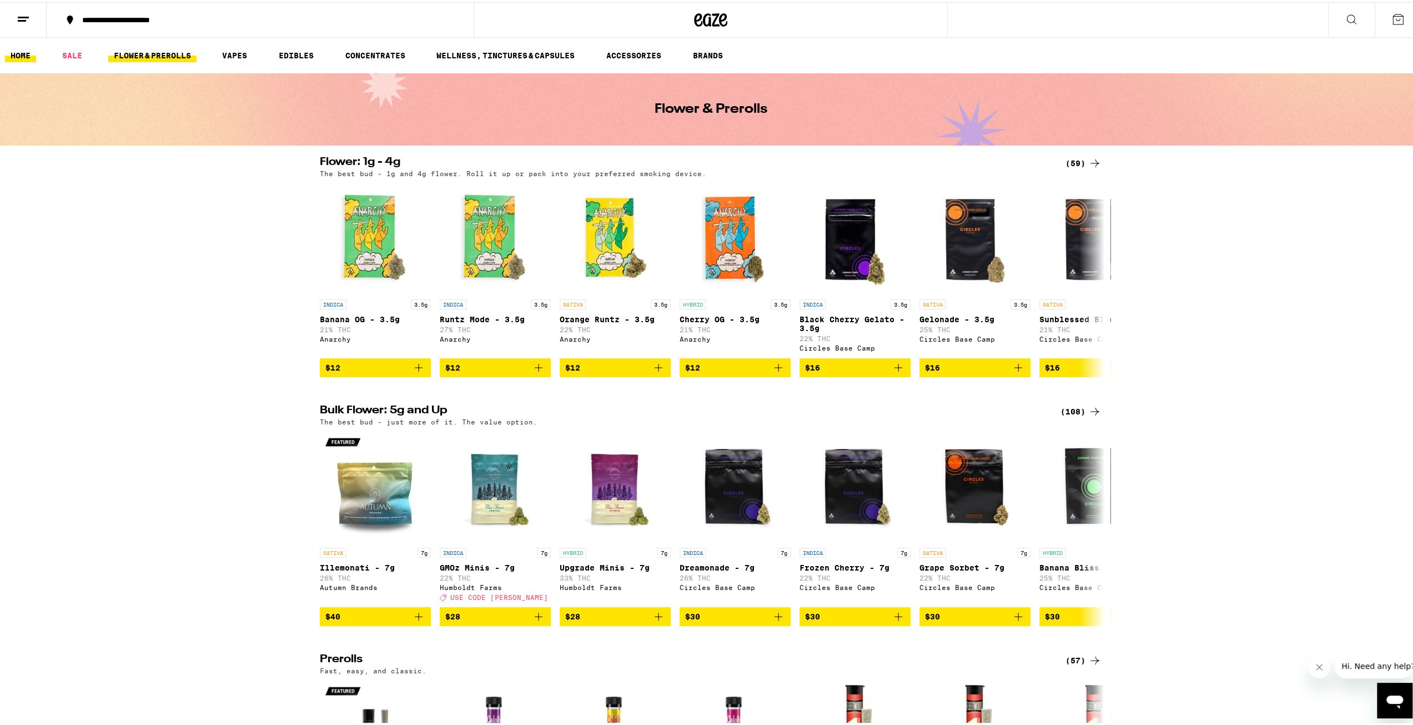
click at [31, 58] on link "HOME" at bounding box center [20, 53] width 31 height 13
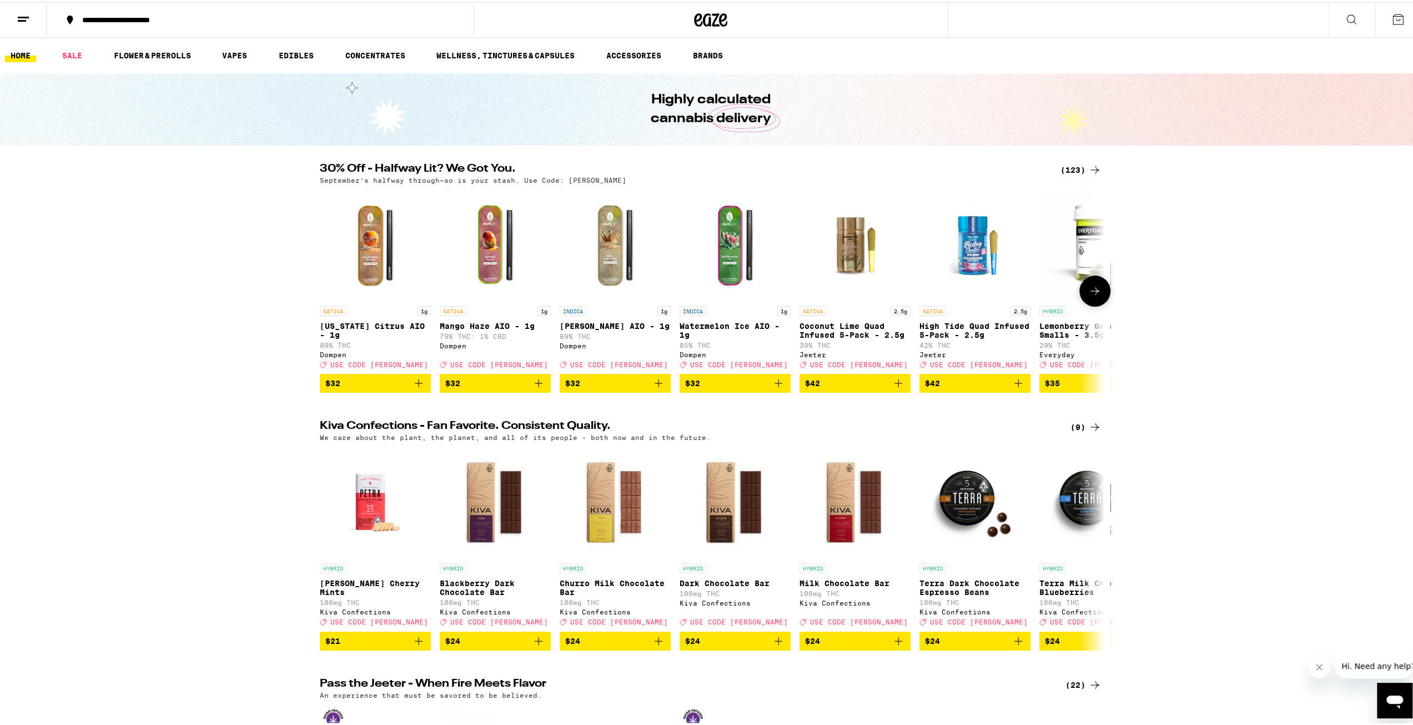
click at [1103, 297] on button at bounding box center [1095, 288] width 31 height 31
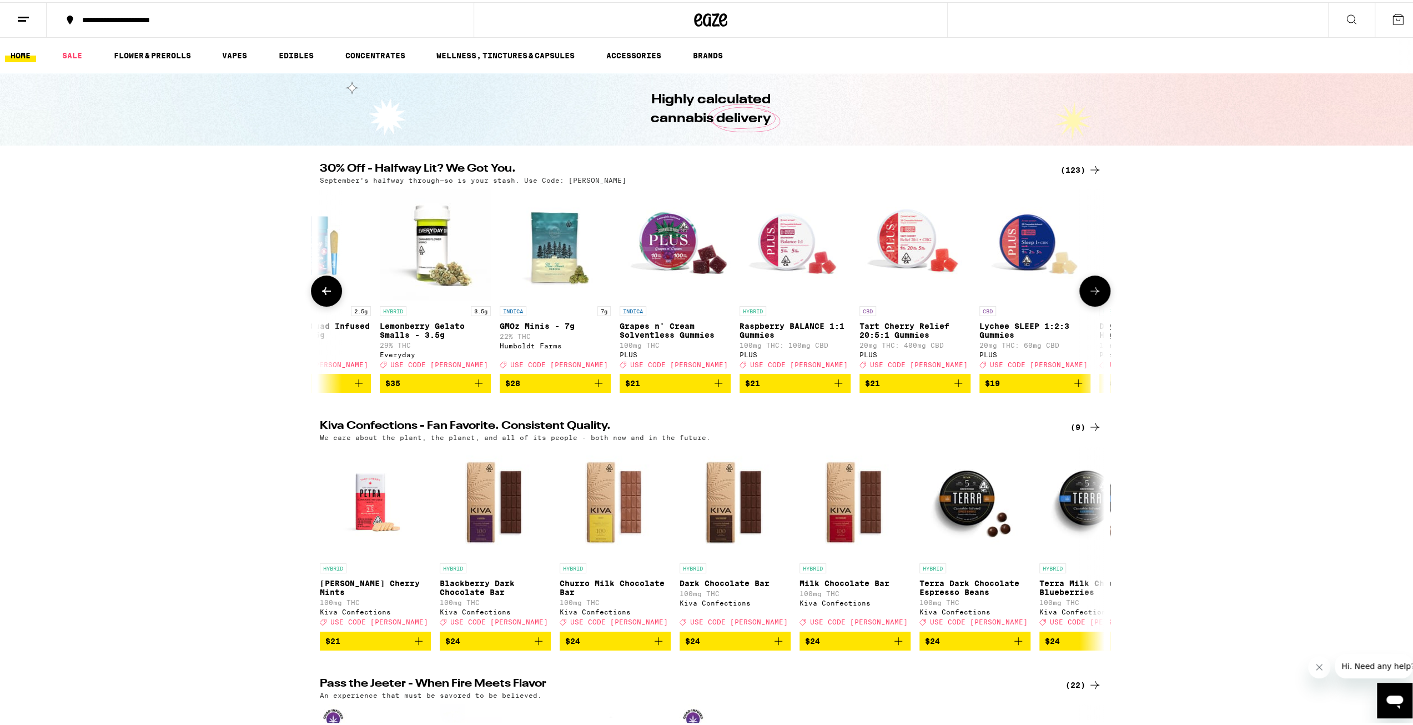
scroll to position [0, 661]
click at [1089, 292] on icon at bounding box center [1095, 288] width 13 height 13
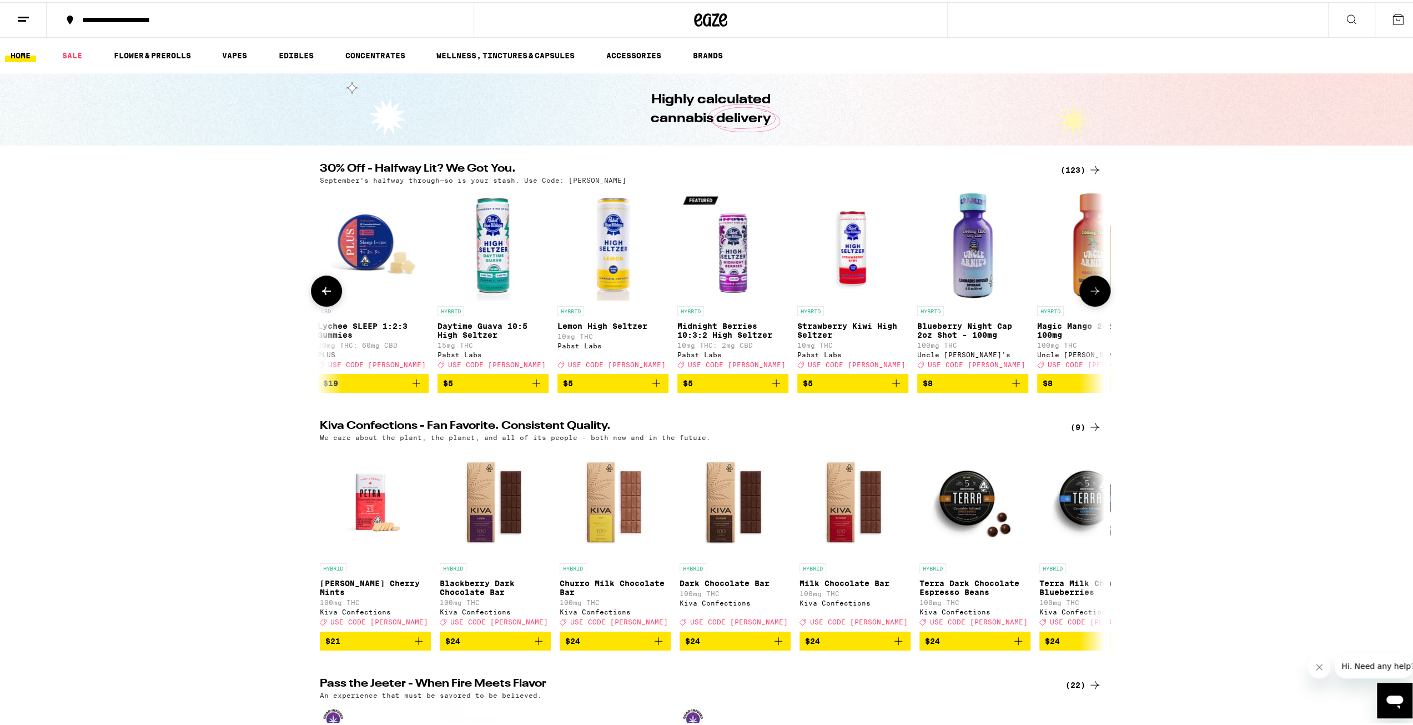
click at [1089, 292] on icon at bounding box center [1095, 288] width 13 height 13
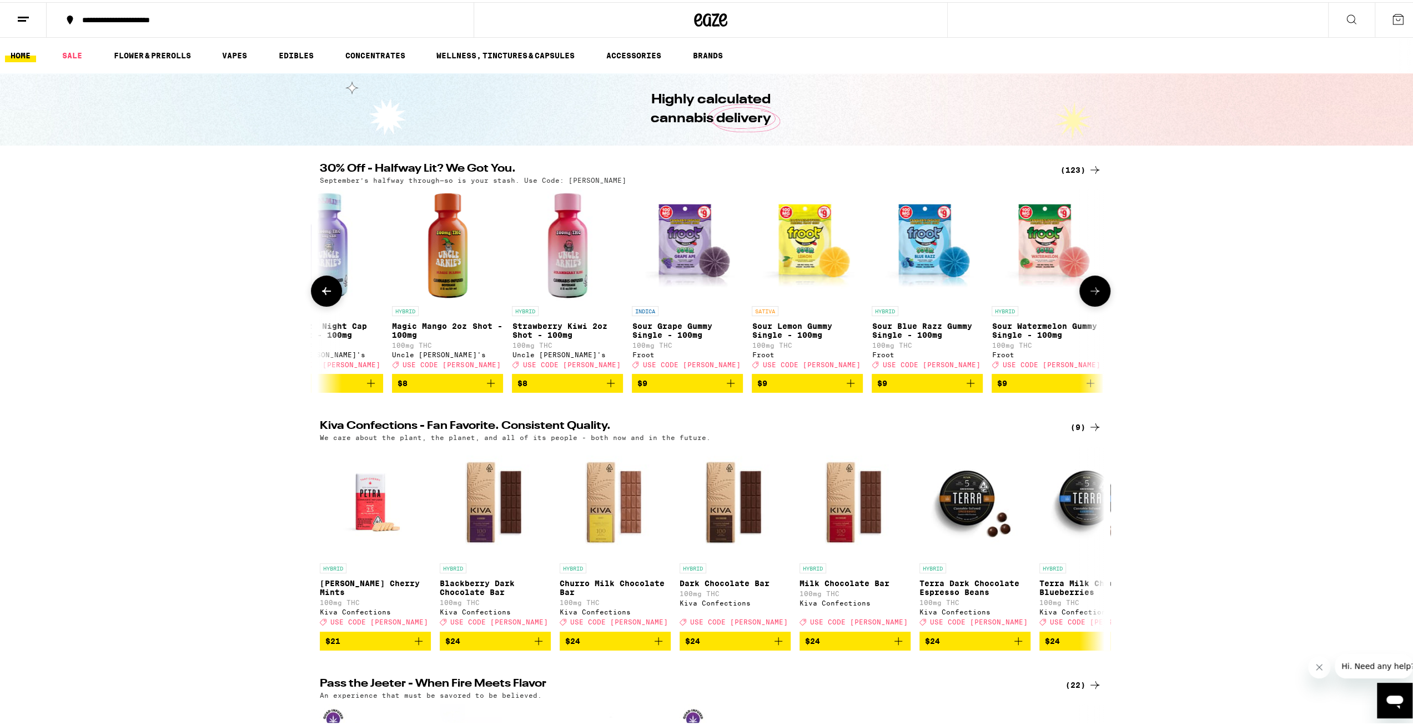
click at [1089, 292] on icon at bounding box center [1095, 288] width 13 height 13
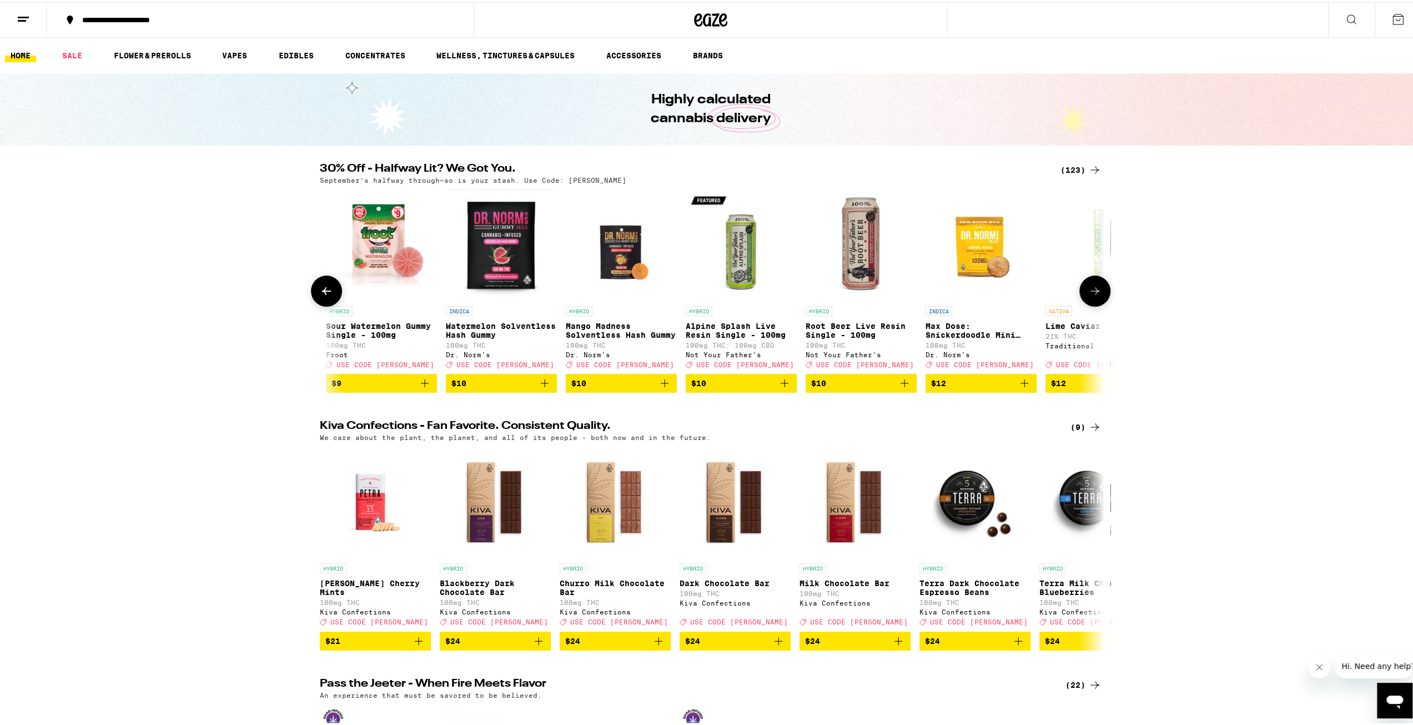
click at [1089, 292] on icon at bounding box center [1095, 288] width 13 height 13
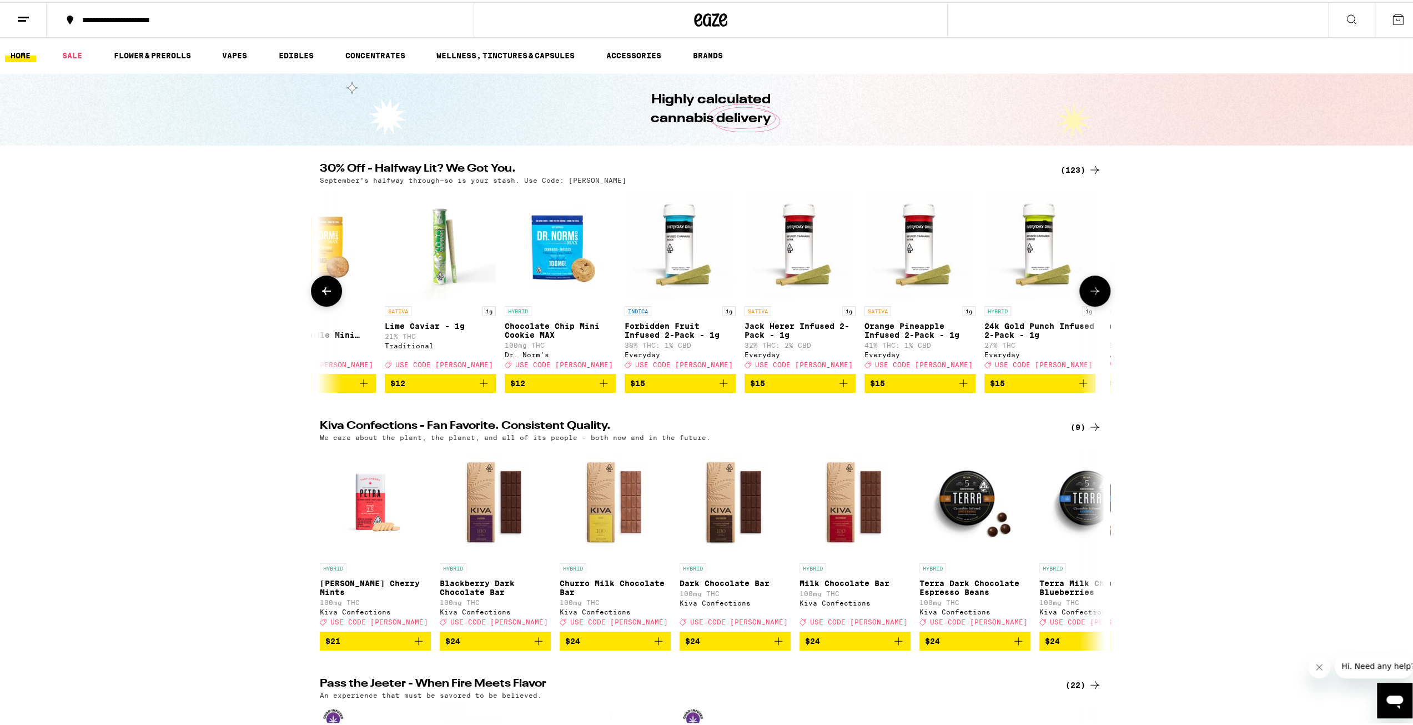
click at [1089, 292] on icon at bounding box center [1095, 288] width 13 height 13
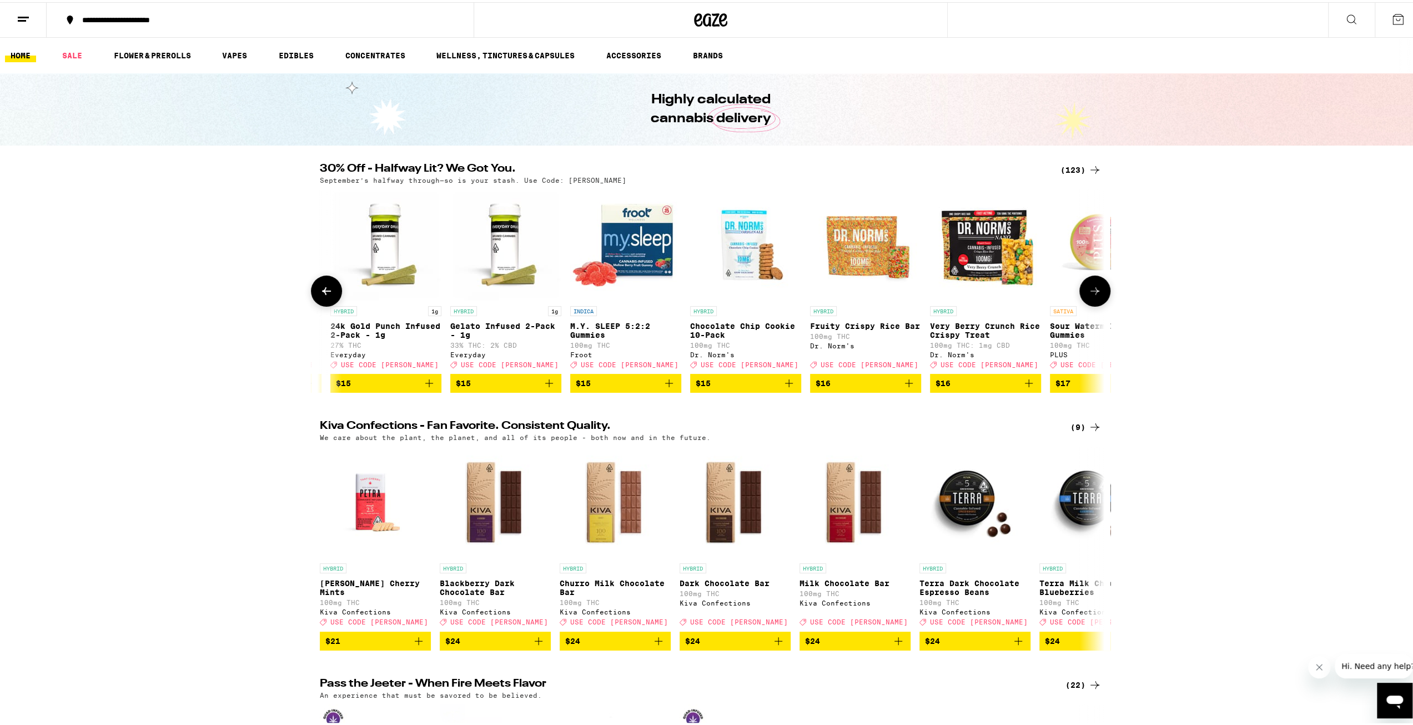
click at [1089, 293] on icon at bounding box center [1095, 288] width 13 height 13
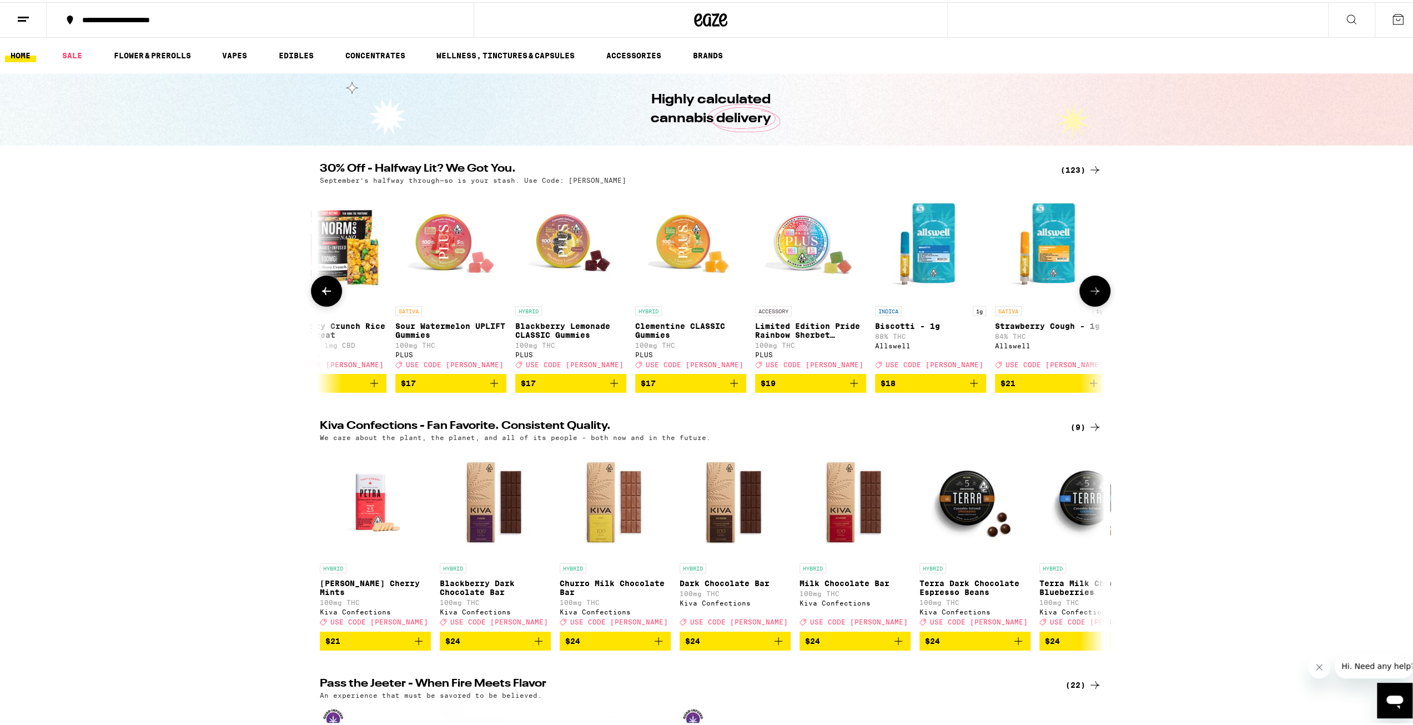
click at [1089, 293] on icon at bounding box center [1095, 288] width 13 height 13
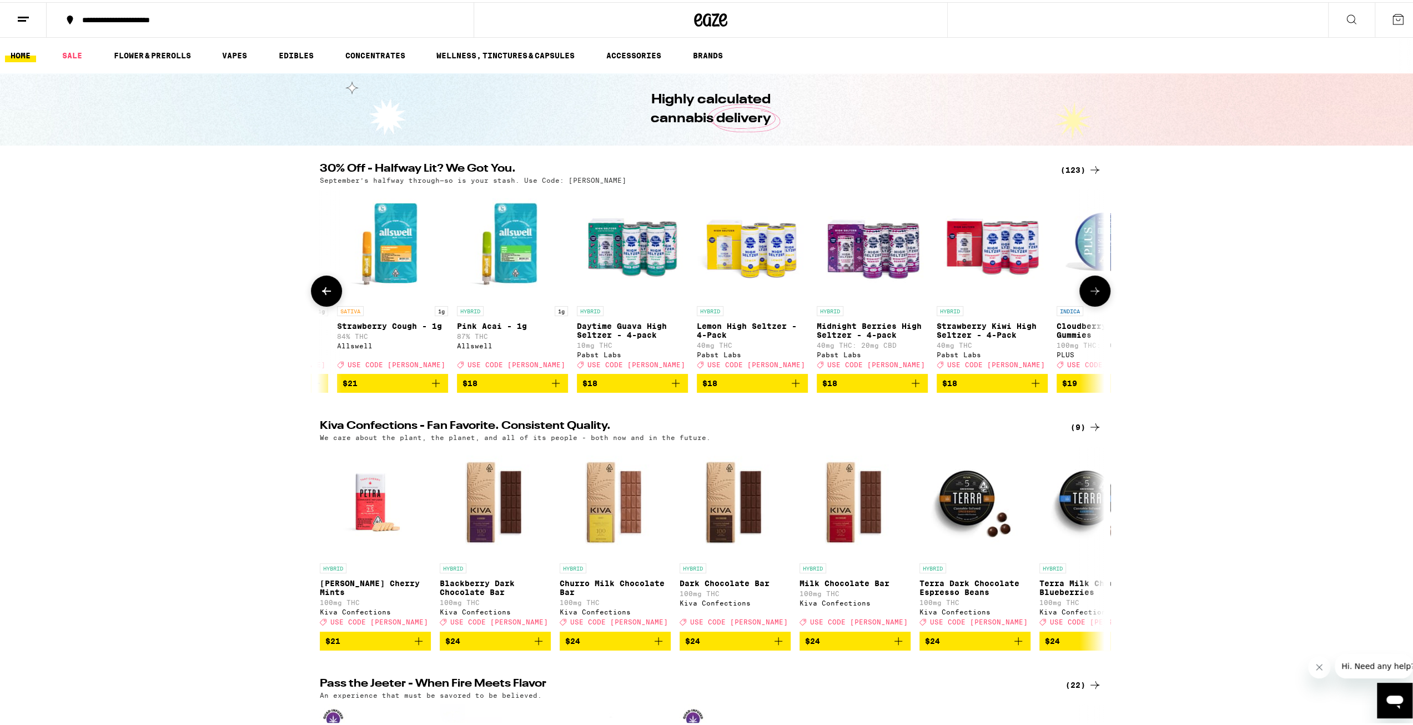
click at [1089, 293] on icon at bounding box center [1095, 288] width 13 height 13
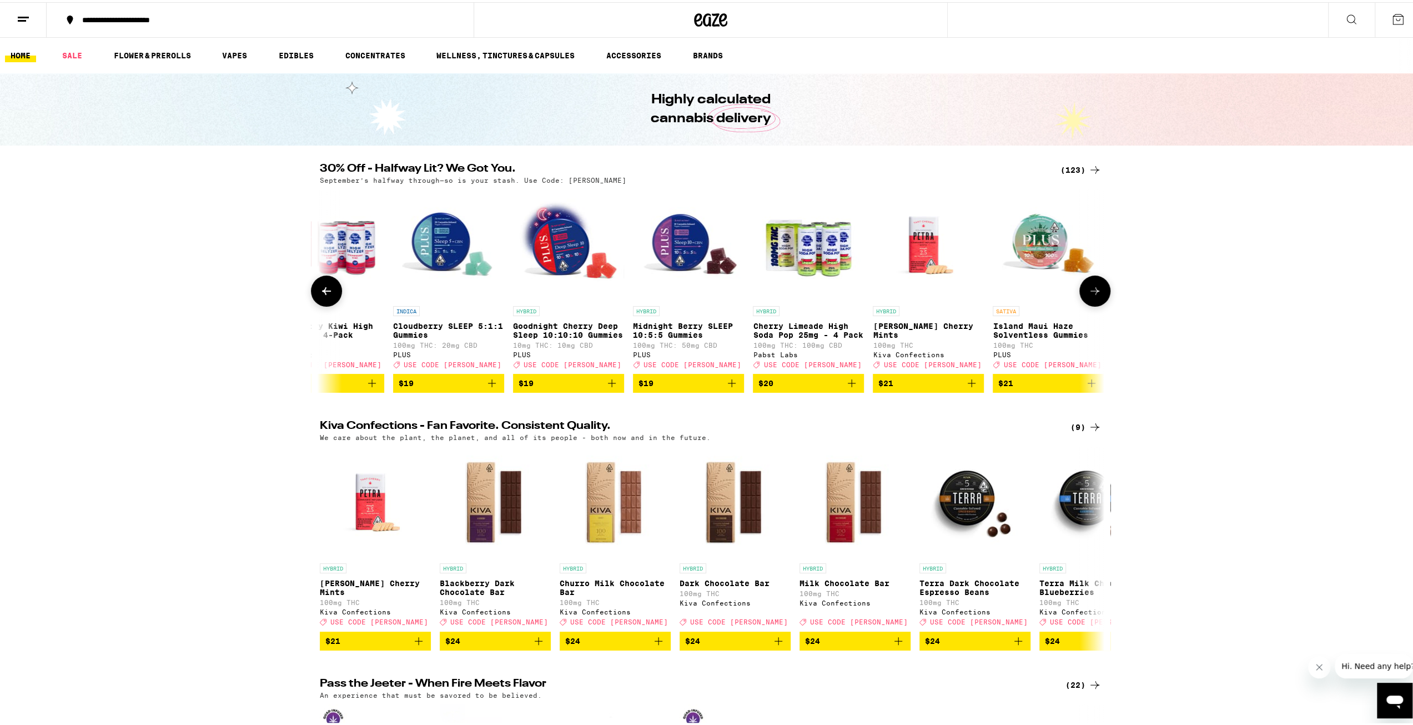
click at [1083, 295] on button at bounding box center [1095, 288] width 31 height 31
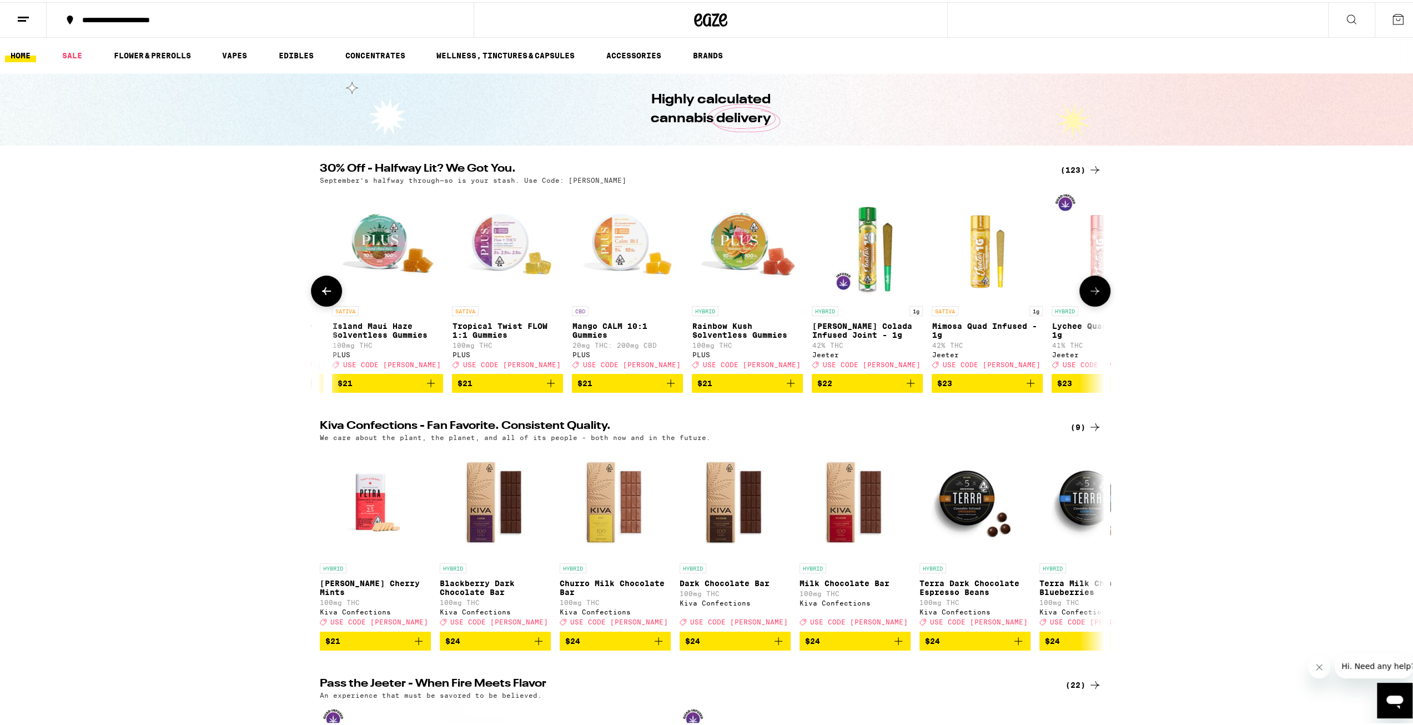
click at [1089, 291] on icon at bounding box center [1095, 288] width 13 height 13
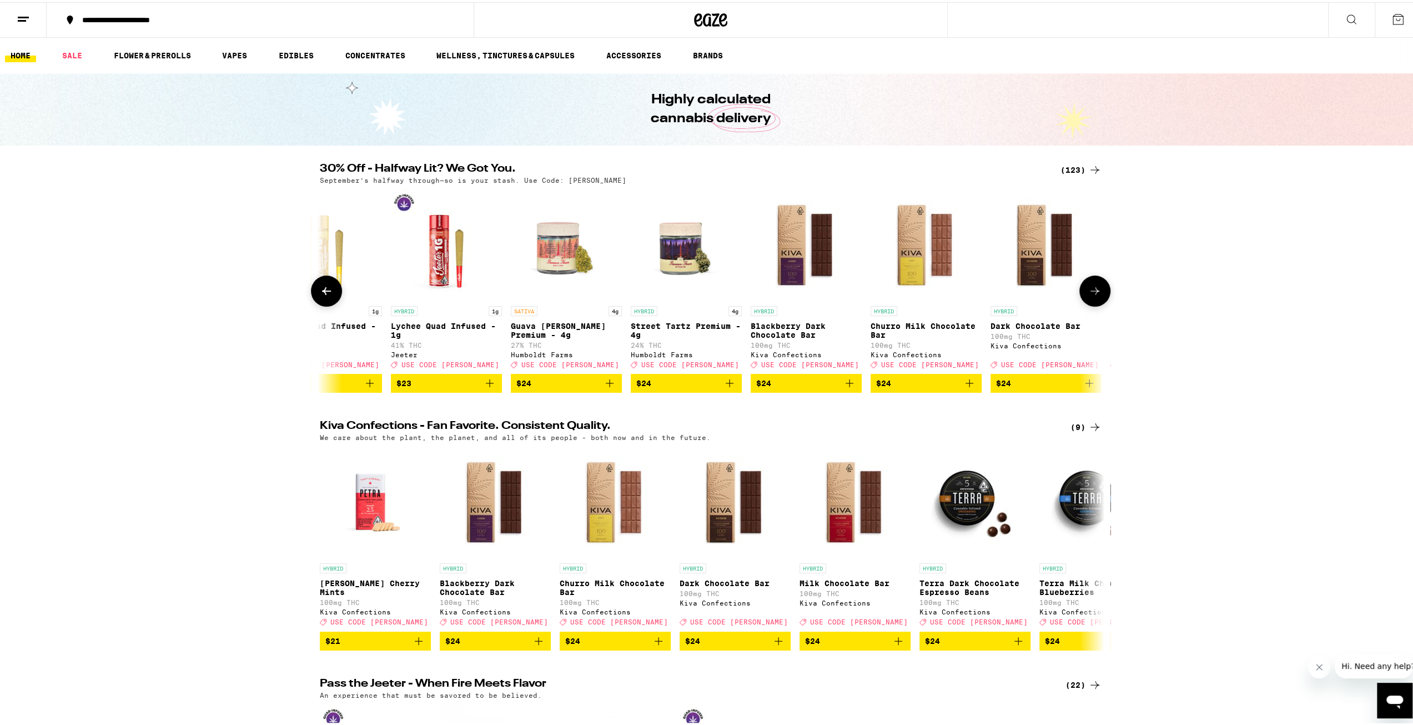
click at [1089, 293] on icon at bounding box center [1095, 288] width 13 height 13
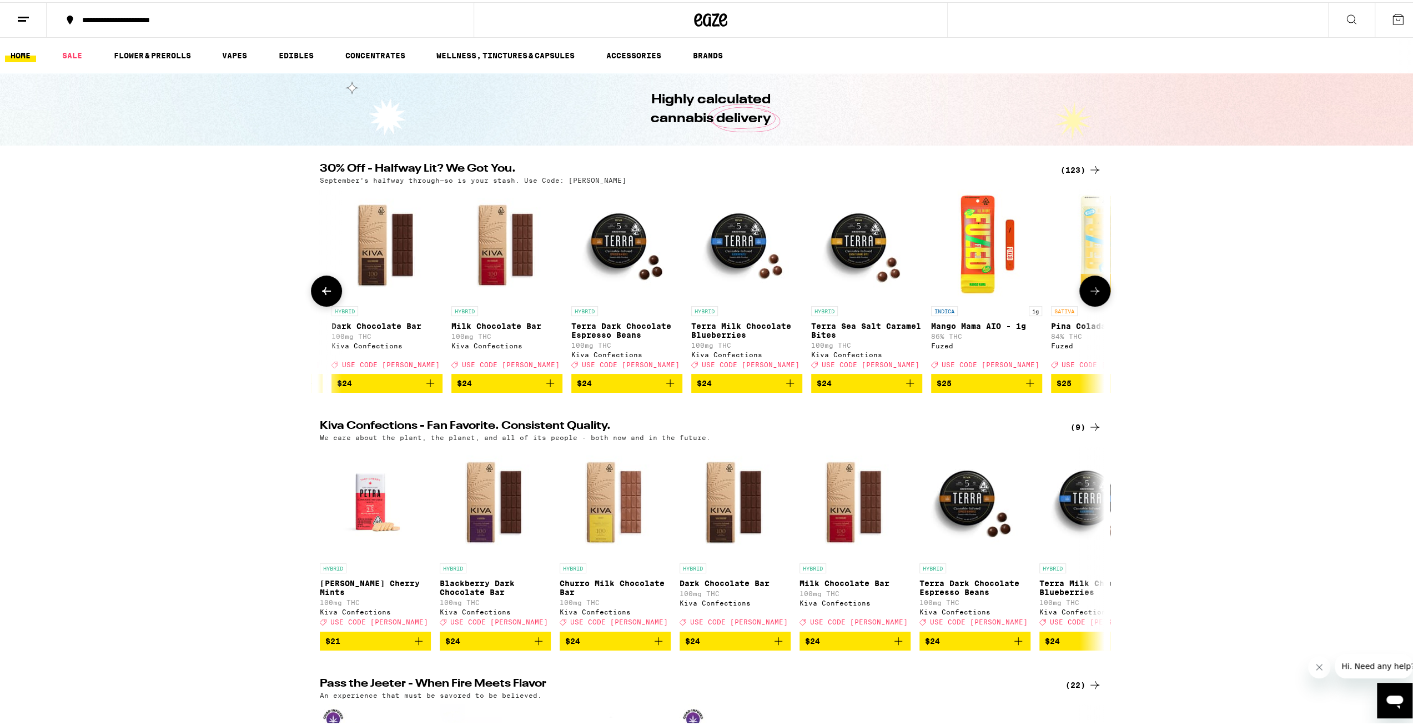
scroll to position [0, 7908]
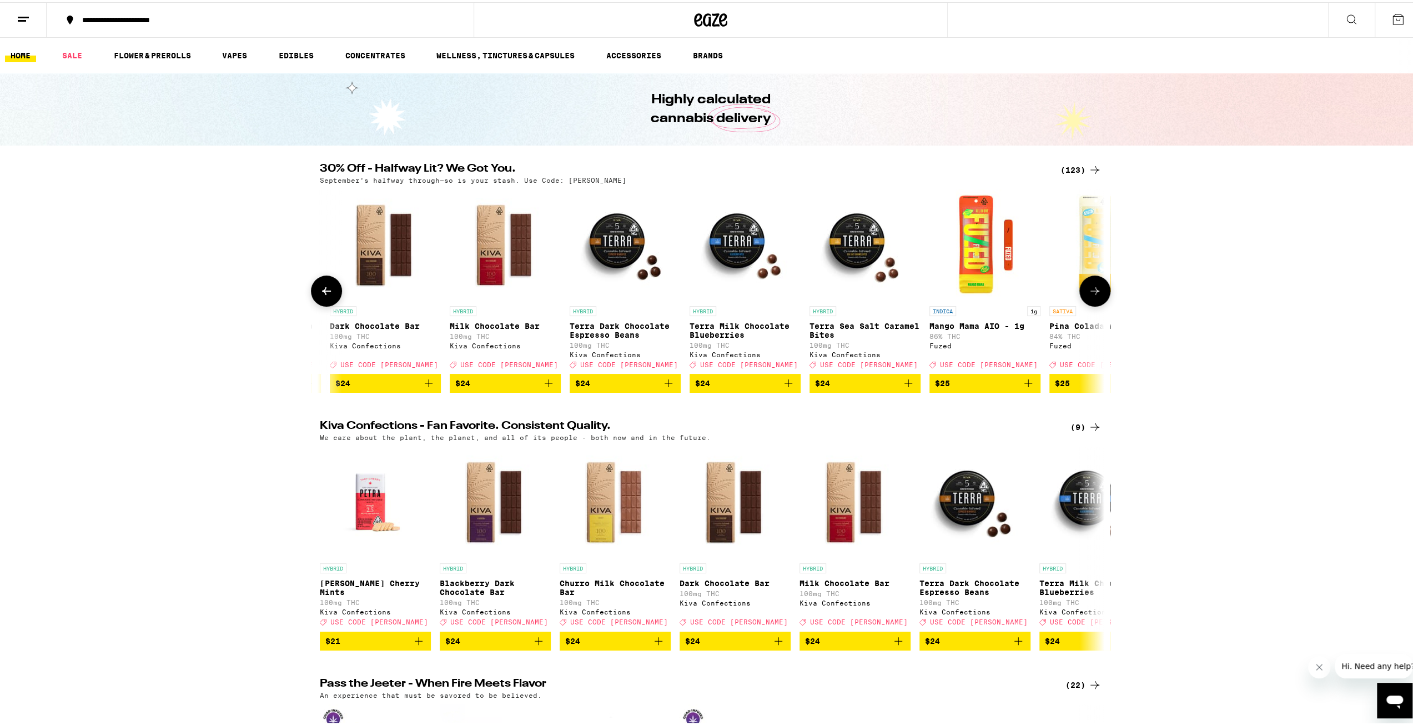
click at [331, 296] on button at bounding box center [326, 288] width 31 height 31
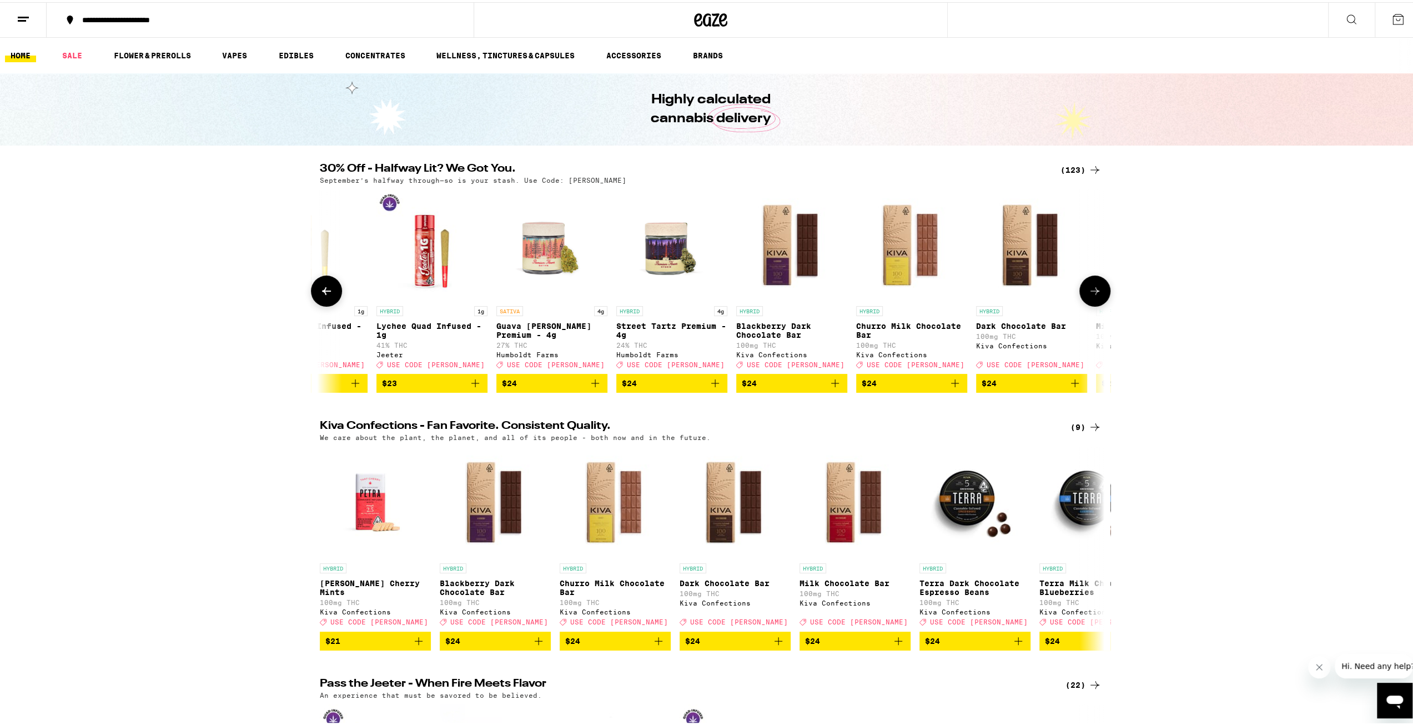
scroll to position [0, 7247]
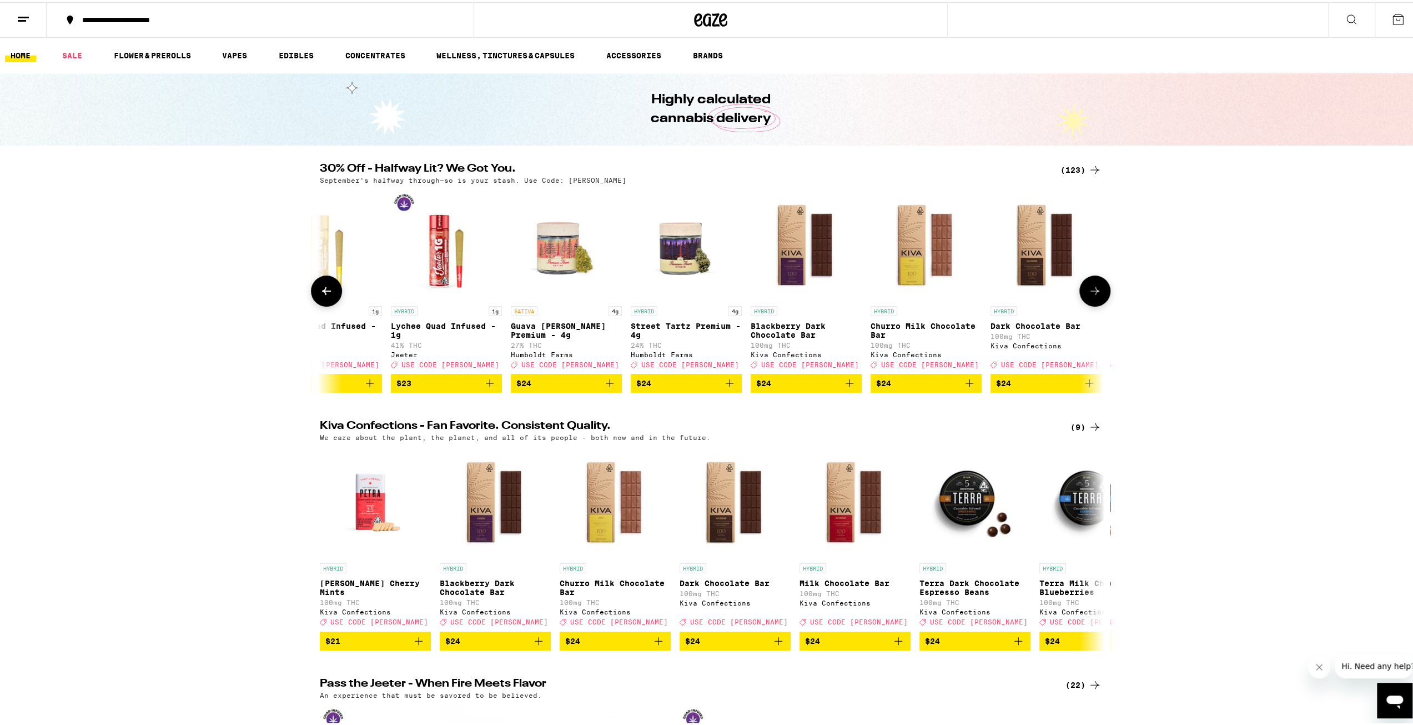
click at [1100, 292] on button at bounding box center [1095, 288] width 31 height 31
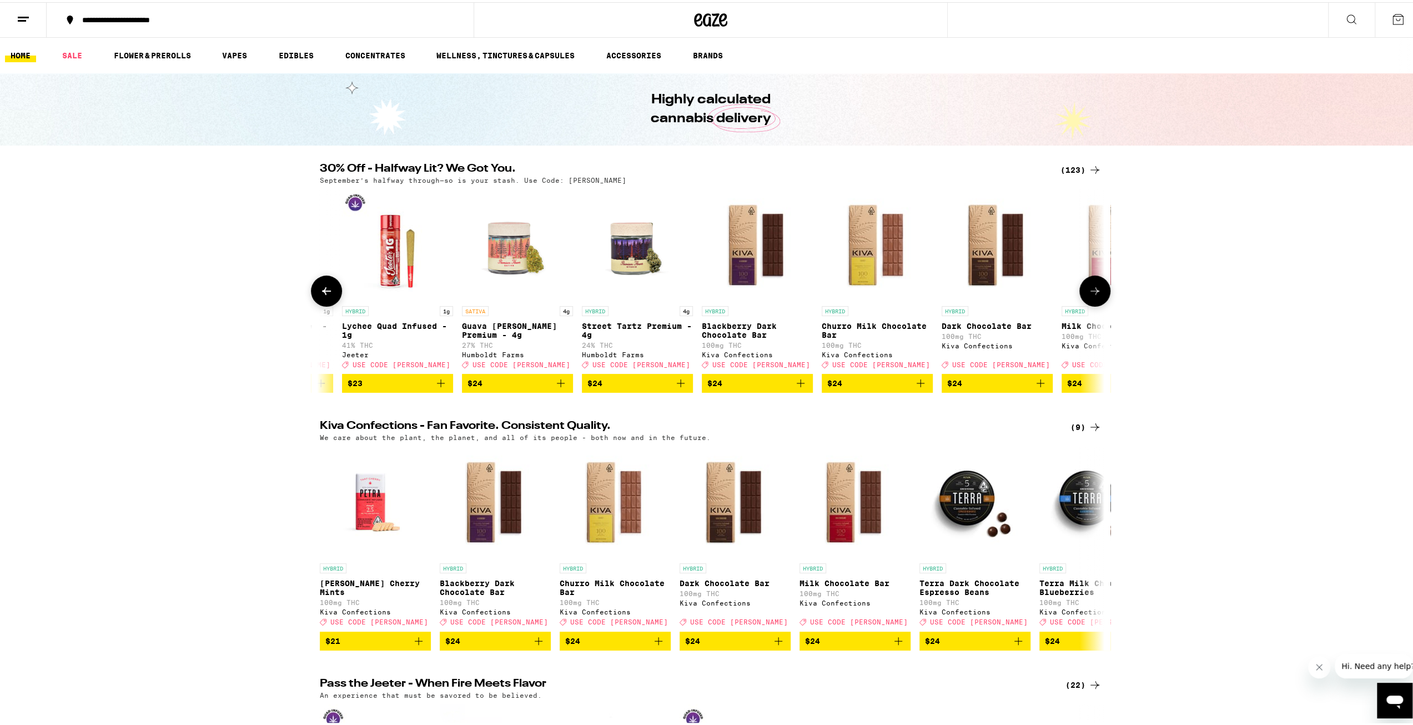
click at [1100, 292] on button at bounding box center [1095, 288] width 31 height 31
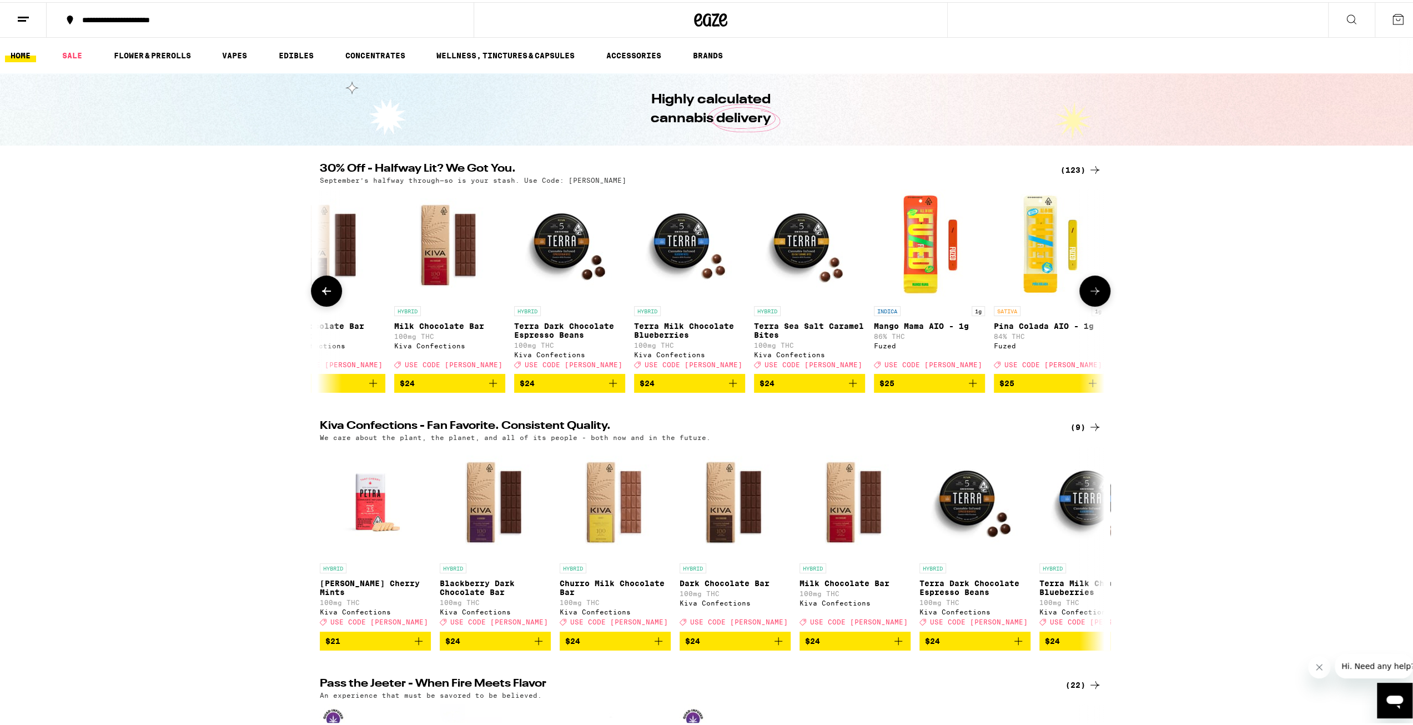
click at [1100, 292] on button at bounding box center [1095, 288] width 31 height 31
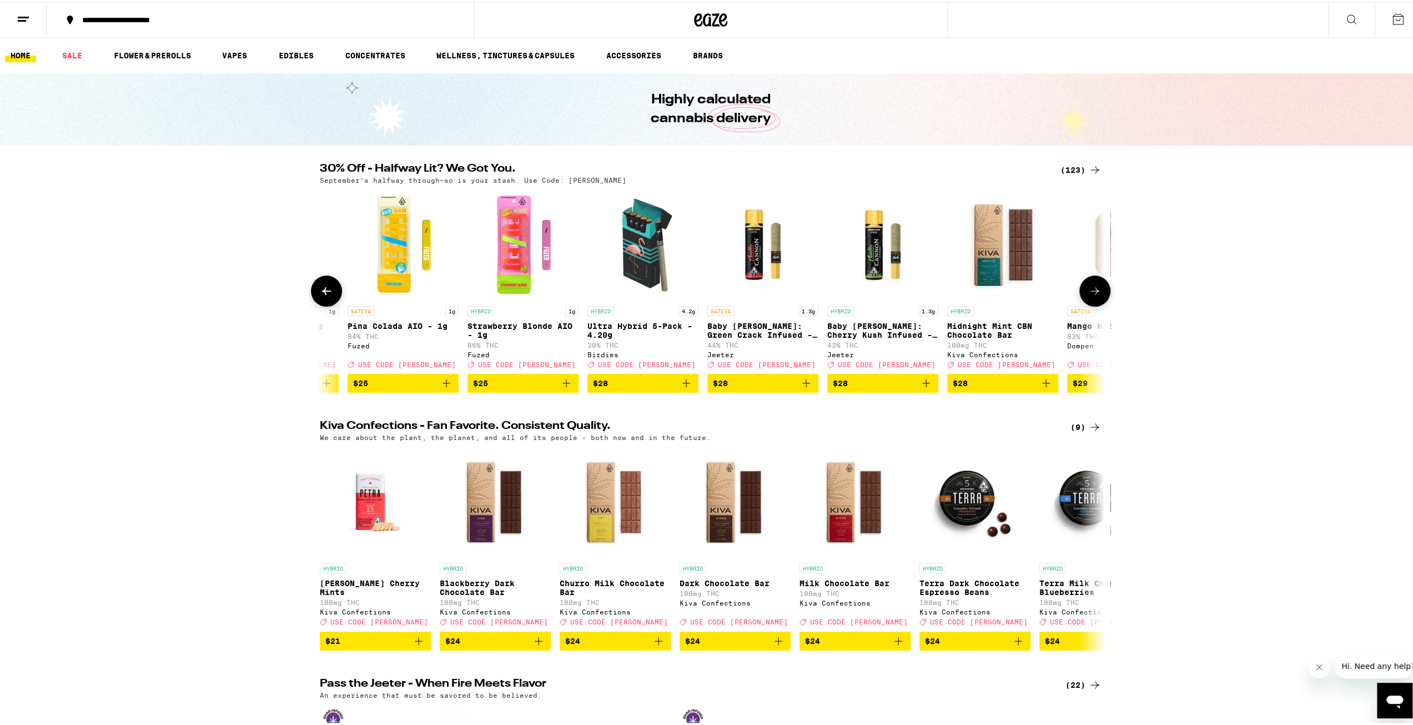
click at [1100, 292] on button at bounding box center [1095, 288] width 31 height 31
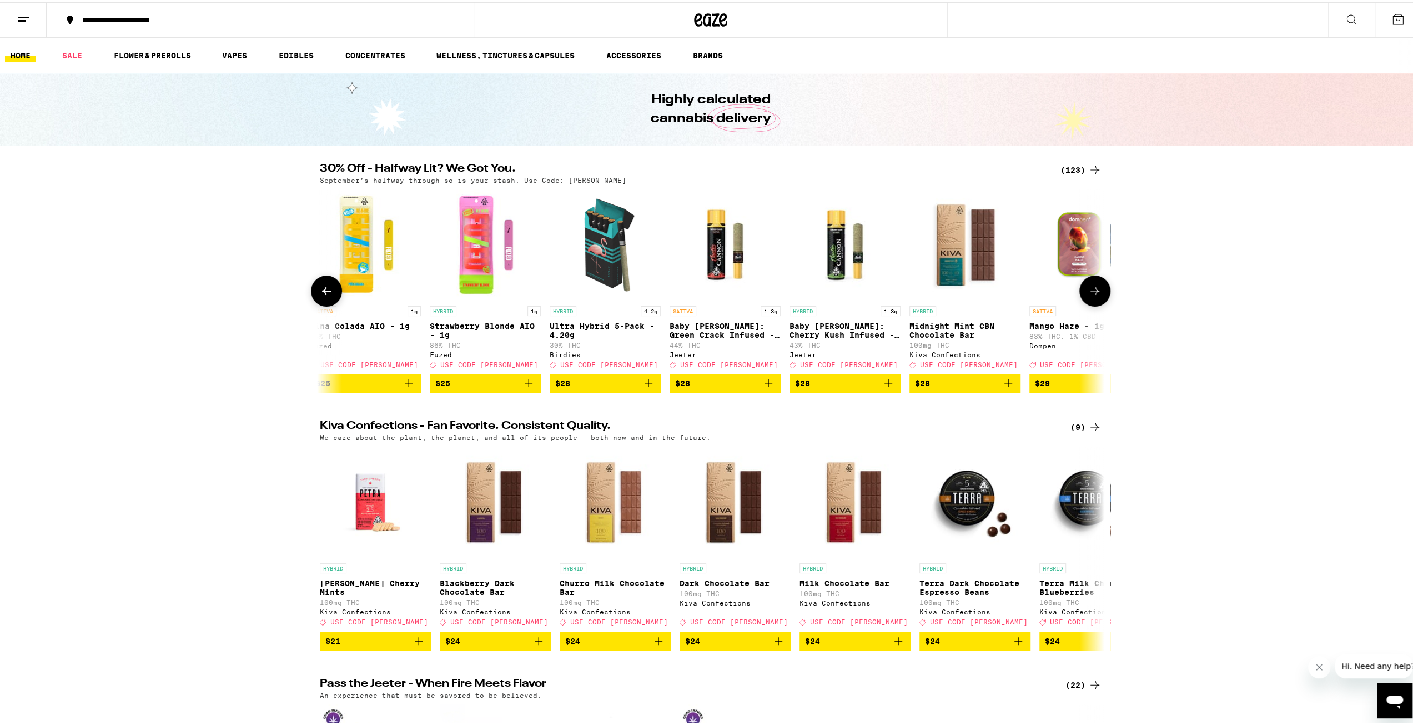
click at [1100, 292] on button at bounding box center [1095, 288] width 31 height 31
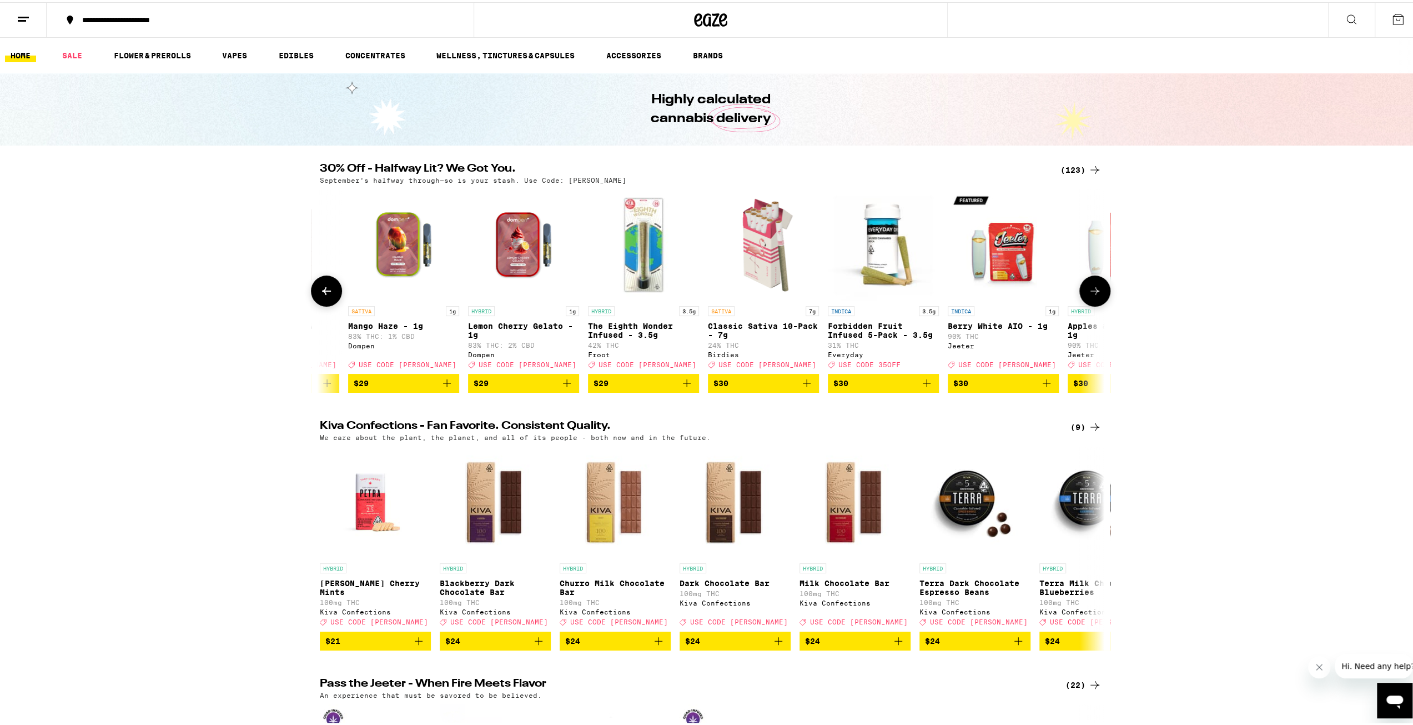
click at [1100, 291] on button at bounding box center [1095, 288] width 31 height 31
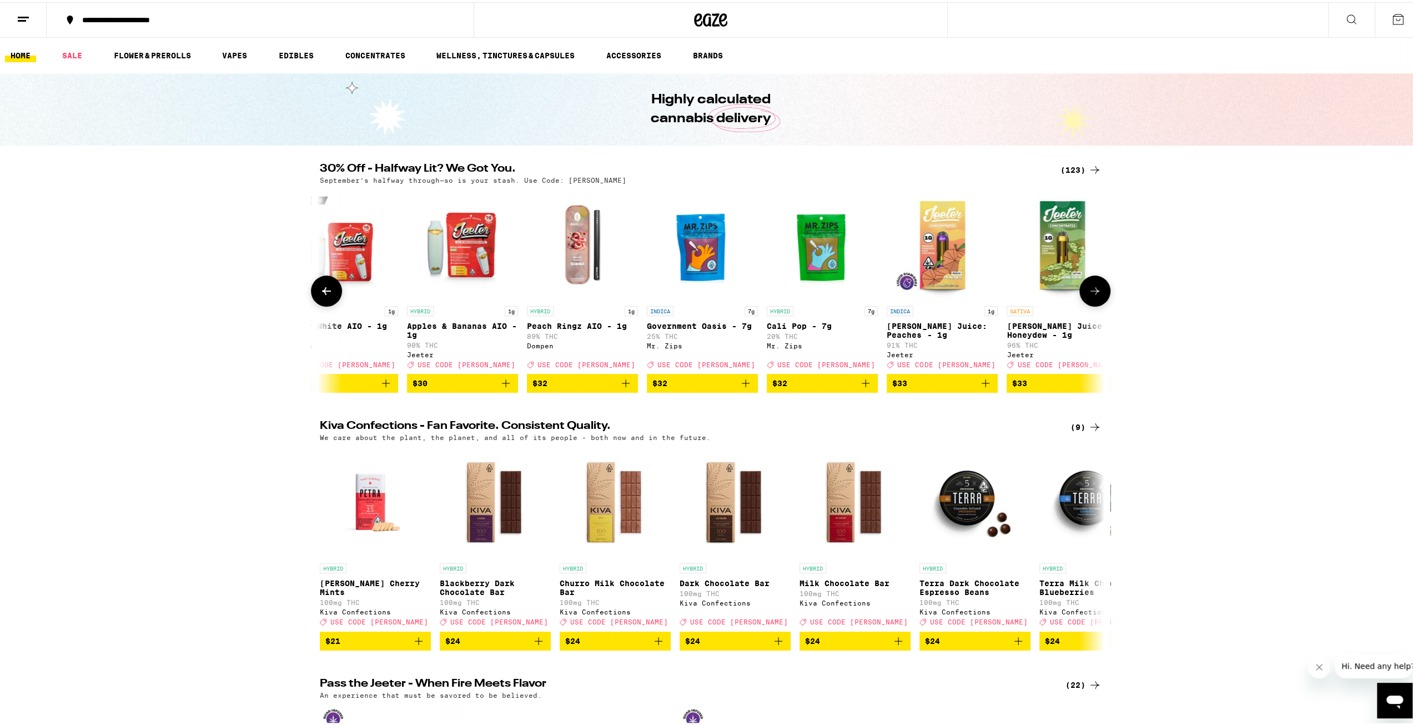
click at [1100, 291] on button at bounding box center [1095, 288] width 31 height 31
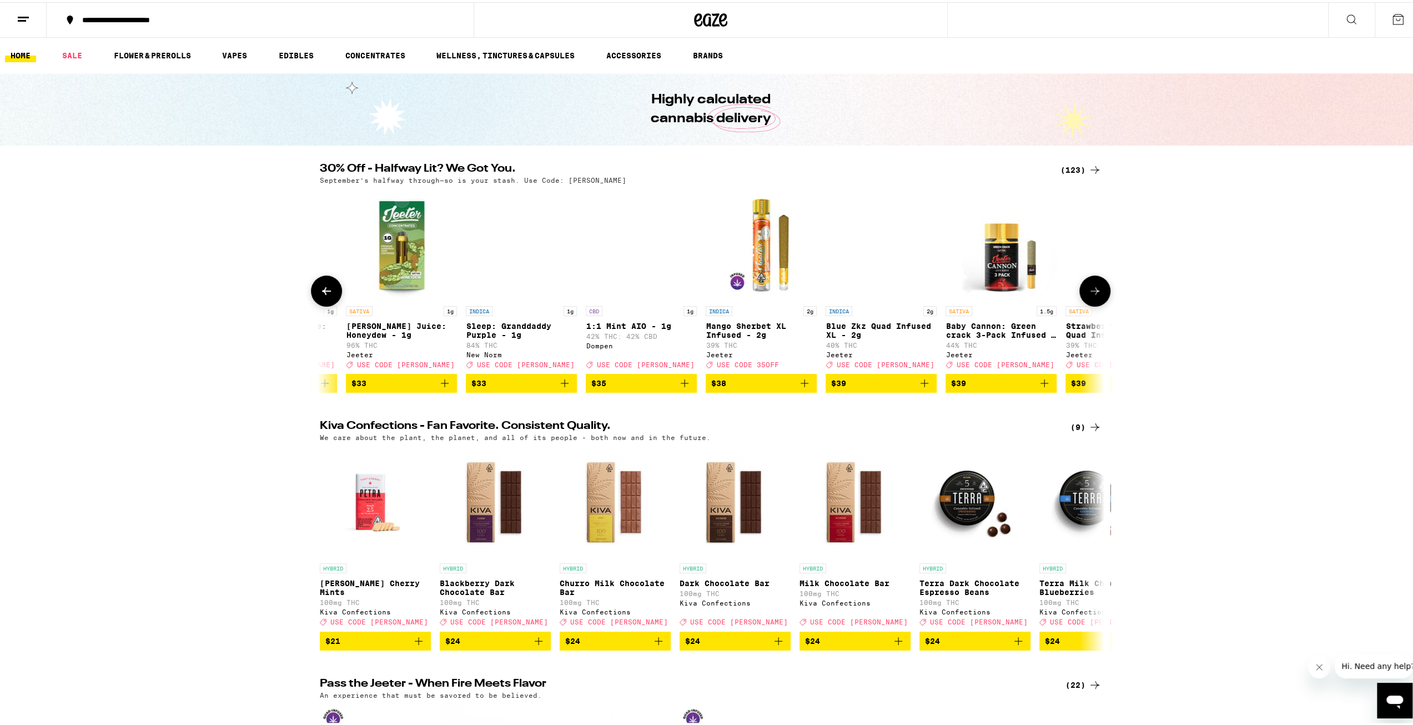
click at [1100, 291] on button at bounding box center [1095, 288] width 31 height 31
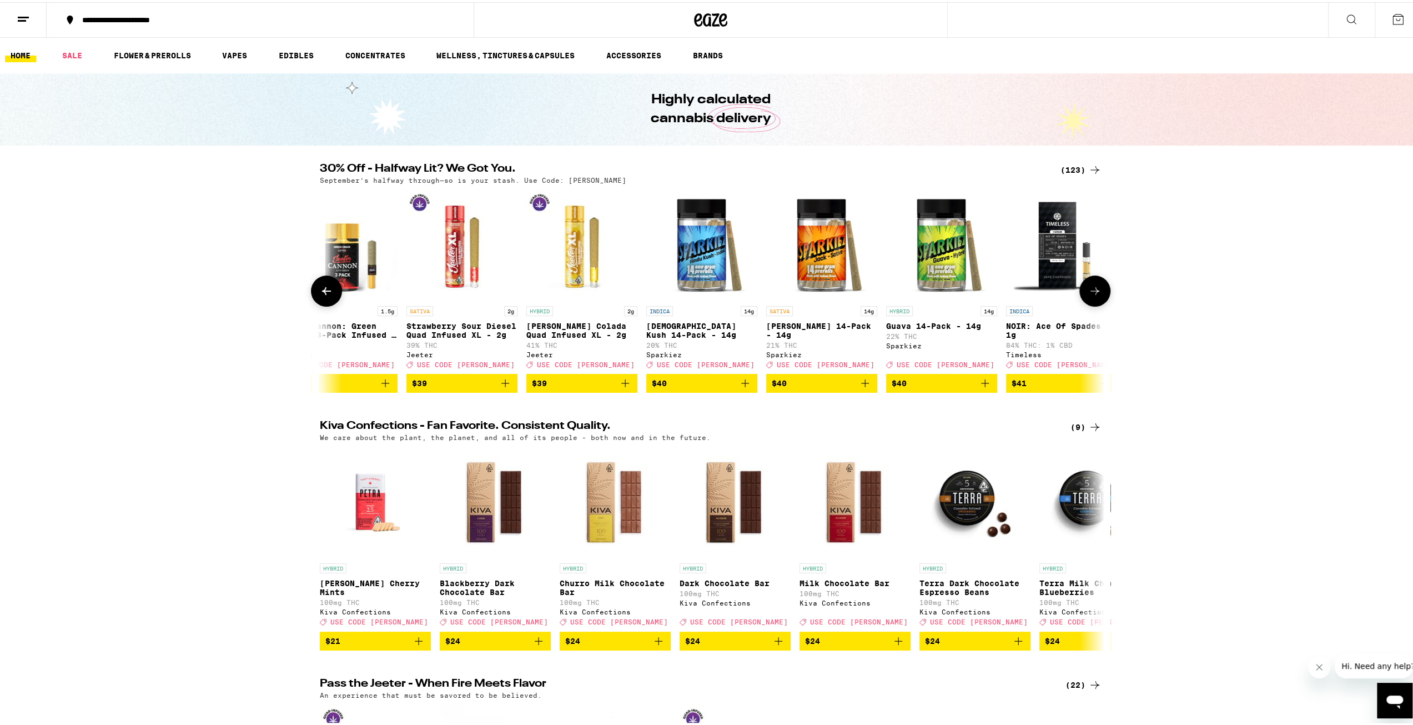
click at [1100, 291] on button at bounding box center [1095, 288] width 31 height 31
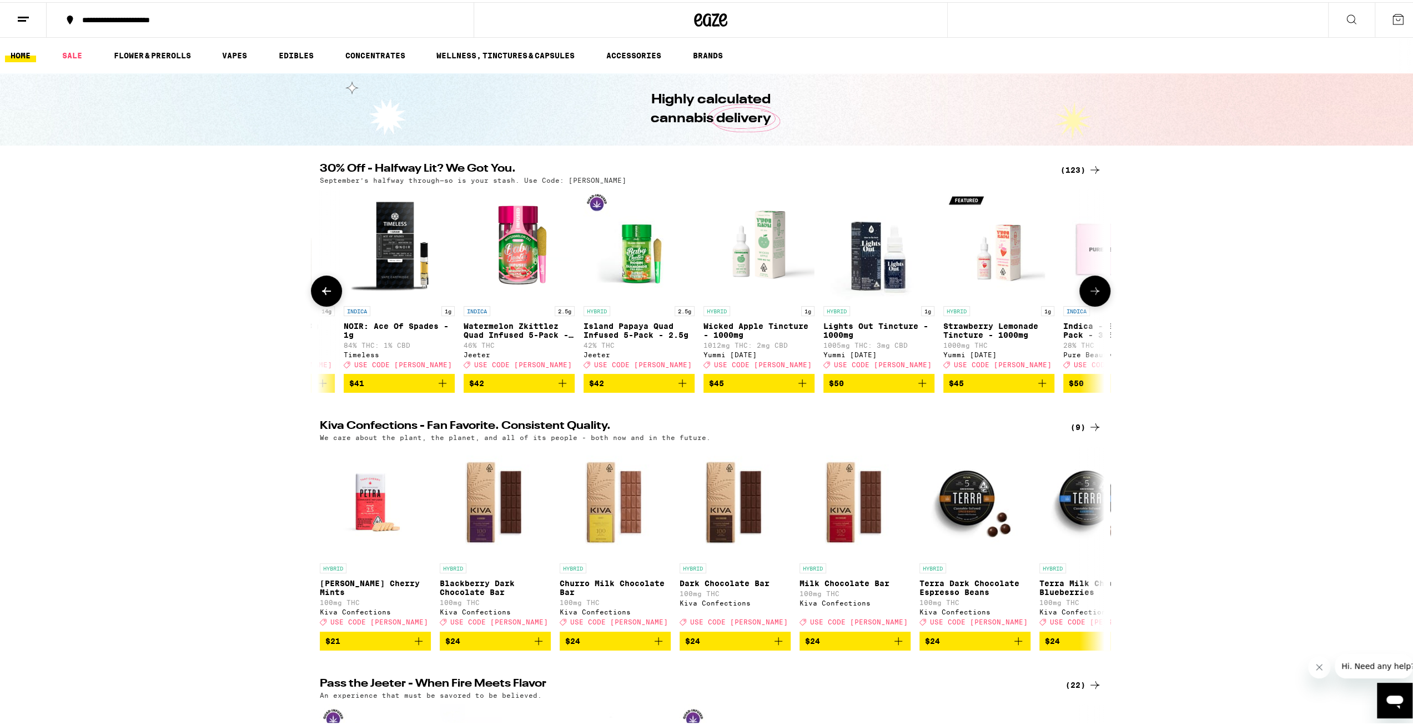
click at [1100, 291] on button at bounding box center [1095, 288] width 31 height 31
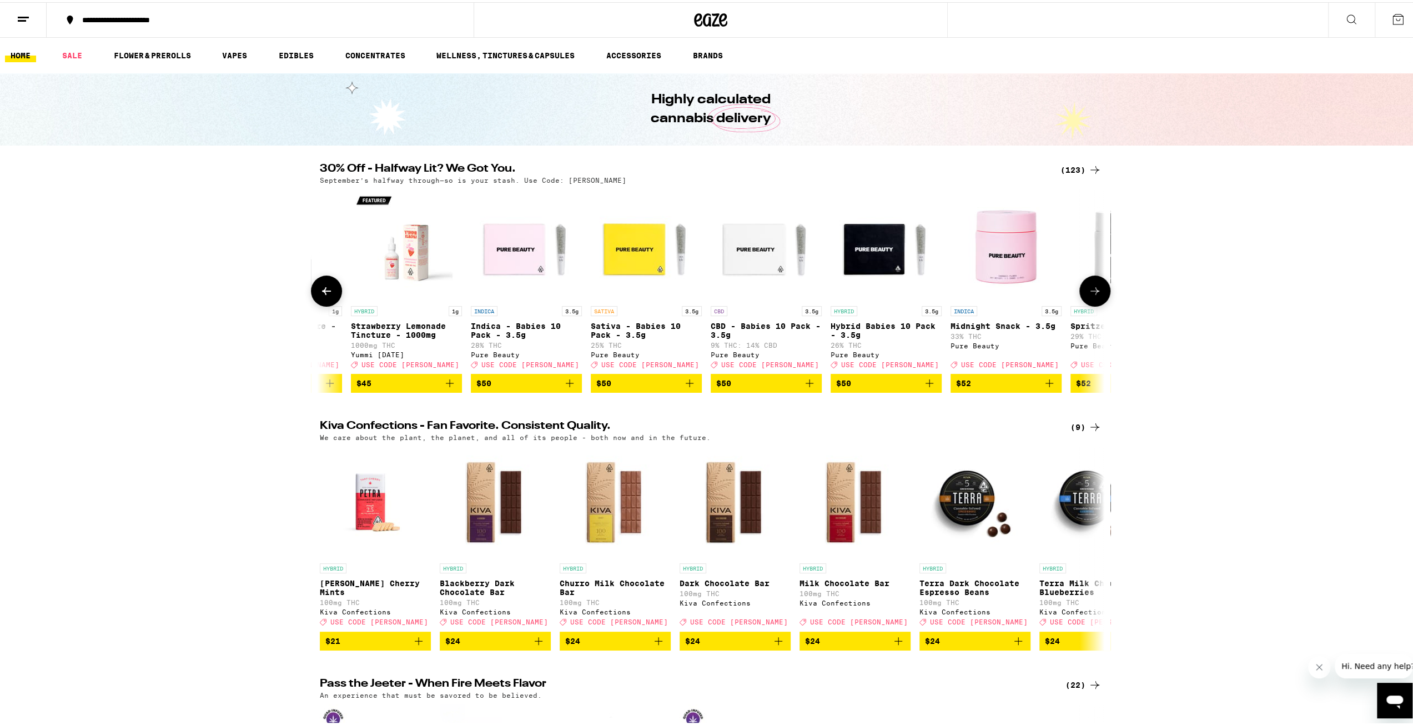
click at [1100, 291] on button at bounding box center [1095, 288] width 31 height 31
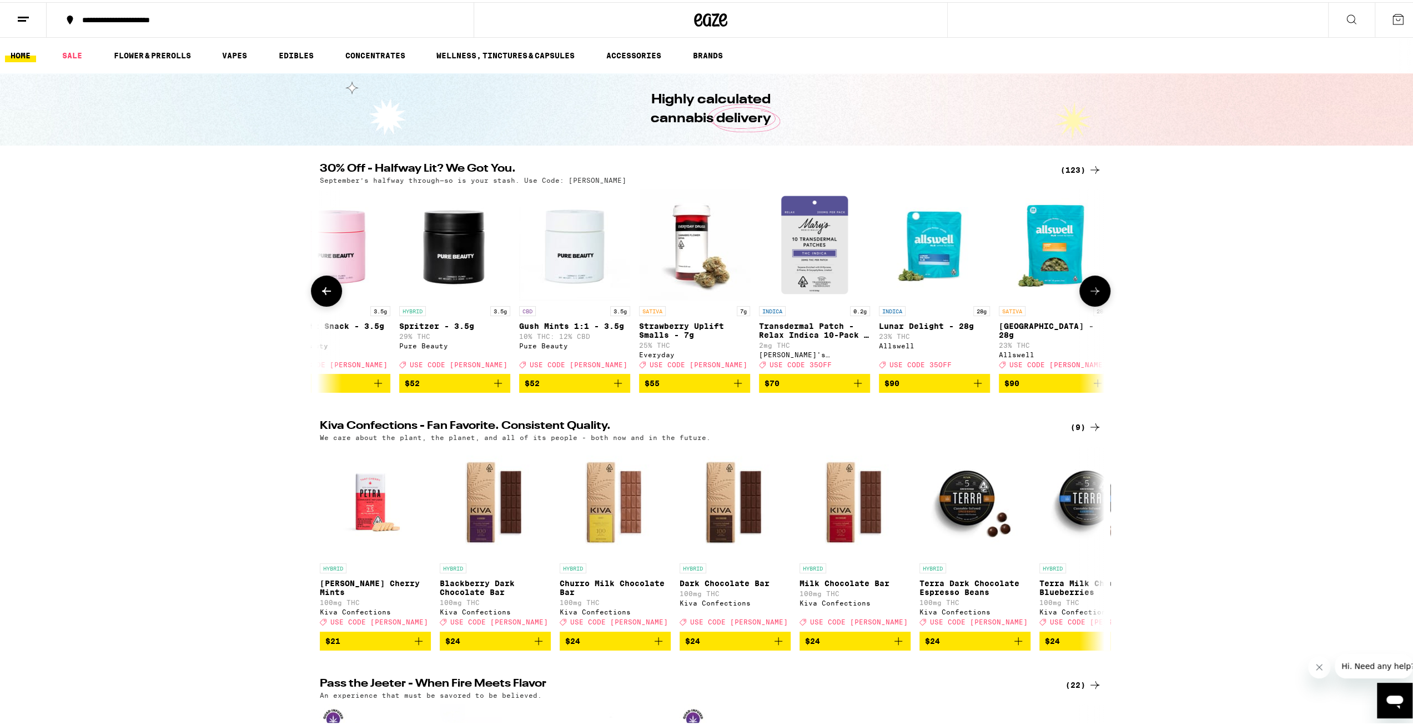
scroll to position [0, 13237]
click at [345, 294] on img "Open page for Midnight Snack - 3.5g from Pure Beauty" at bounding box center [334, 242] width 111 height 111
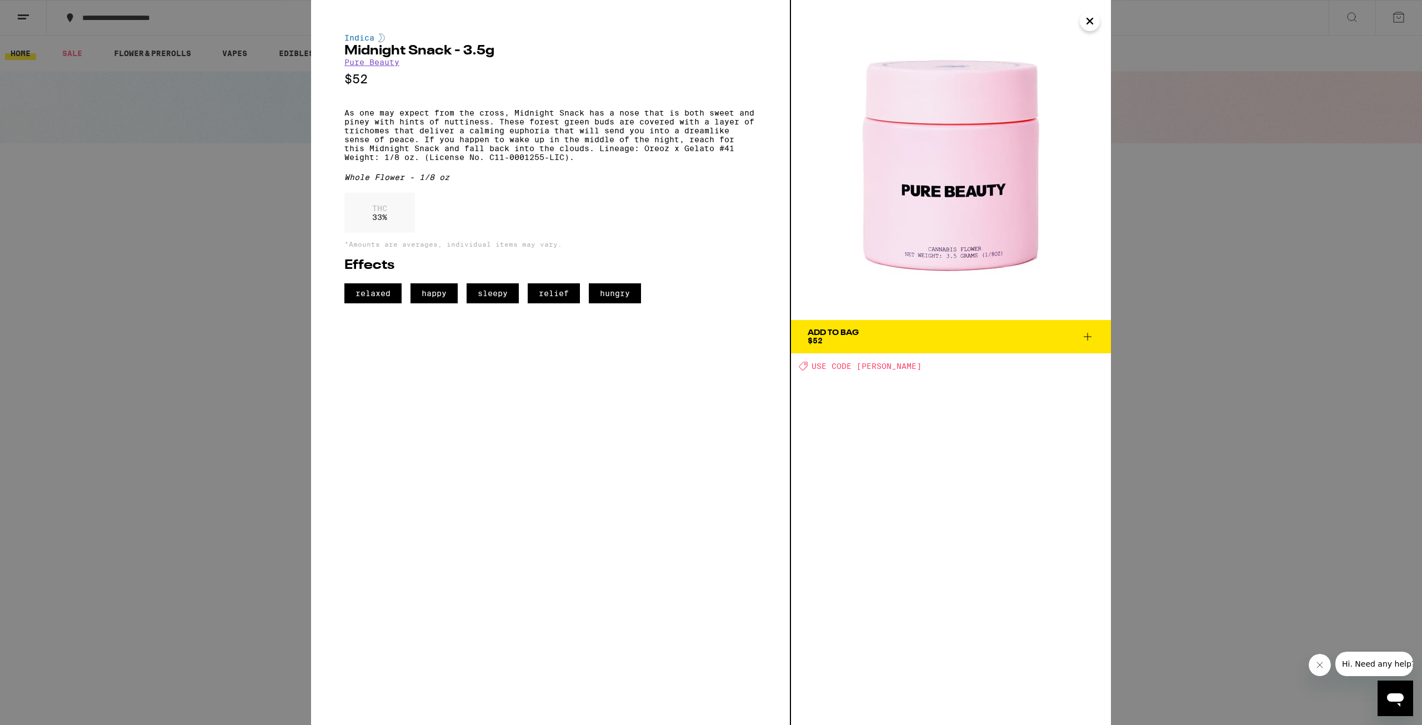
click at [1090, 21] on icon "Close" at bounding box center [1090, 21] width 6 height 6
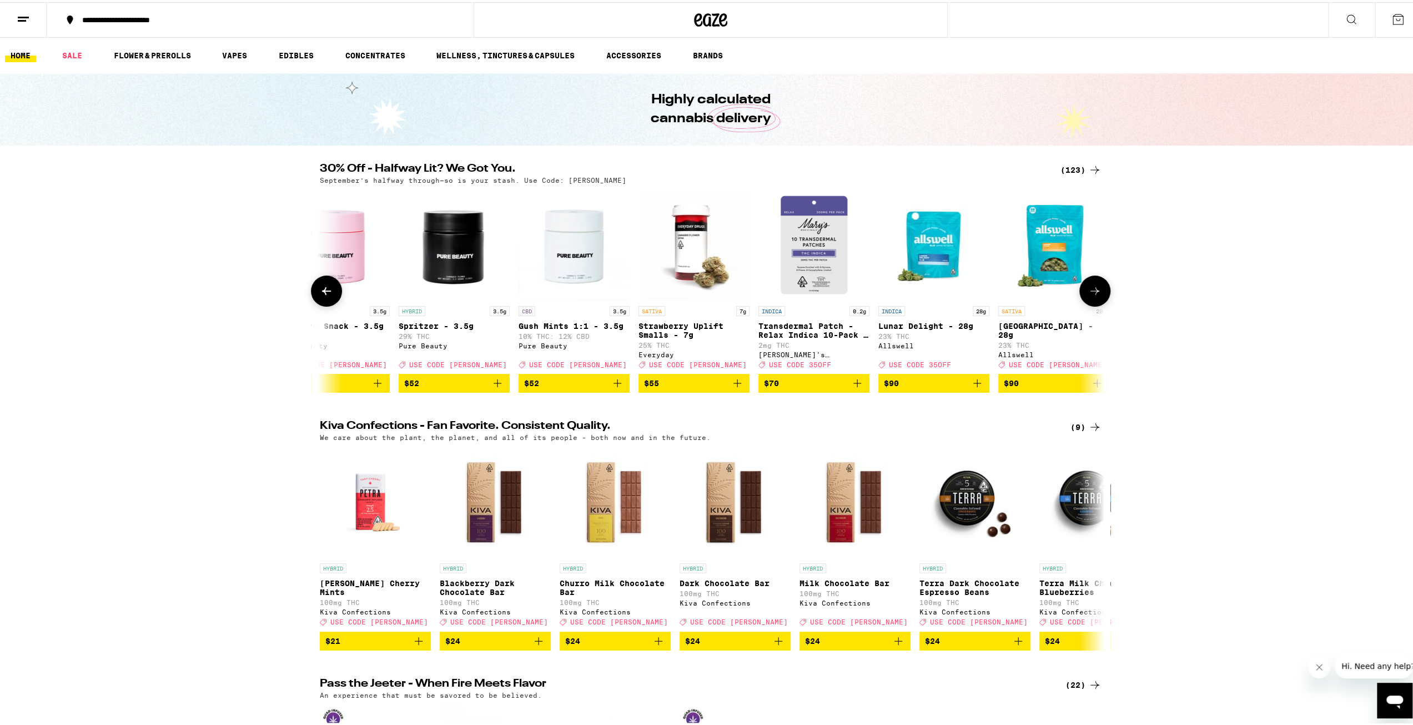
click at [1089, 290] on icon at bounding box center [1095, 288] width 13 height 13
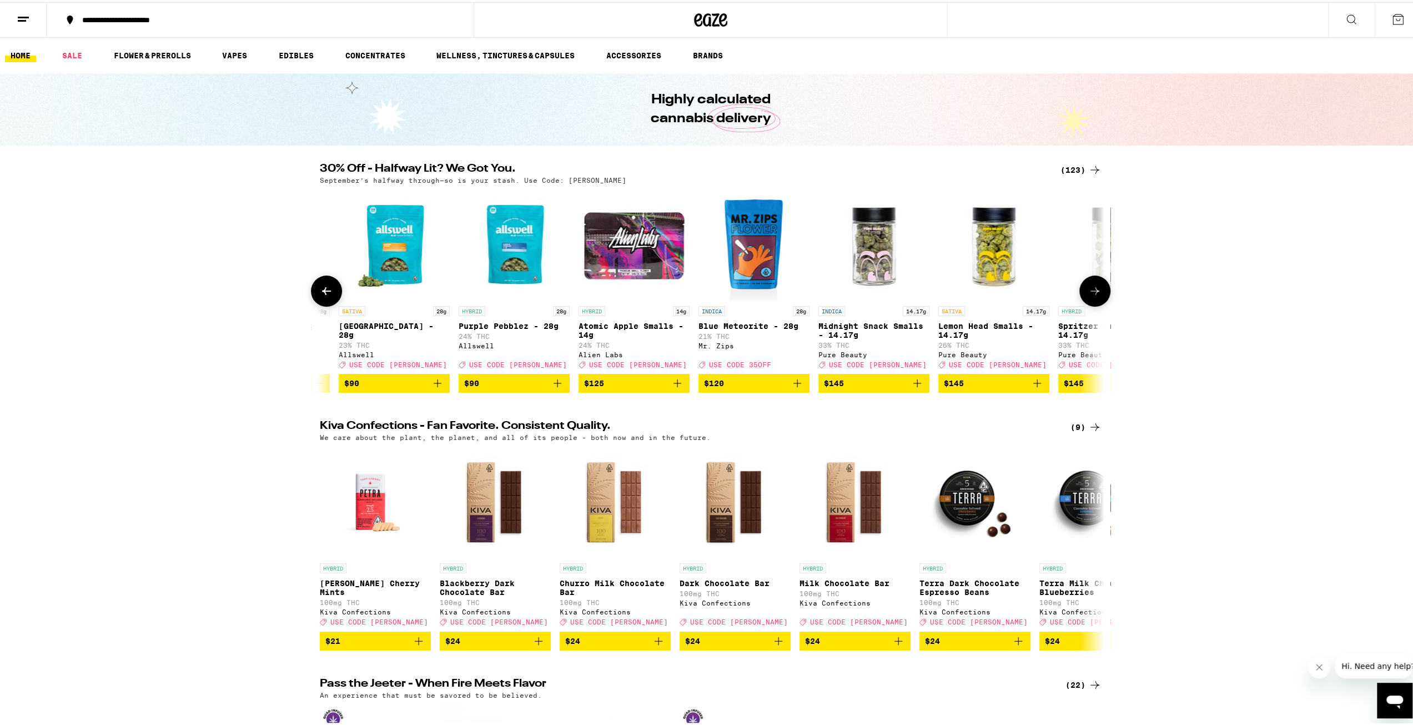
scroll to position [0, 13898]
click at [1089, 289] on icon at bounding box center [1095, 288] width 13 height 13
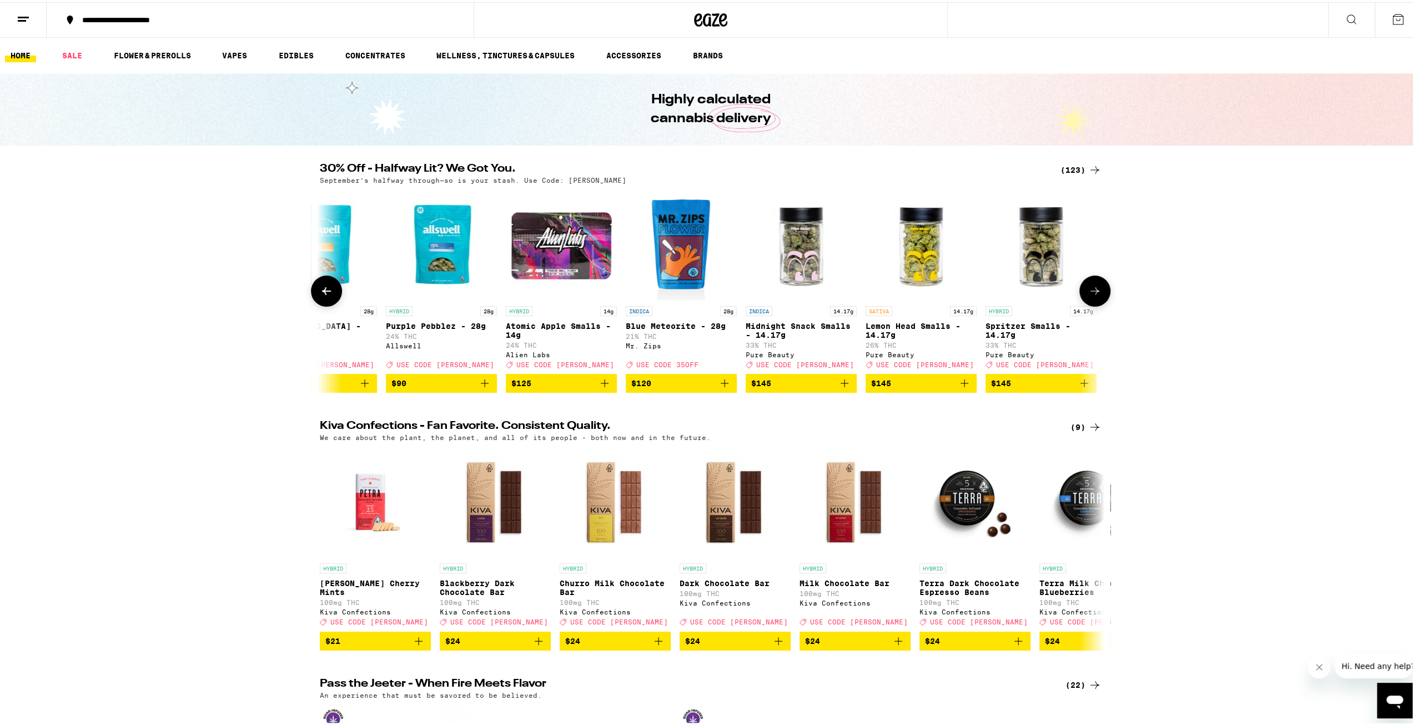
scroll to position [0, 13974]
